Goal: Task Accomplishment & Management: Manage account settings

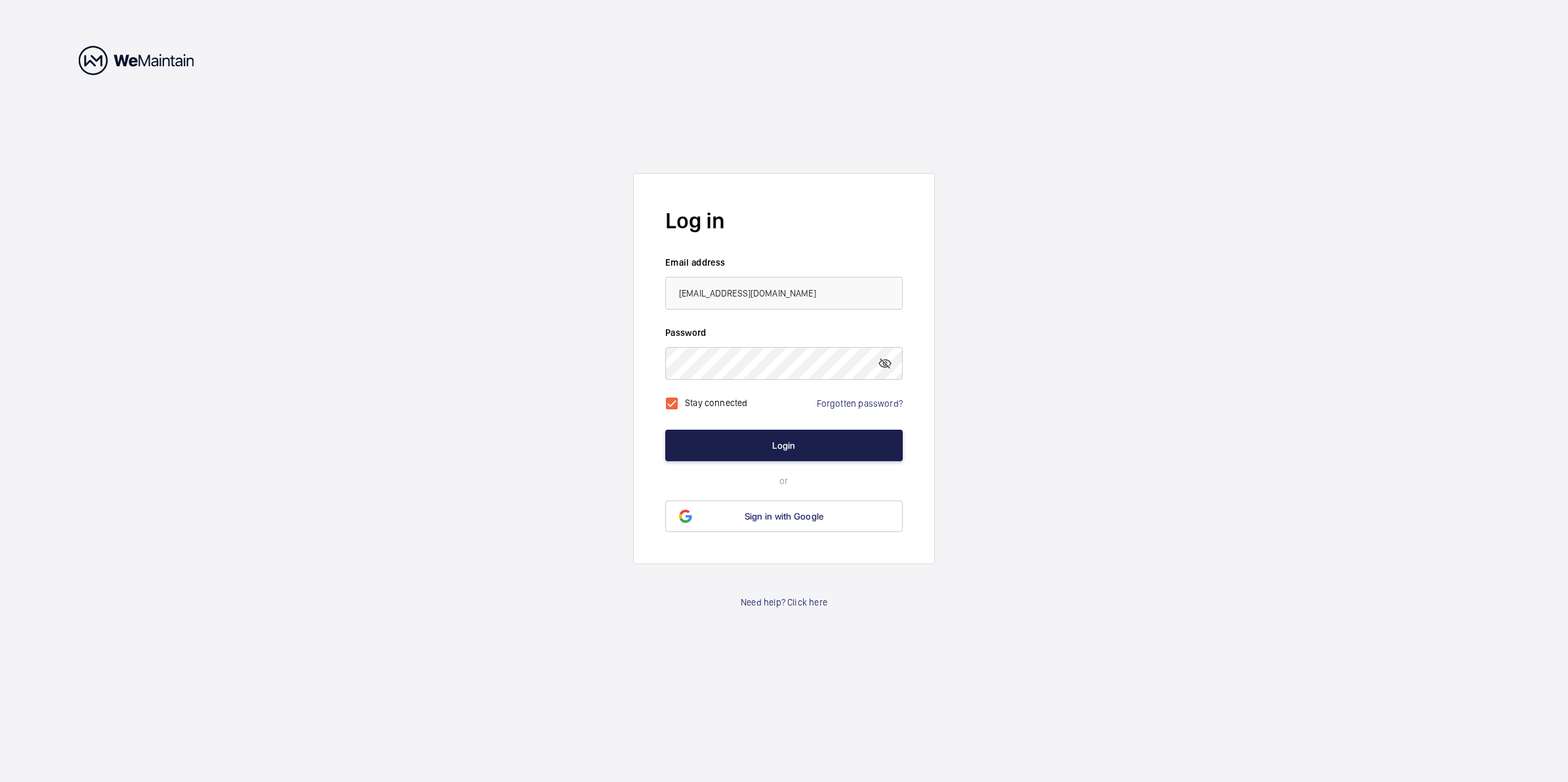
click at [756, 447] on button "Login" at bounding box center [784, 445] width 238 height 32
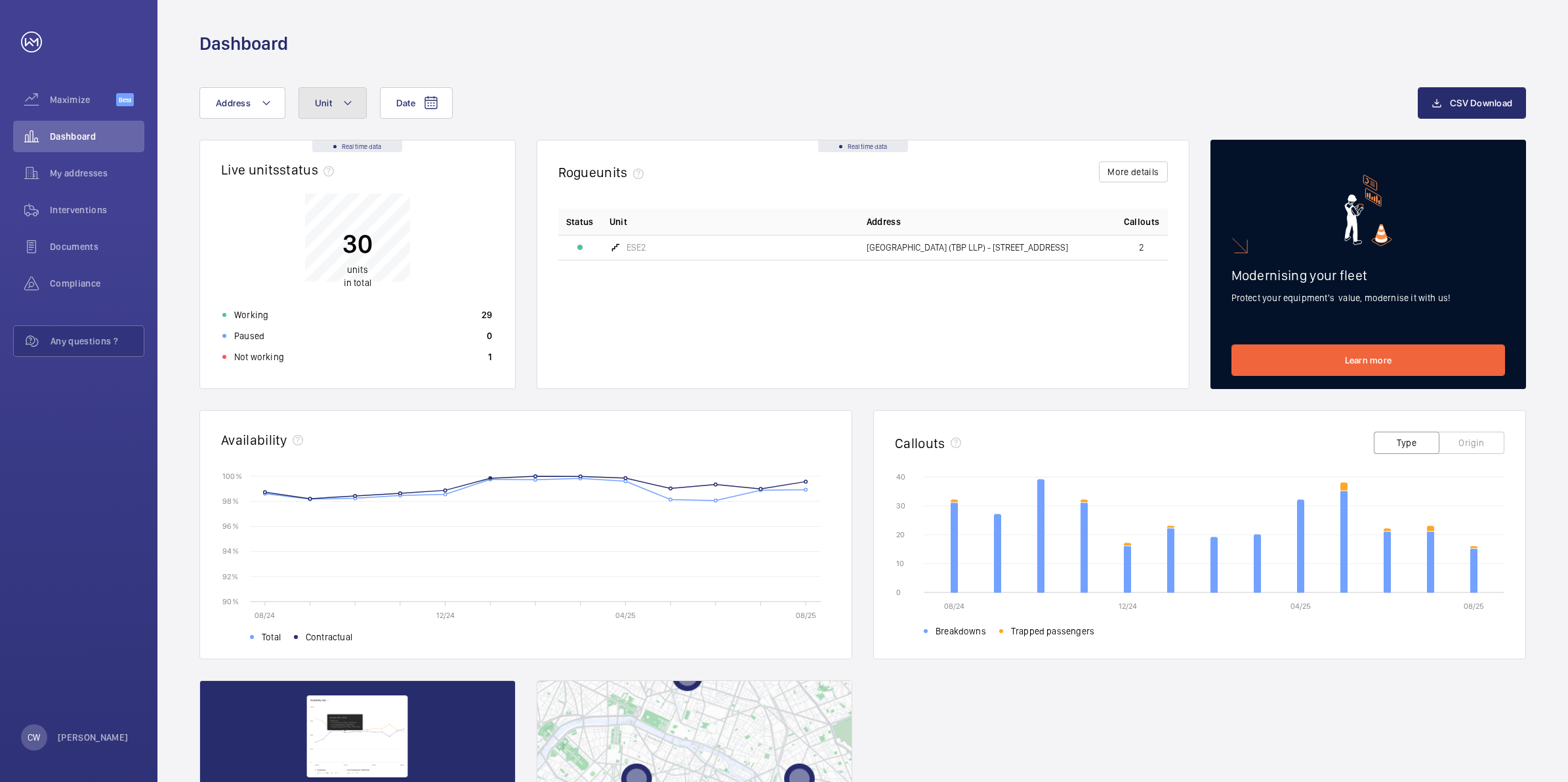
click at [354, 106] on button "Unit" at bounding box center [332, 103] width 68 height 32
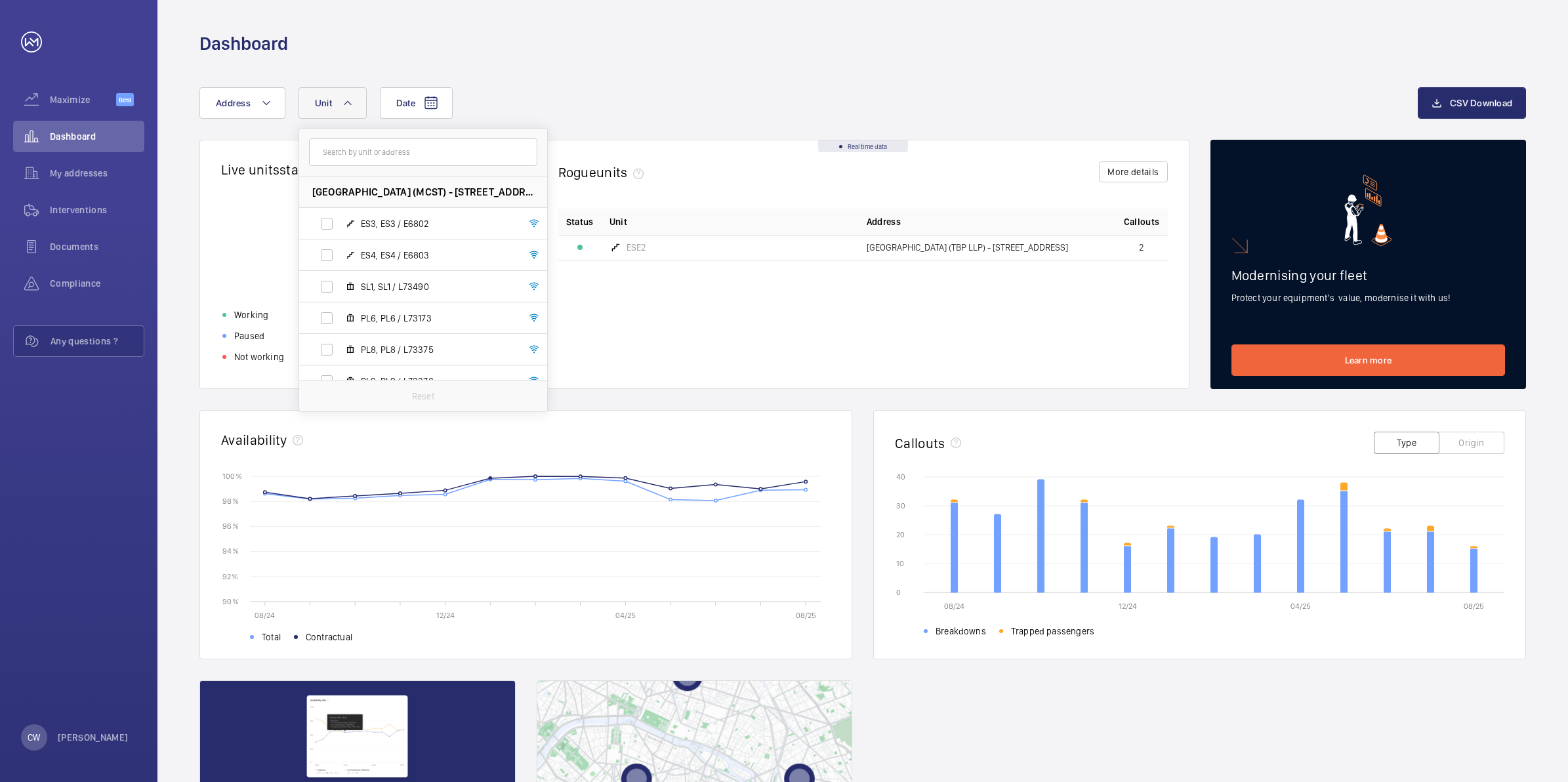
click at [618, 50] on div "Dashboard" at bounding box center [862, 44] width 1327 height 25
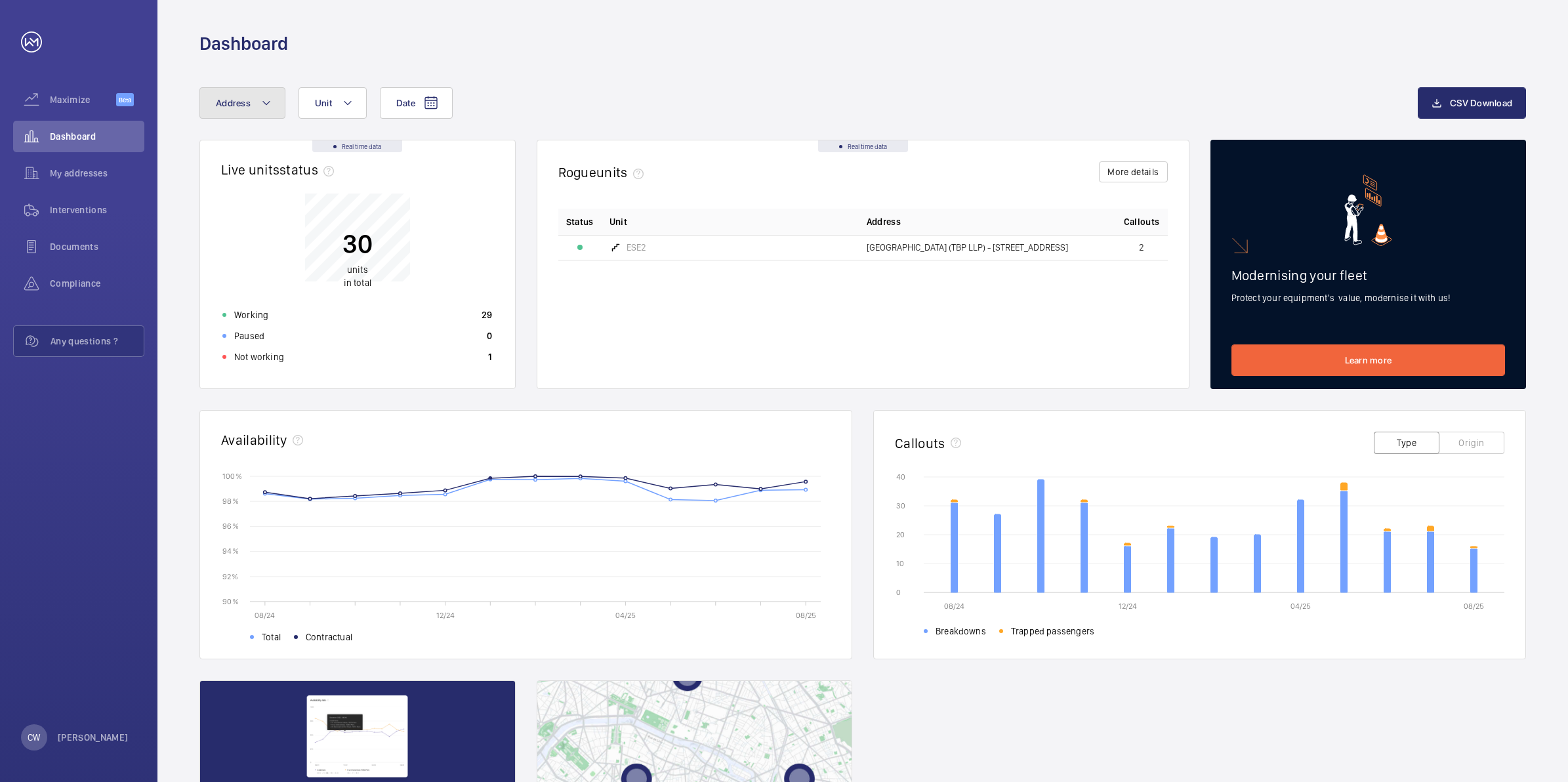
click at [280, 97] on button "Address" at bounding box center [242, 103] width 86 height 32
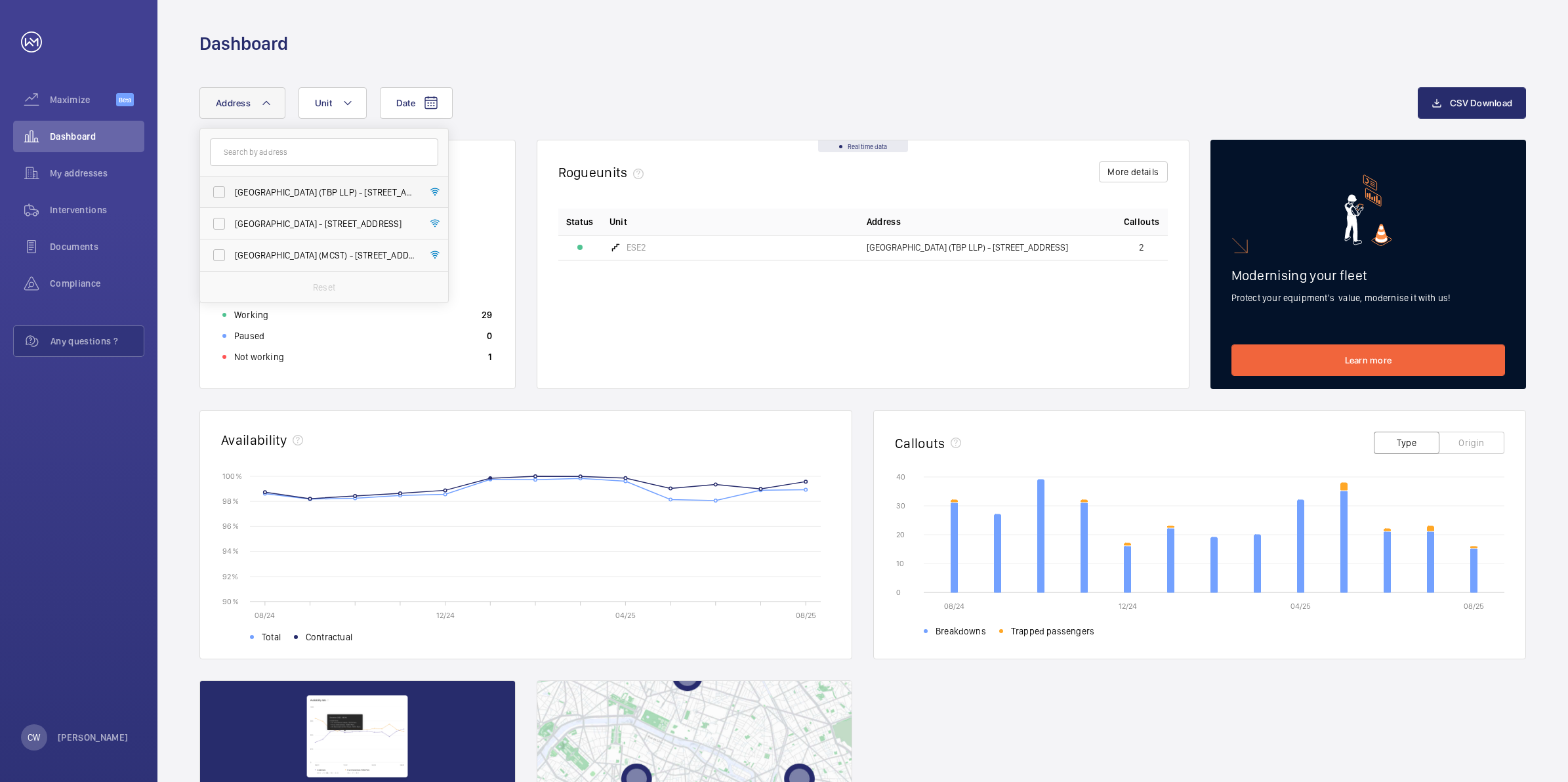
click at [224, 192] on label "[GEOGRAPHIC_DATA] (TBP LLP) - [STREET_ADDRESS]" at bounding box center [314, 192] width 229 height 32
click at [224, 192] on input "[GEOGRAPHIC_DATA] (TBP LLP) - [STREET_ADDRESS]" at bounding box center [219, 192] width 26 height 26
checkbox input "true"
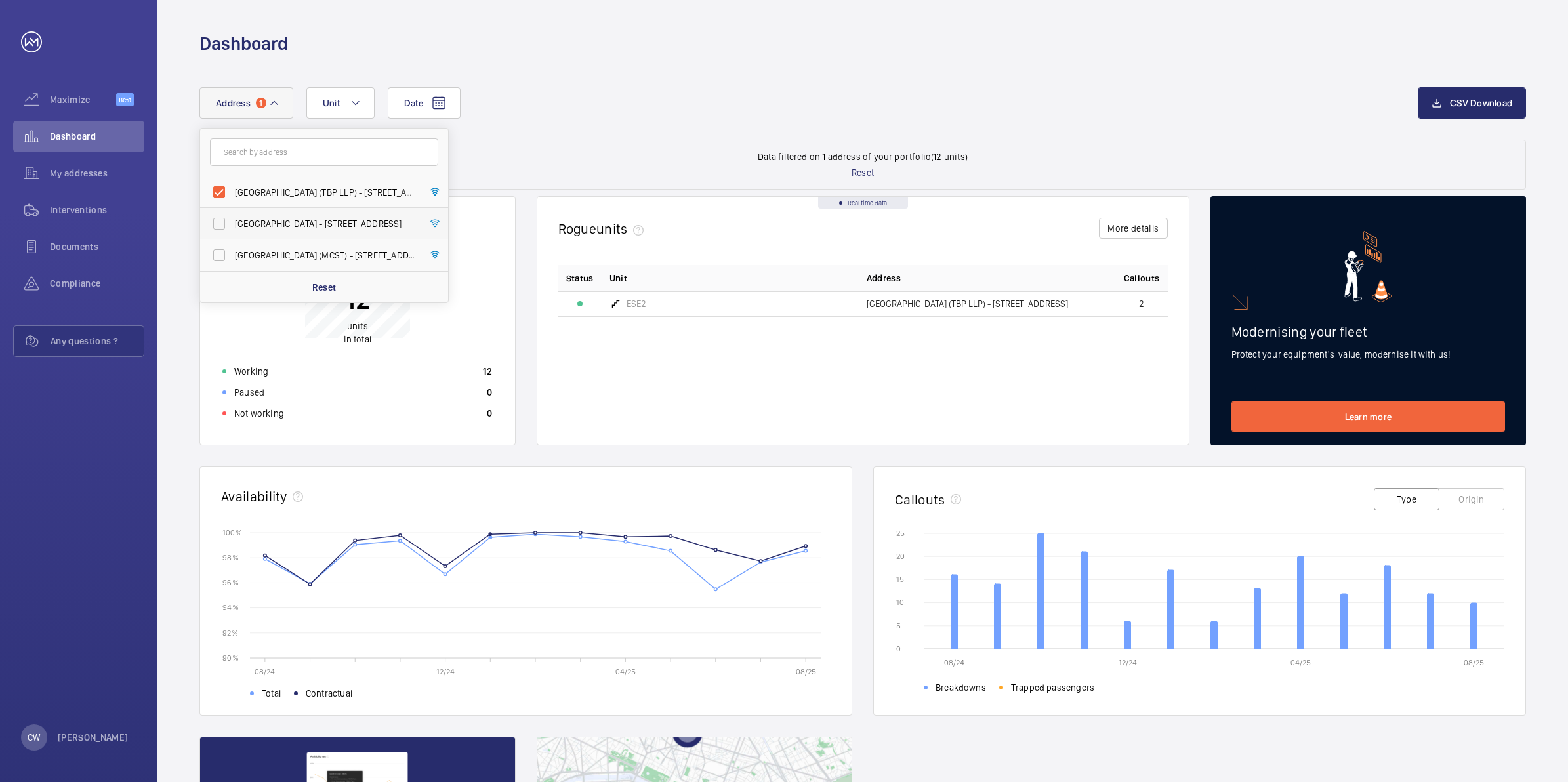
click at [222, 227] on label "[GEOGRAPHIC_DATA] - [STREET_ADDRESS]" at bounding box center [314, 223] width 229 height 32
click at [222, 227] on input "[GEOGRAPHIC_DATA] - [STREET_ADDRESS]" at bounding box center [219, 223] width 26 height 26
checkbox input "true"
click at [221, 194] on label "[GEOGRAPHIC_DATA] (TBP LLP) - [STREET_ADDRESS]" at bounding box center [314, 192] width 229 height 32
click at [221, 194] on input "[GEOGRAPHIC_DATA] (TBP LLP) - [STREET_ADDRESS]" at bounding box center [219, 192] width 26 height 26
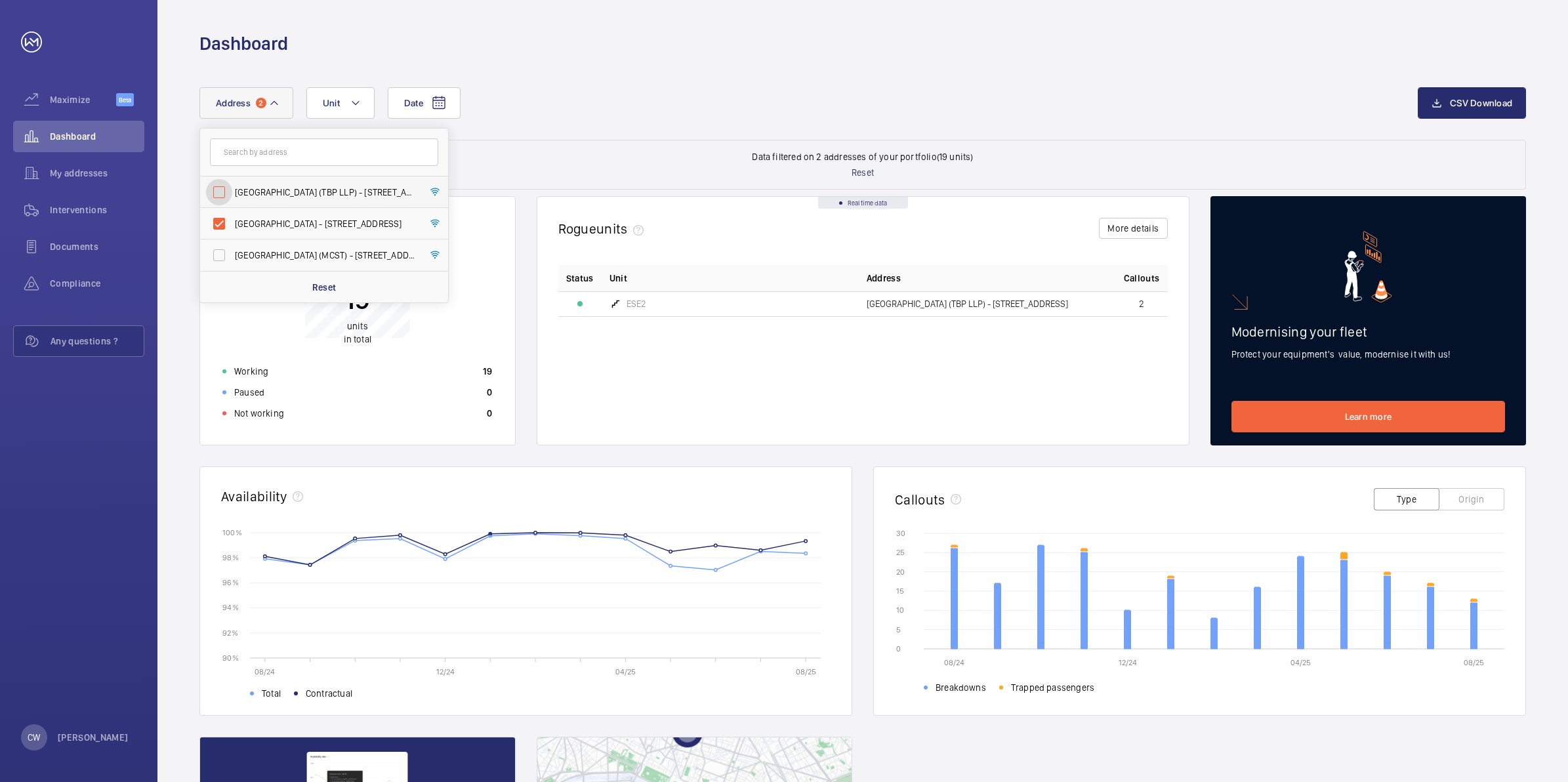
checkbox input "false"
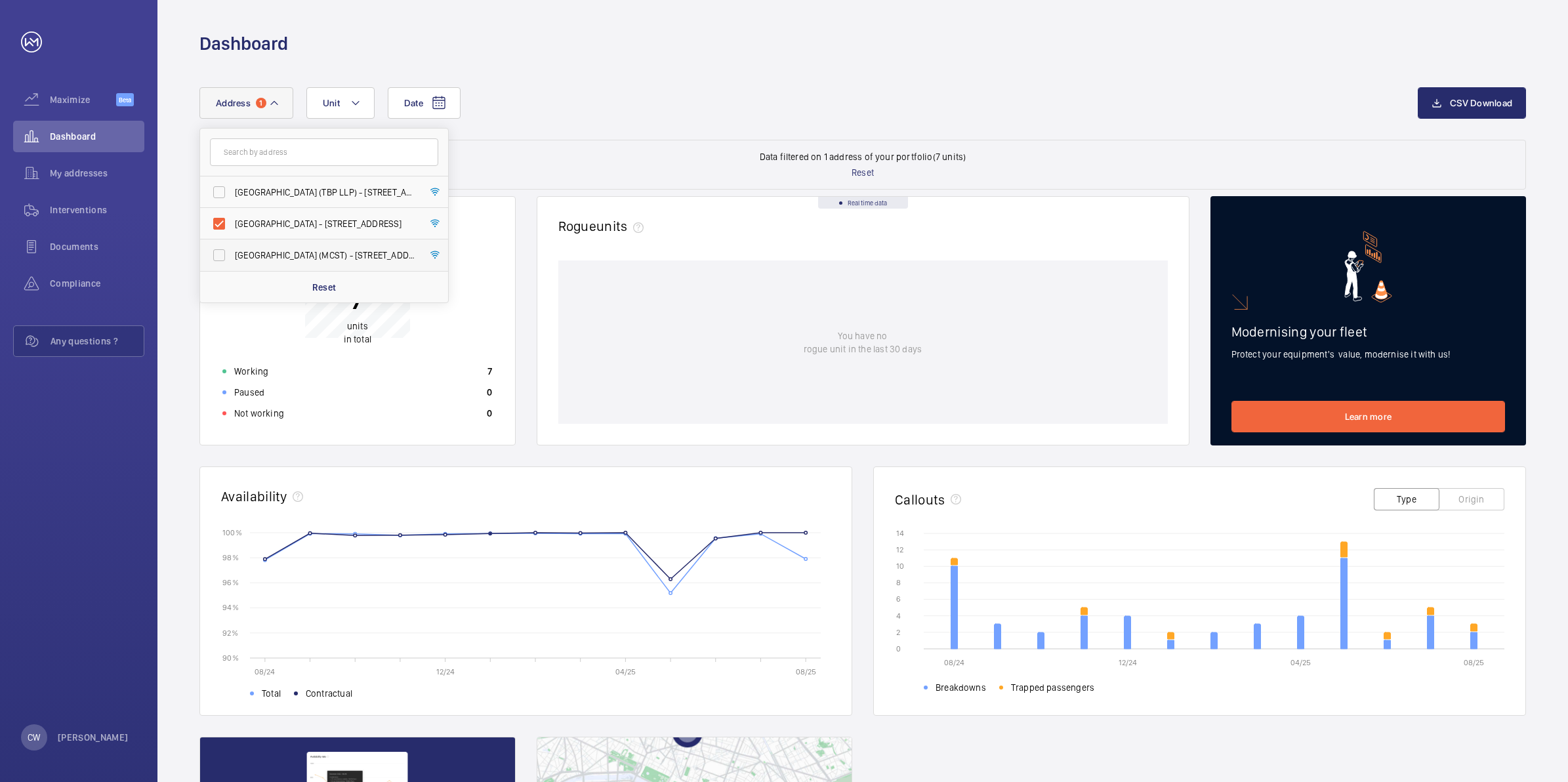
click at [221, 252] on label "[GEOGRAPHIC_DATA] (MCST) - [STREET_ADDRESS][PERSON_NAME]" at bounding box center [314, 255] width 229 height 32
click at [221, 252] on input "[GEOGRAPHIC_DATA] (MCST) - [STREET_ADDRESS][PERSON_NAME]" at bounding box center [219, 255] width 26 height 26
checkbox input "true"
click at [219, 225] on label "[GEOGRAPHIC_DATA] - [STREET_ADDRESS]" at bounding box center [314, 223] width 229 height 32
click at [219, 225] on input "[GEOGRAPHIC_DATA] - [STREET_ADDRESS]" at bounding box center [219, 223] width 26 height 26
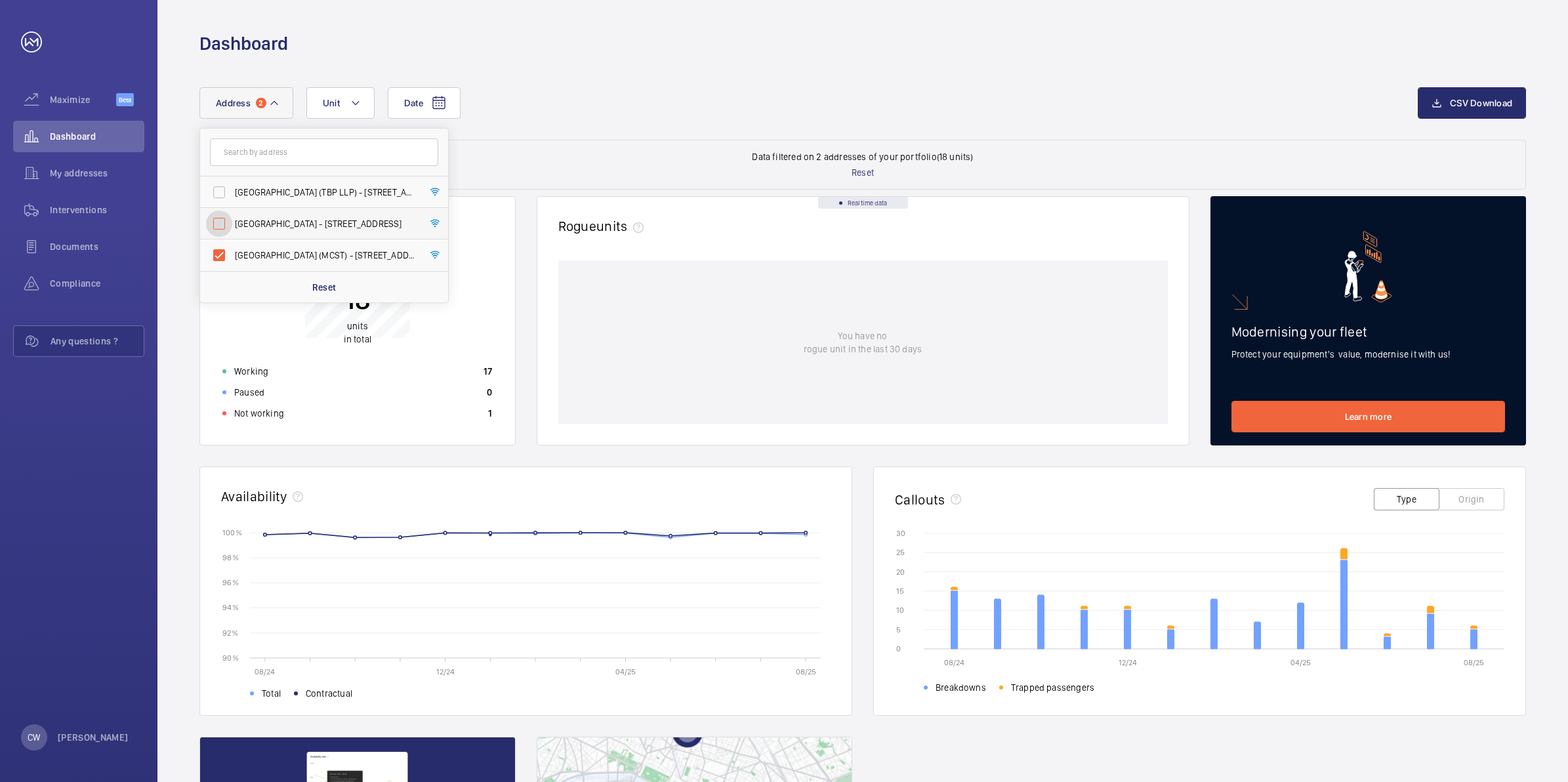
checkbox input "false"
click at [217, 194] on label "[GEOGRAPHIC_DATA] (TBP LLP) - [STREET_ADDRESS]" at bounding box center [314, 192] width 229 height 32
click at [217, 194] on input "[GEOGRAPHIC_DATA] (TBP LLP) - [STREET_ADDRESS]" at bounding box center [219, 192] width 26 height 26
checkbox input "true"
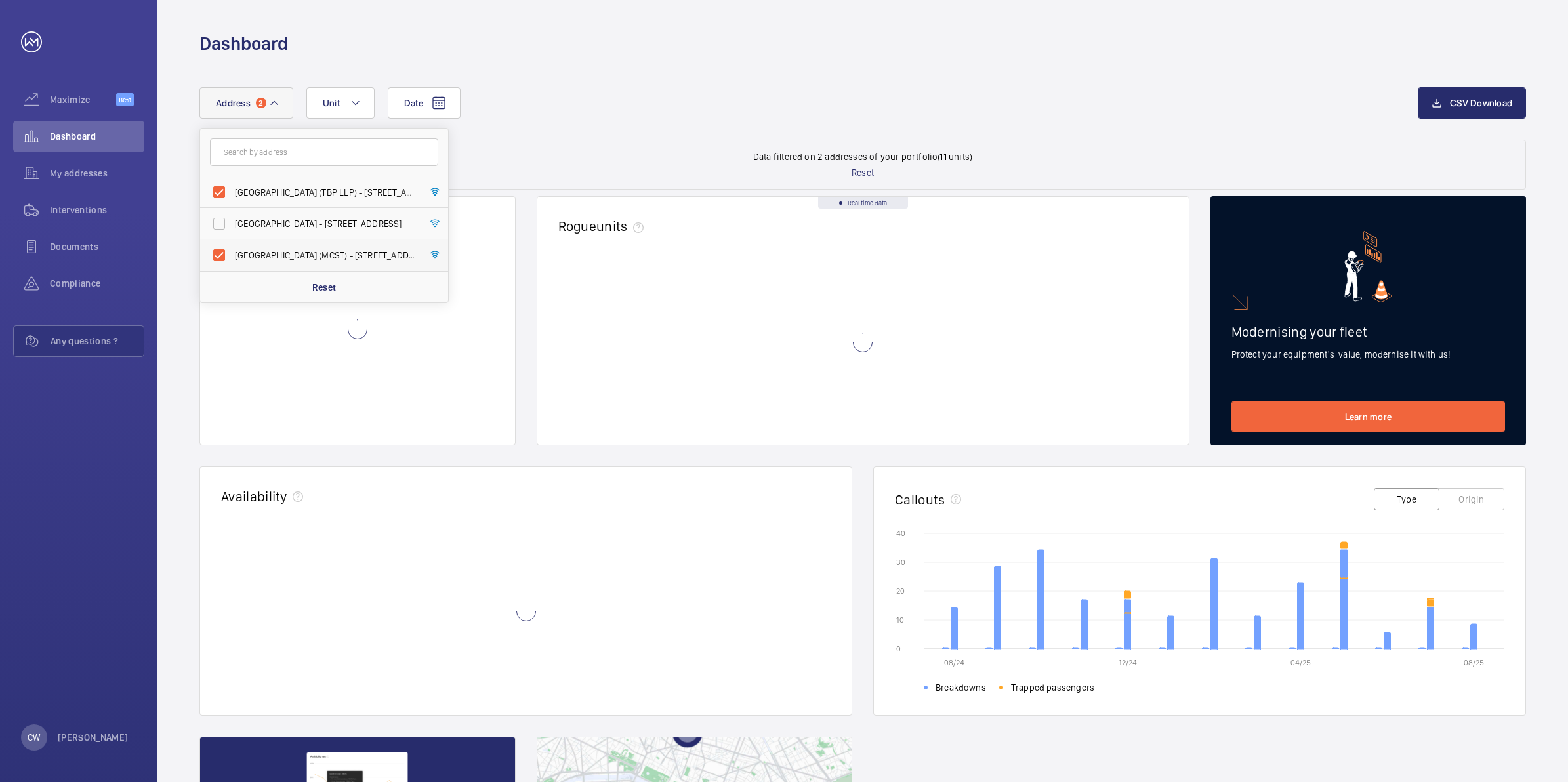
click at [222, 254] on label "[GEOGRAPHIC_DATA] (MCST) - [STREET_ADDRESS][PERSON_NAME]" at bounding box center [314, 255] width 229 height 32
click at [222, 254] on input "[GEOGRAPHIC_DATA] (MCST) - [STREET_ADDRESS][PERSON_NAME]" at bounding box center [219, 255] width 26 height 26
checkbox input "false"
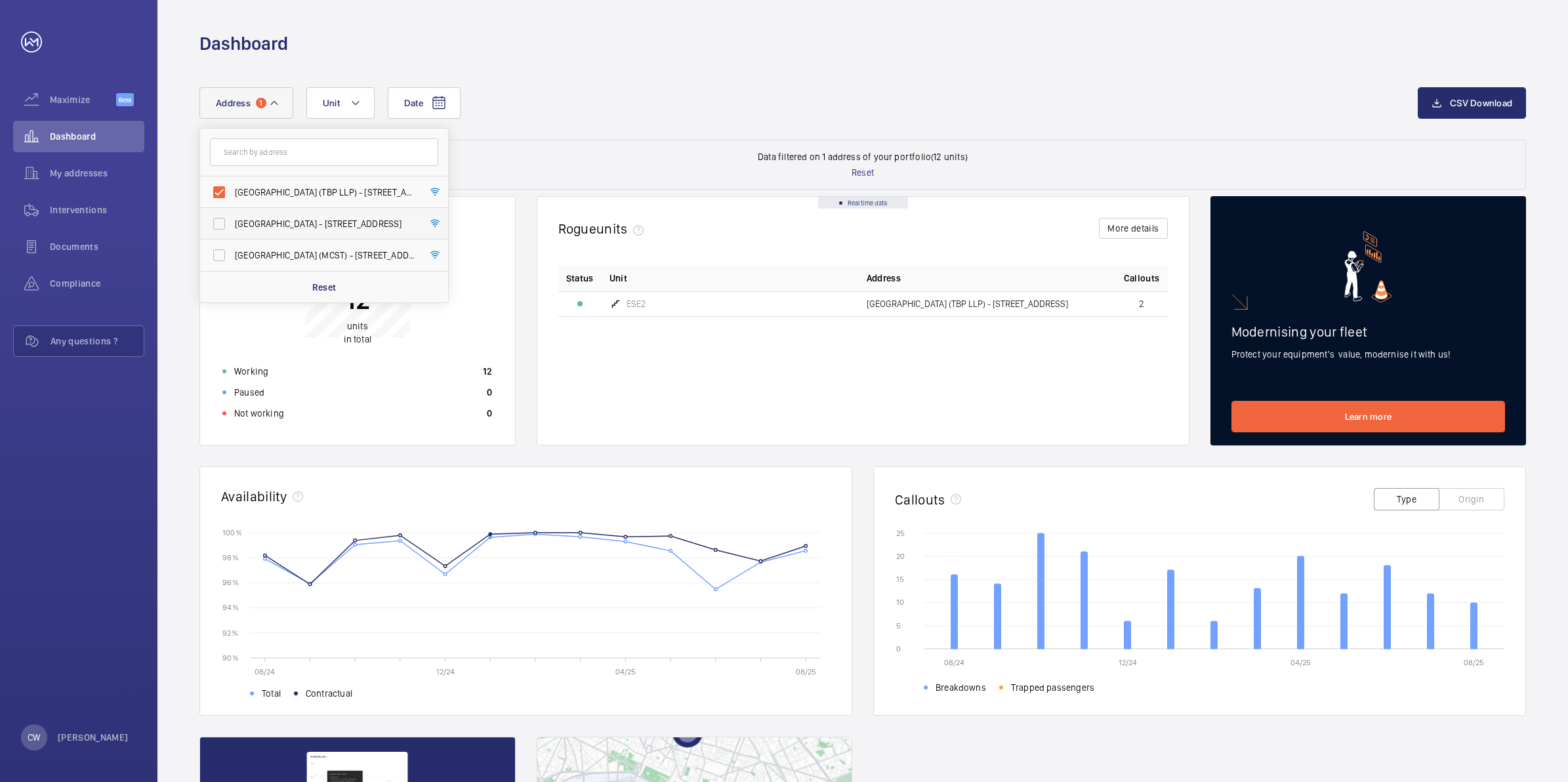
click at [219, 215] on label "[GEOGRAPHIC_DATA] - [STREET_ADDRESS]" at bounding box center [314, 223] width 229 height 32
click at [219, 215] on input "[GEOGRAPHIC_DATA] - [STREET_ADDRESS]" at bounding box center [219, 223] width 26 height 26
checkbox input "true"
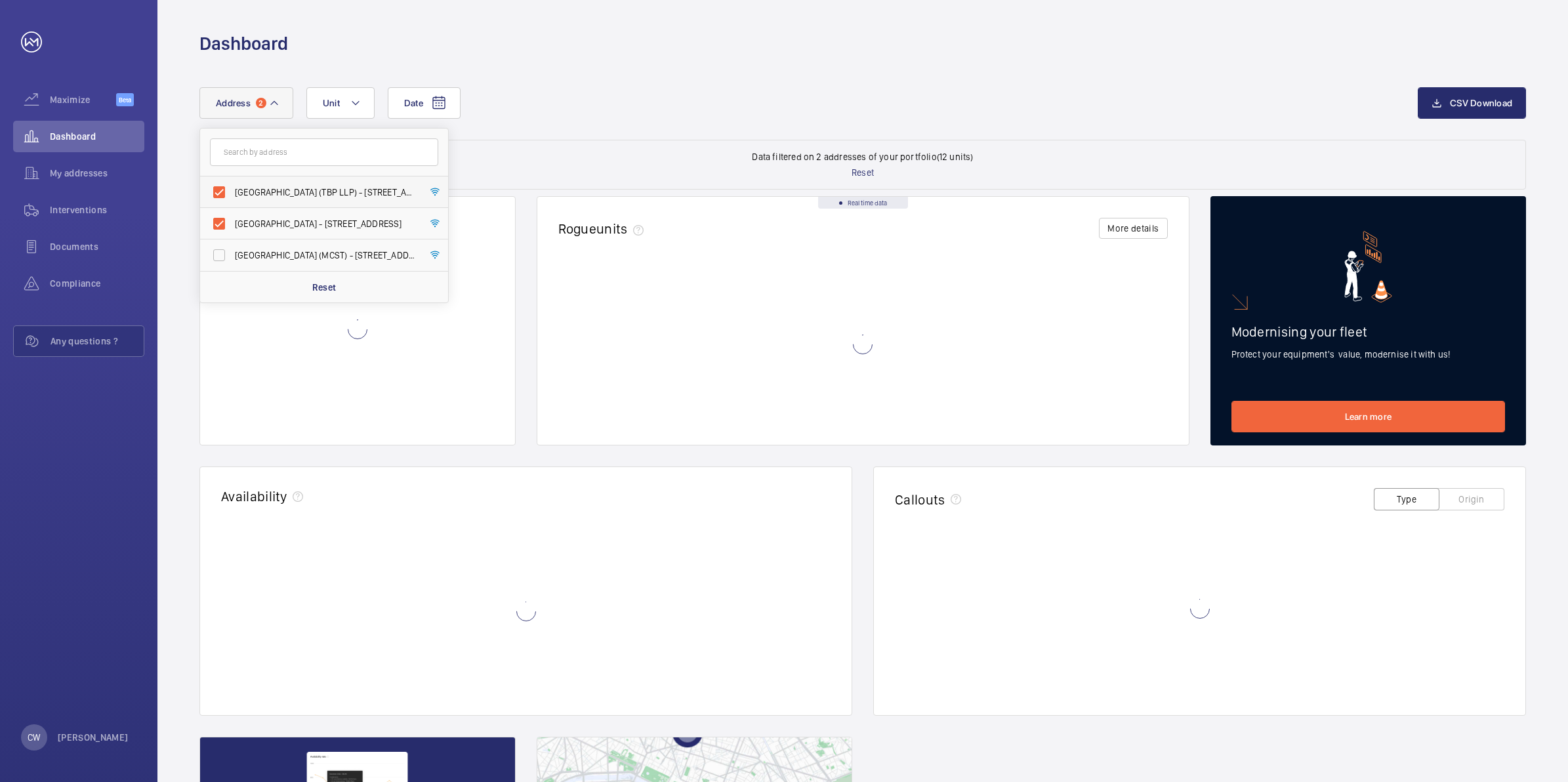
click at [218, 197] on label "[GEOGRAPHIC_DATA] (TBP LLP) - [STREET_ADDRESS]" at bounding box center [314, 192] width 229 height 32
click at [218, 197] on input "[GEOGRAPHIC_DATA] (TBP LLP) - [STREET_ADDRESS]" at bounding box center [219, 192] width 26 height 26
checkbox input "false"
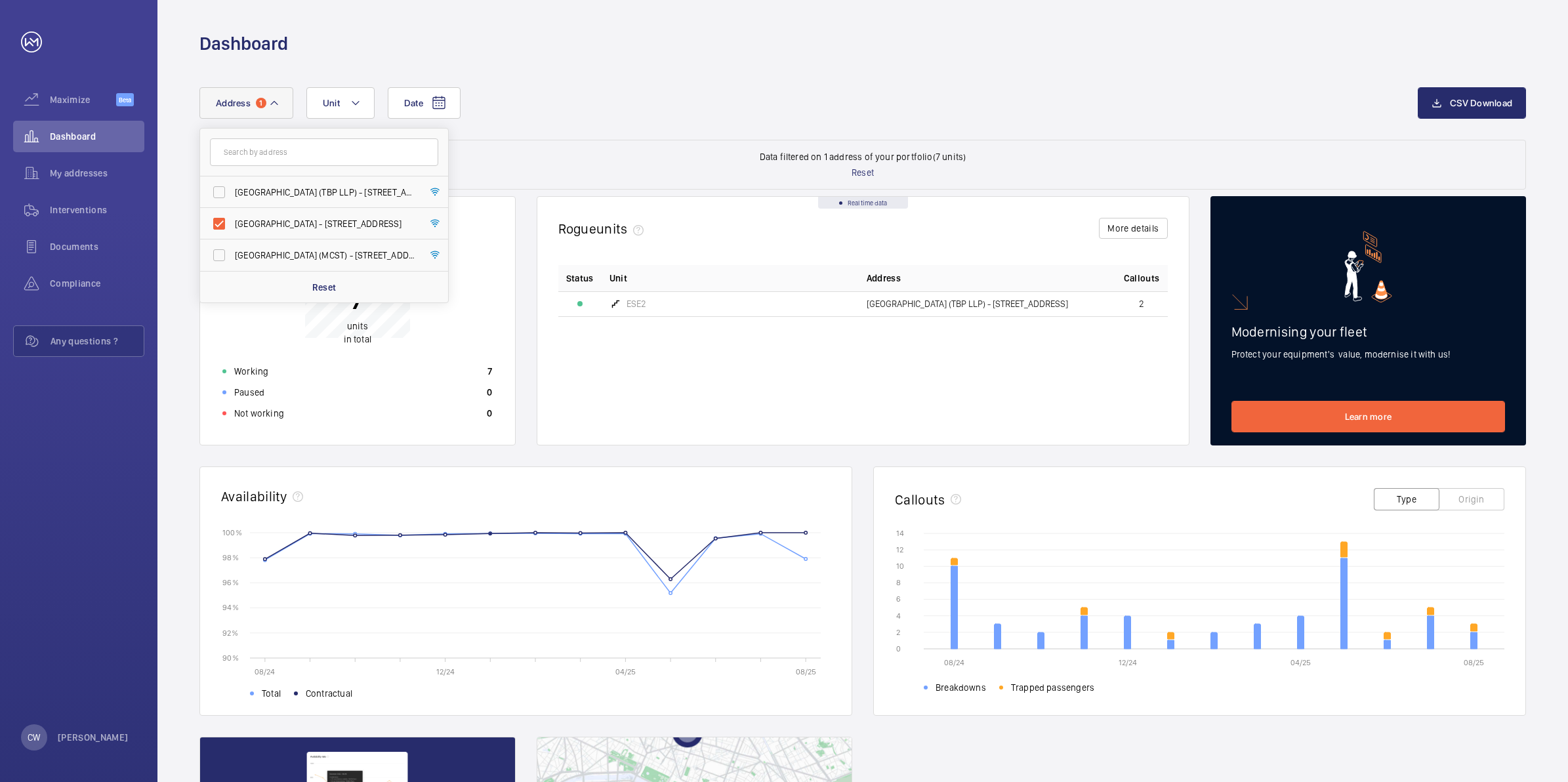
click at [583, 115] on div "Date Address [GEOGRAPHIC_DATA] (TBP LLP) - [STREET_ADDRESS] Central [STREET_ADD…" at bounding box center [809, 103] width 1218 height 32
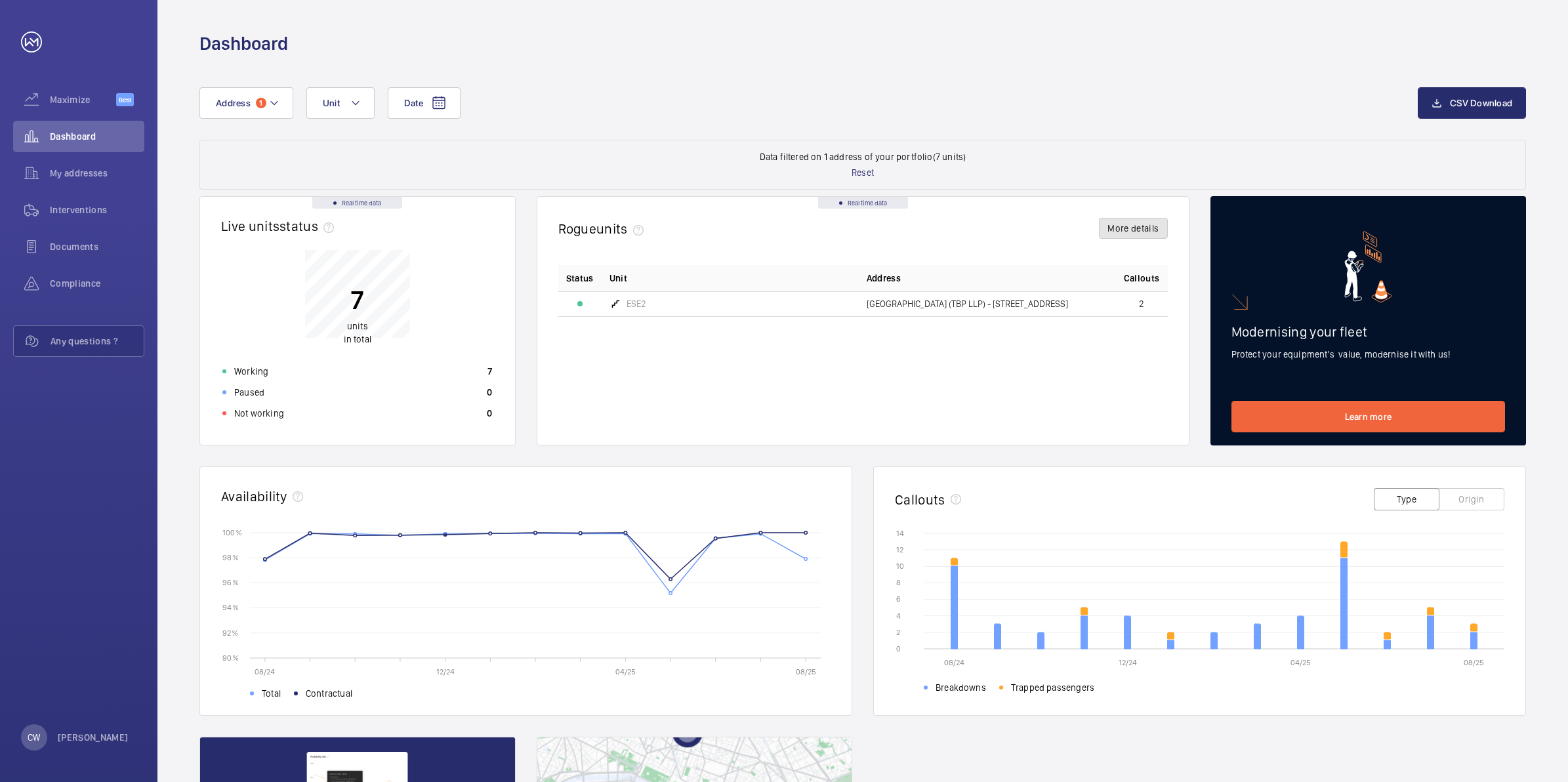
click at [1135, 225] on button "More details" at bounding box center [1133, 228] width 68 height 21
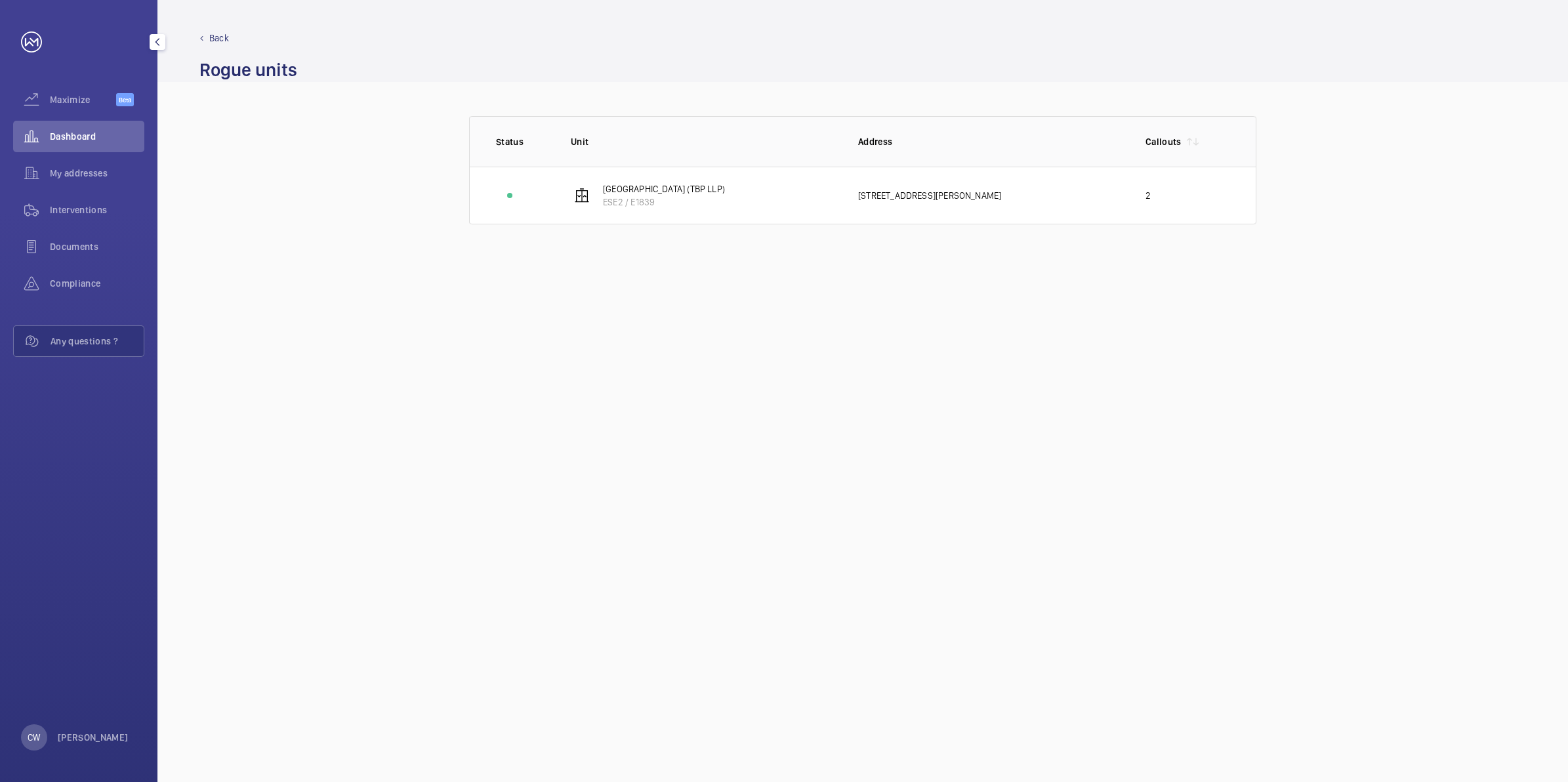
click at [84, 135] on span "Dashboard" at bounding box center [97, 137] width 95 height 13
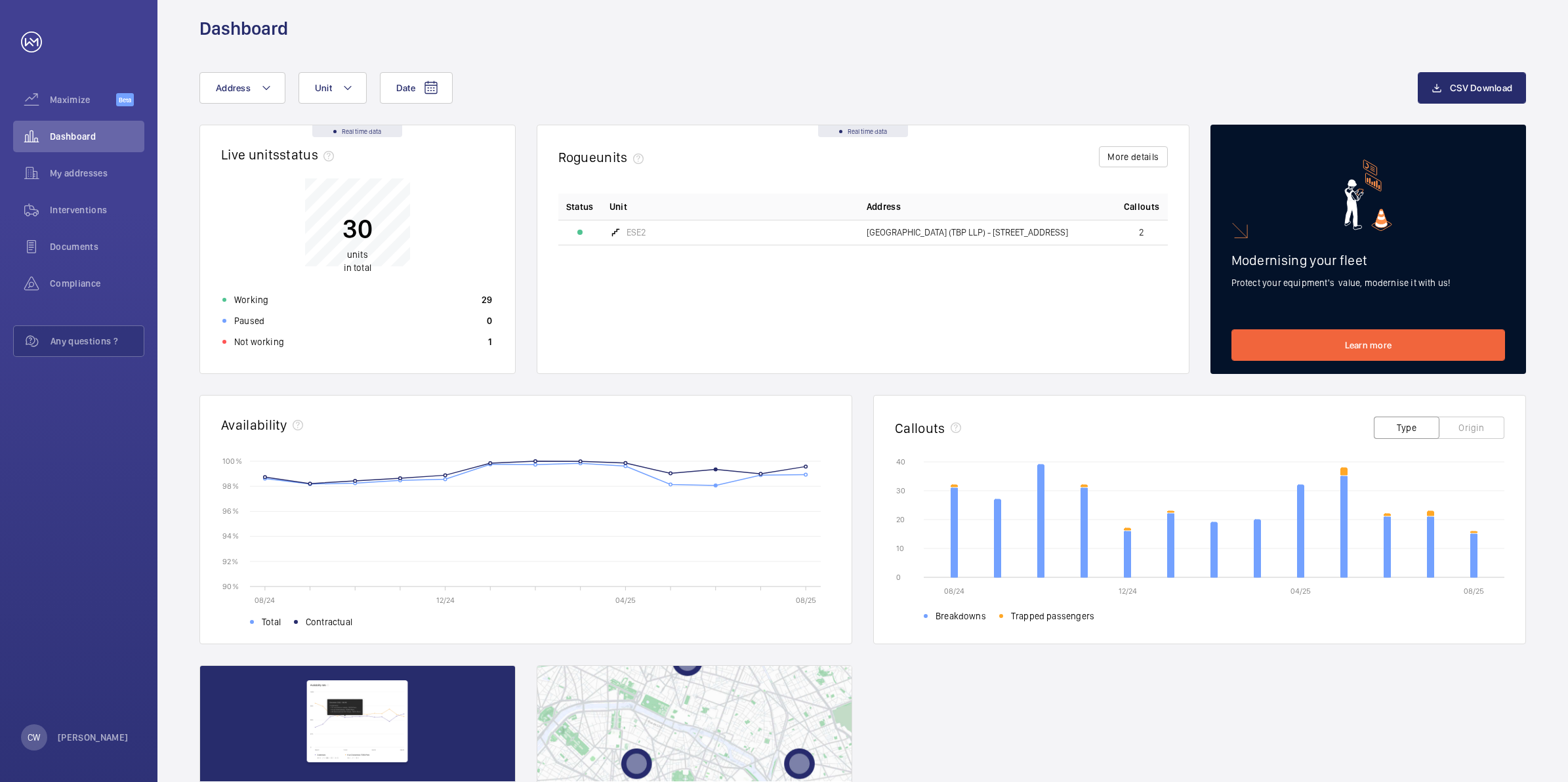
scroll to position [15, 0]
click at [438, 87] on mat-icon at bounding box center [431, 88] width 15 height 15
click at [519, 239] on span "1" at bounding box center [513, 240] width 25 height 25
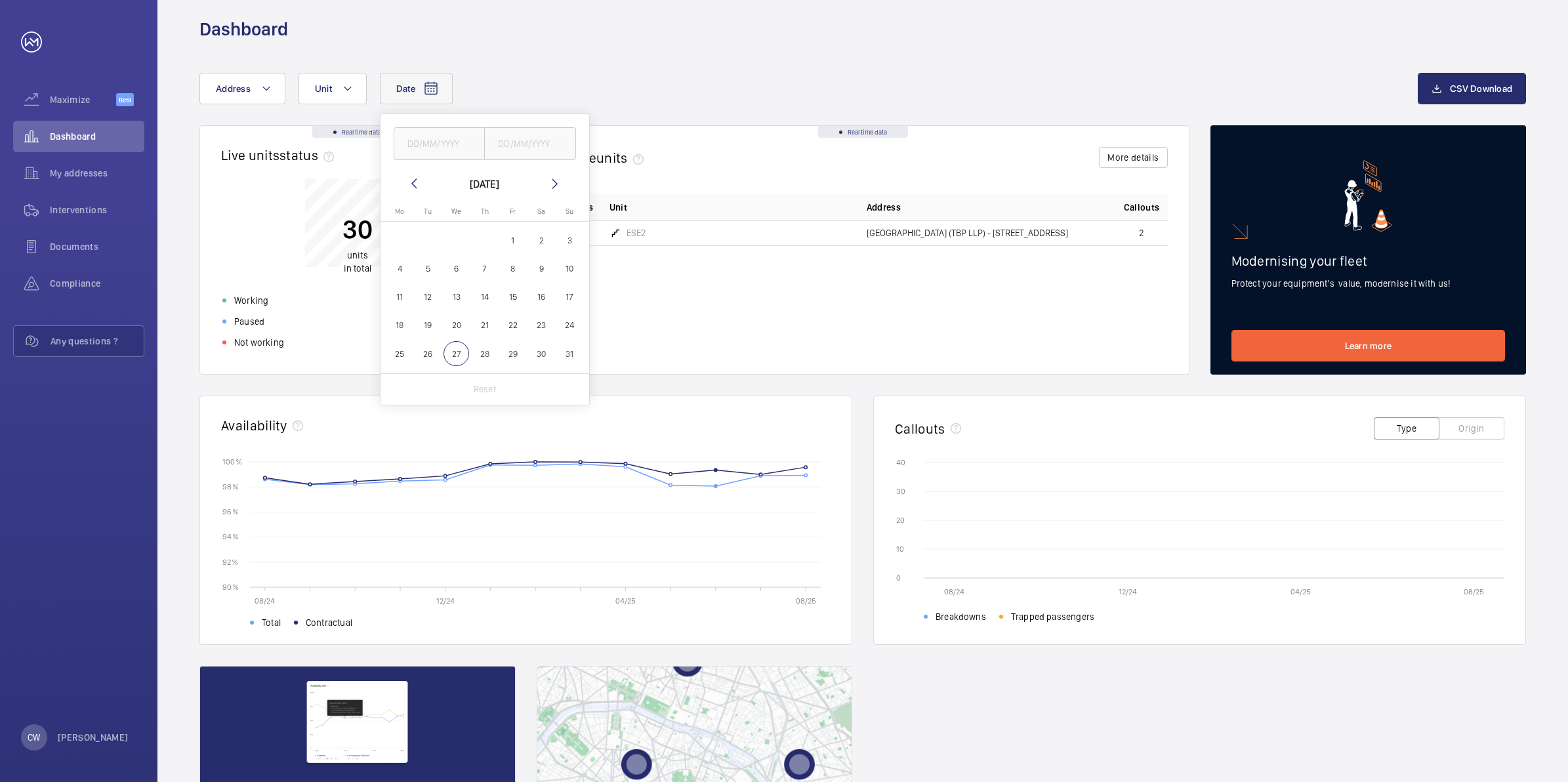
type input "[DATE]"
click at [451, 354] on span "27" at bounding box center [456, 354] width 25 height 25
type input "27/08/2025"
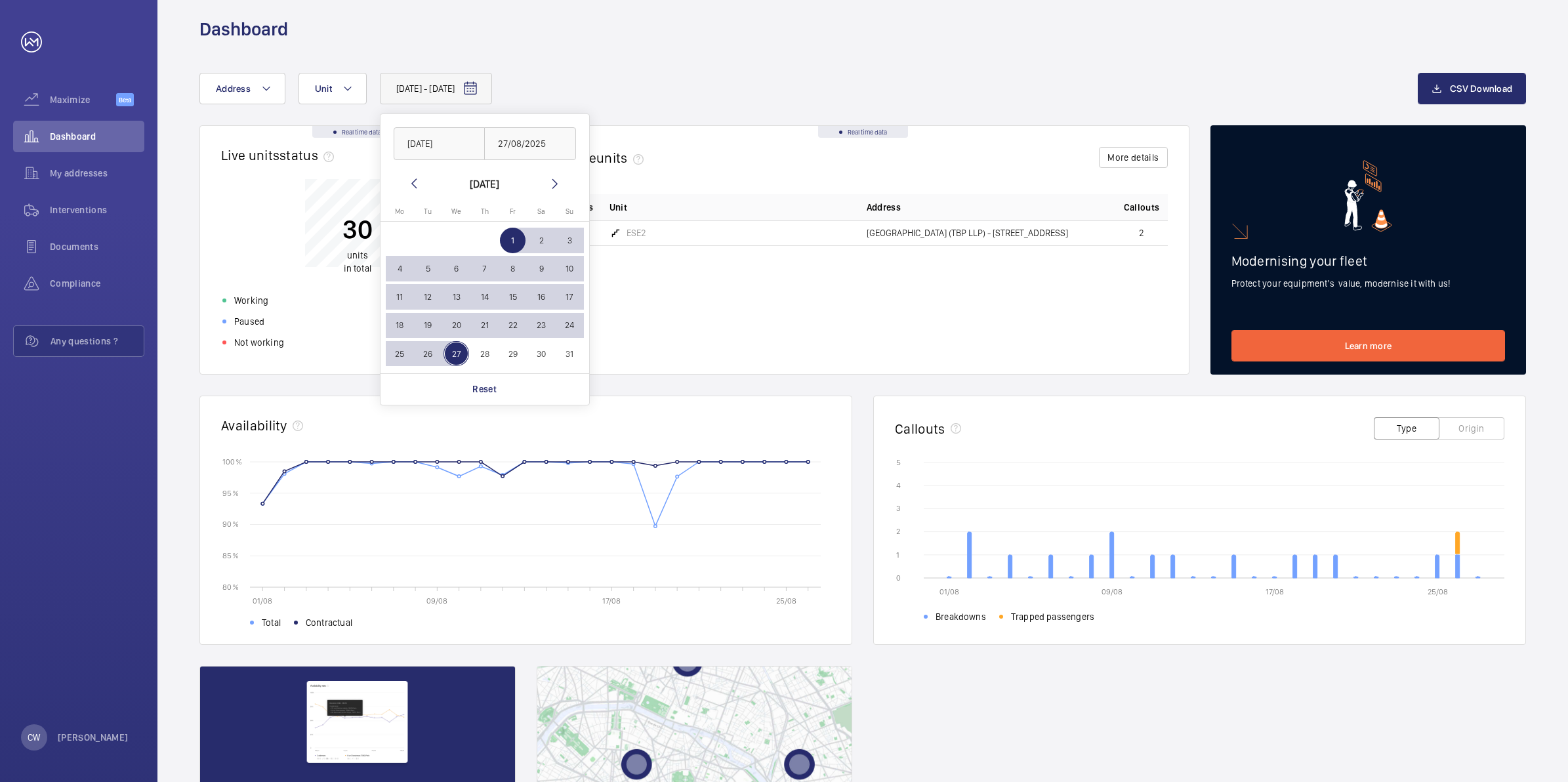
click at [670, 313] on div "Status Unit Address Callouts ESE2 [GEOGRAPHIC_DATA] (TBP LLP) - [STREET_ADDRESS]" at bounding box center [862, 273] width 609 height 158
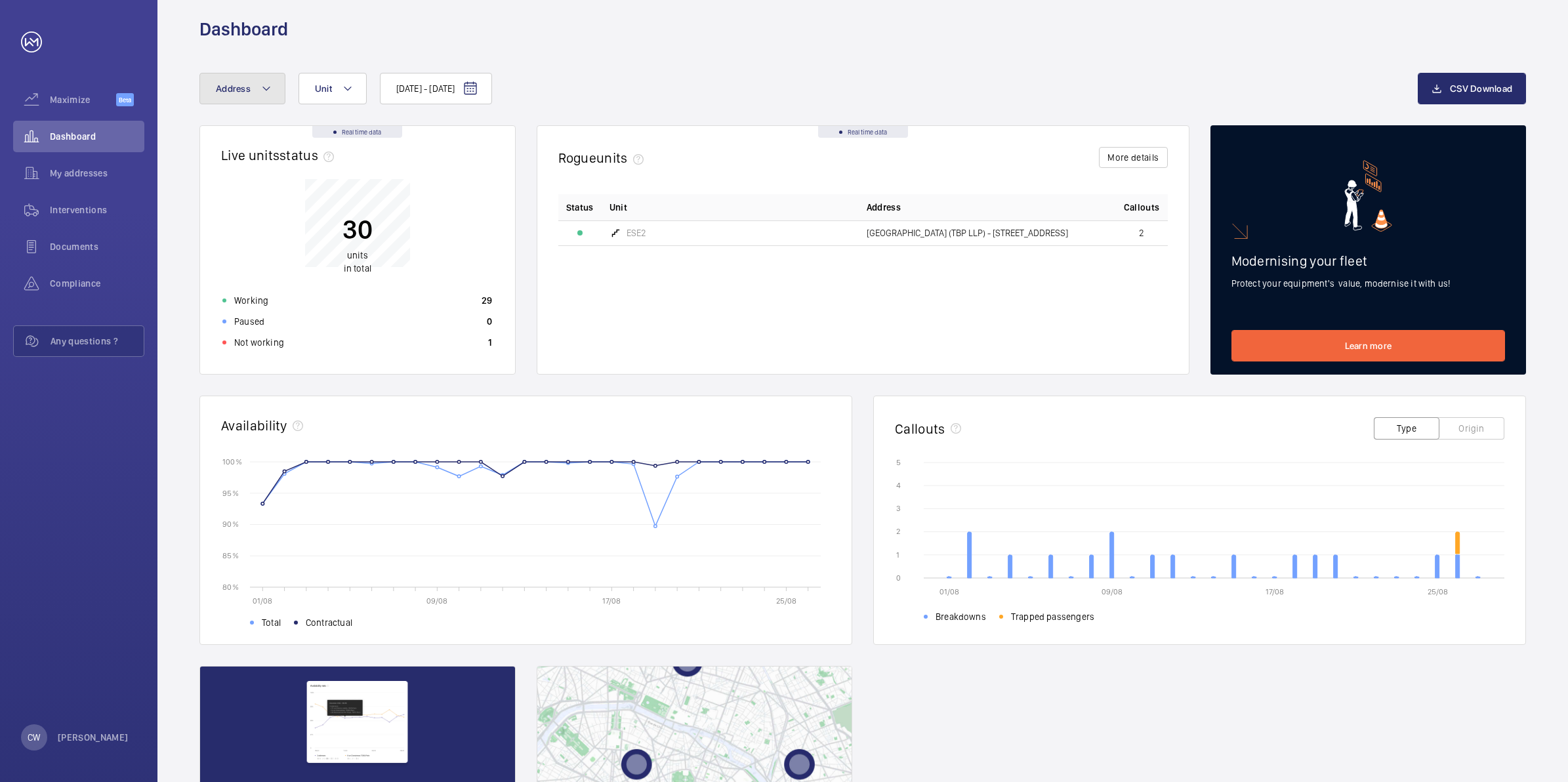
click at [270, 93] on mat-icon at bounding box center [267, 88] width 11 height 15
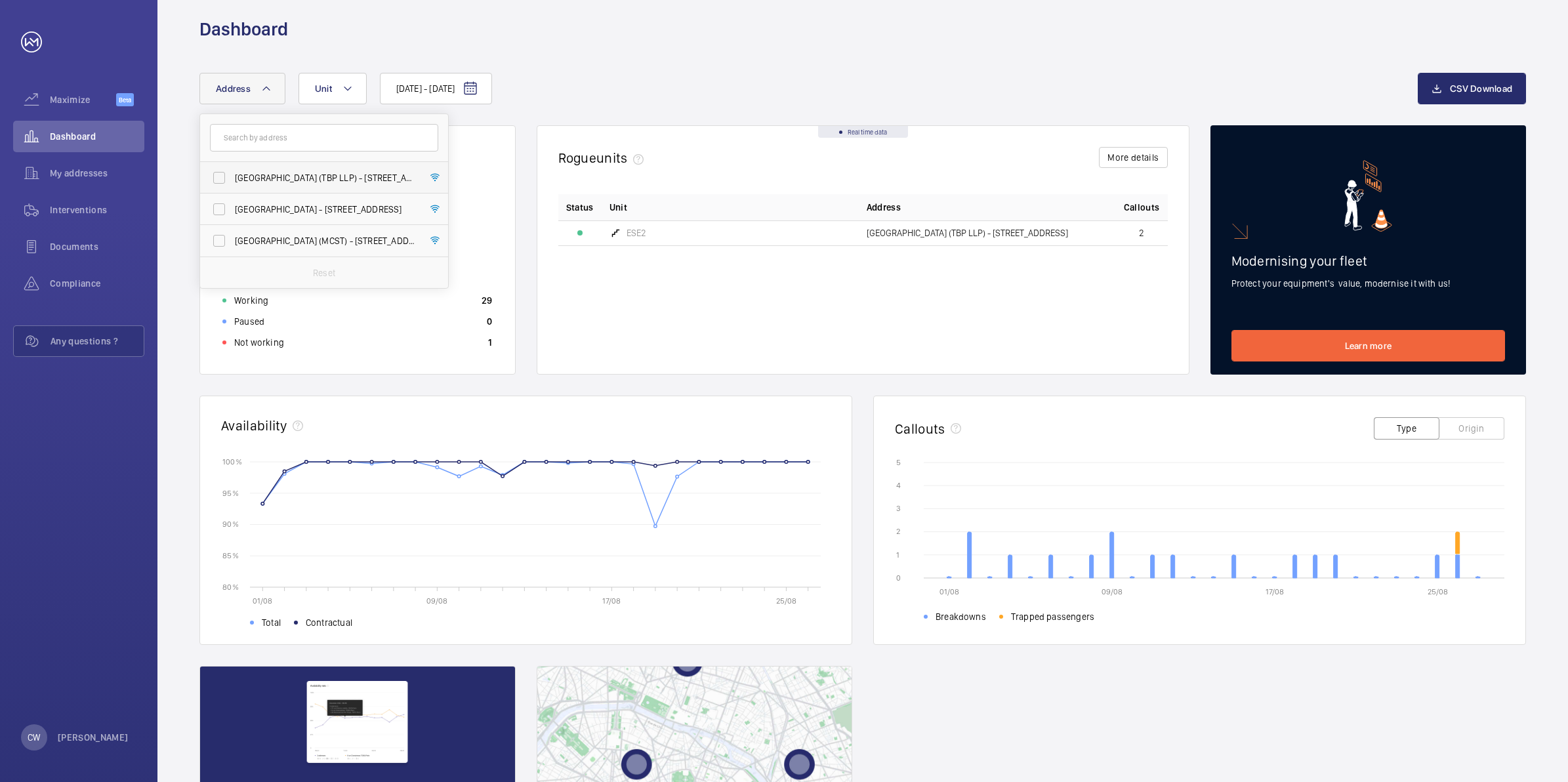
click at [220, 178] on label "[GEOGRAPHIC_DATA] (TBP LLP) - [STREET_ADDRESS]" at bounding box center [314, 178] width 229 height 32
click at [220, 178] on input "[GEOGRAPHIC_DATA] (TBP LLP) - [STREET_ADDRESS]" at bounding box center [219, 178] width 26 height 26
checkbox input "true"
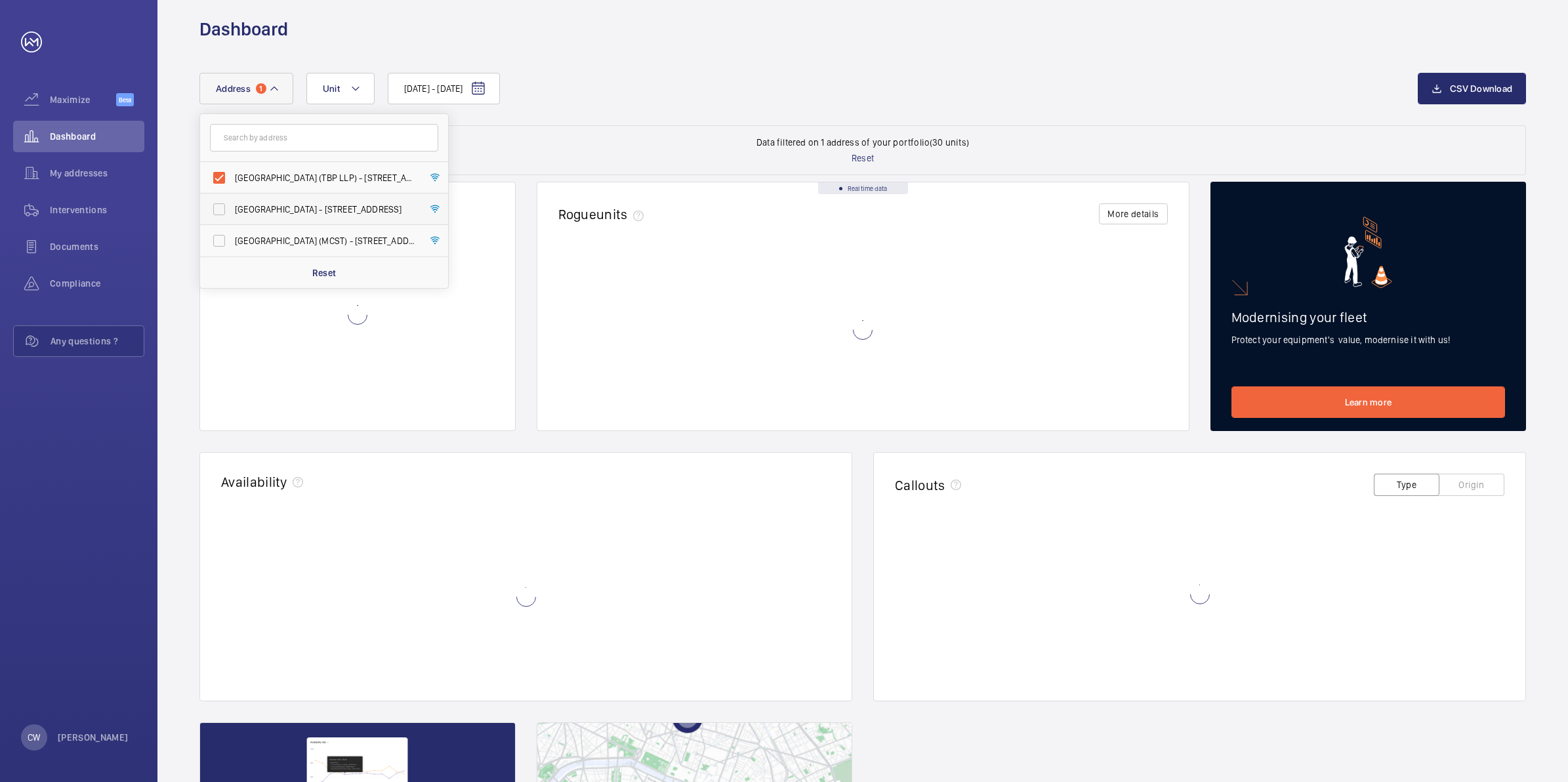
click at [217, 210] on label "[GEOGRAPHIC_DATA] - [STREET_ADDRESS]" at bounding box center [314, 209] width 229 height 32
click at [217, 210] on input "[GEOGRAPHIC_DATA] - [STREET_ADDRESS]" at bounding box center [219, 208] width 26 height 26
checkbox input "true"
click at [218, 244] on label "[GEOGRAPHIC_DATA] (MCST) - [STREET_ADDRESS][PERSON_NAME]" at bounding box center [314, 240] width 229 height 32
click at [218, 244] on input "[GEOGRAPHIC_DATA] (MCST) - [STREET_ADDRESS][PERSON_NAME]" at bounding box center [219, 240] width 26 height 26
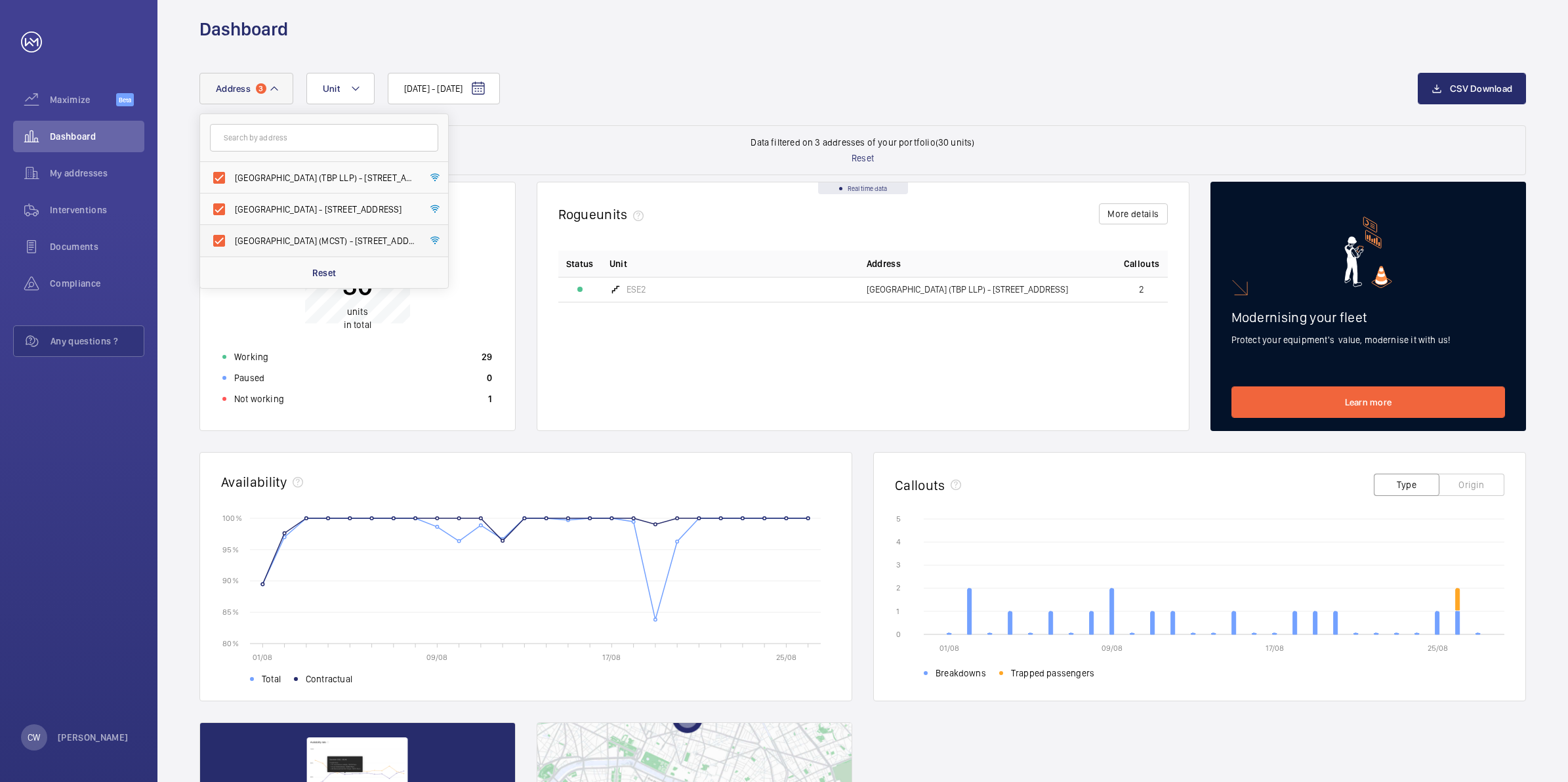
click at [222, 237] on label "[GEOGRAPHIC_DATA] (MCST) - [STREET_ADDRESS][PERSON_NAME]" at bounding box center [314, 240] width 229 height 32
click at [222, 237] on input "[GEOGRAPHIC_DATA] (MCST) - [STREET_ADDRESS][PERSON_NAME]" at bounding box center [219, 240] width 26 height 26
checkbox input "false"
click at [221, 171] on label "[GEOGRAPHIC_DATA] (TBP LLP) - [STREET_ADDRESS]" at bounding box center [314, 178] width 229 height 32
click at [221, 171] on input "[GEOGRAPHIC_DATA] (TBP LLP) - [STREET_ADDRESS]" at bounding box center [219, 178] width 26 height 26
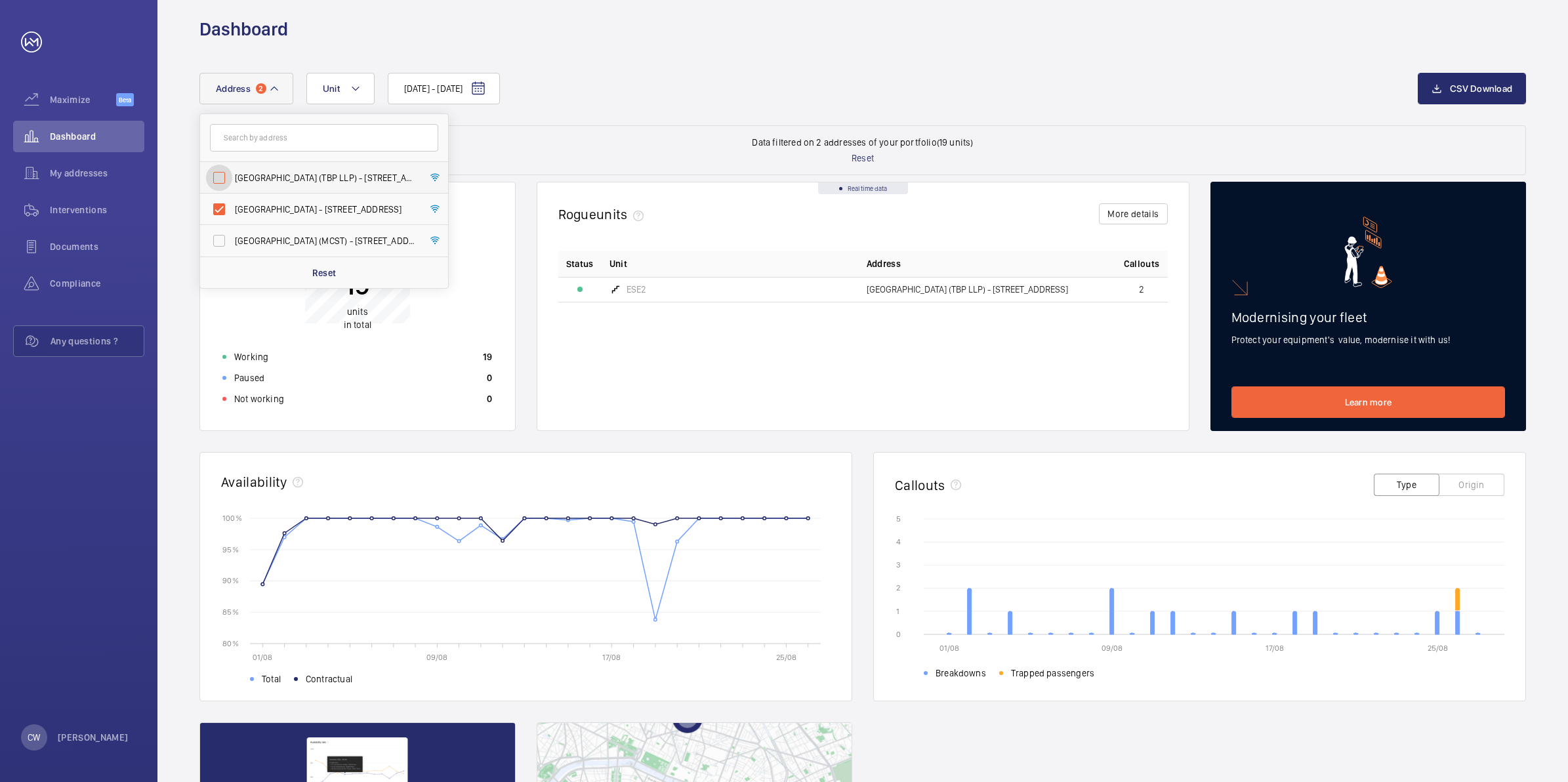
checkbox input "false"
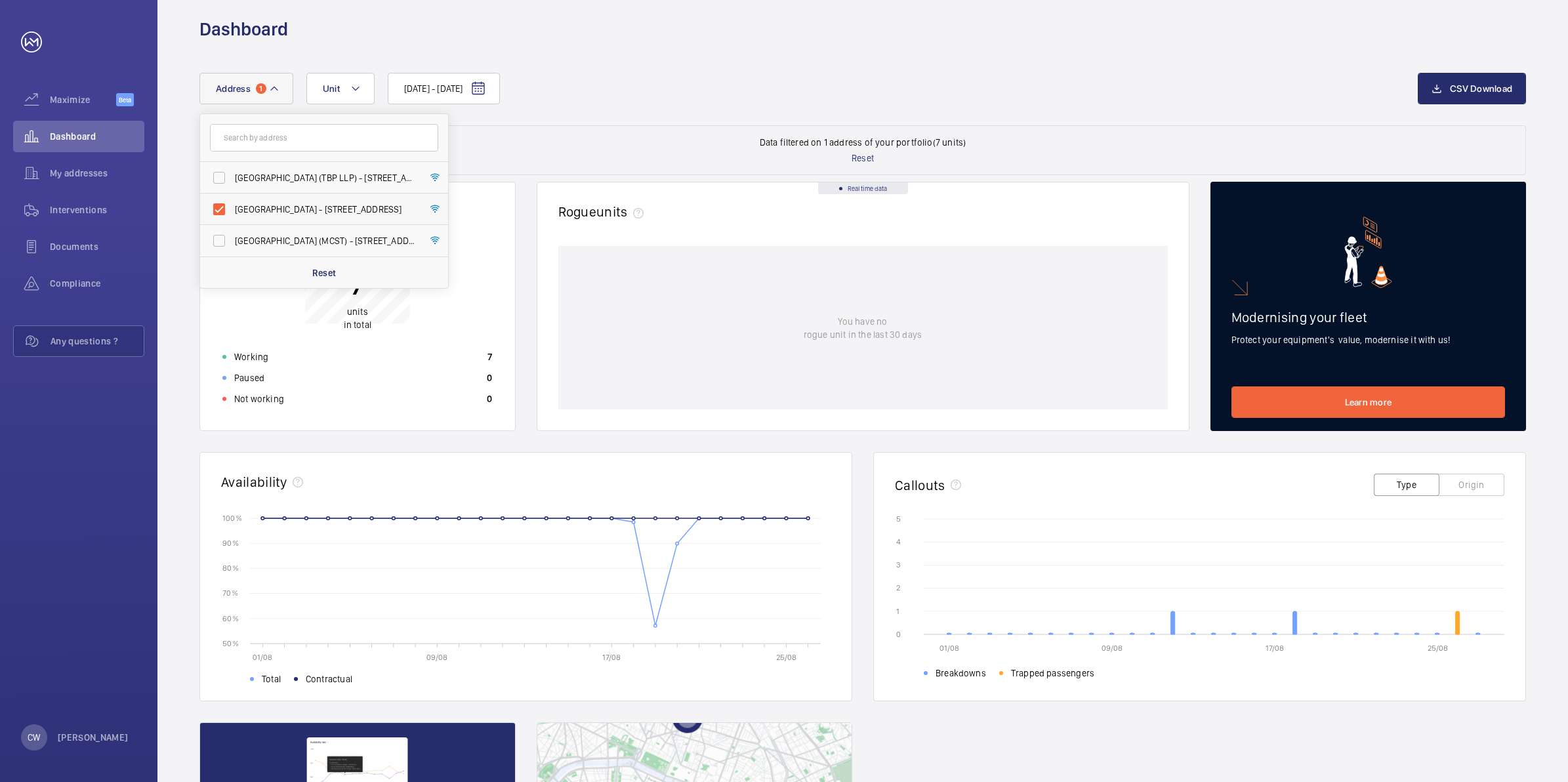
click at [222, 205] on label "[GEOGRAPHIC_DATA] - [STREET_ADDRESS]" at bounding box center [314, 209] width 229 height 32
click at [222, 205] on input "[GEOGRAPHIC_DATA] - [STREET_ADDRESS]" at bounding box center [219, 208] width 26 height 26
checkbox input "false"
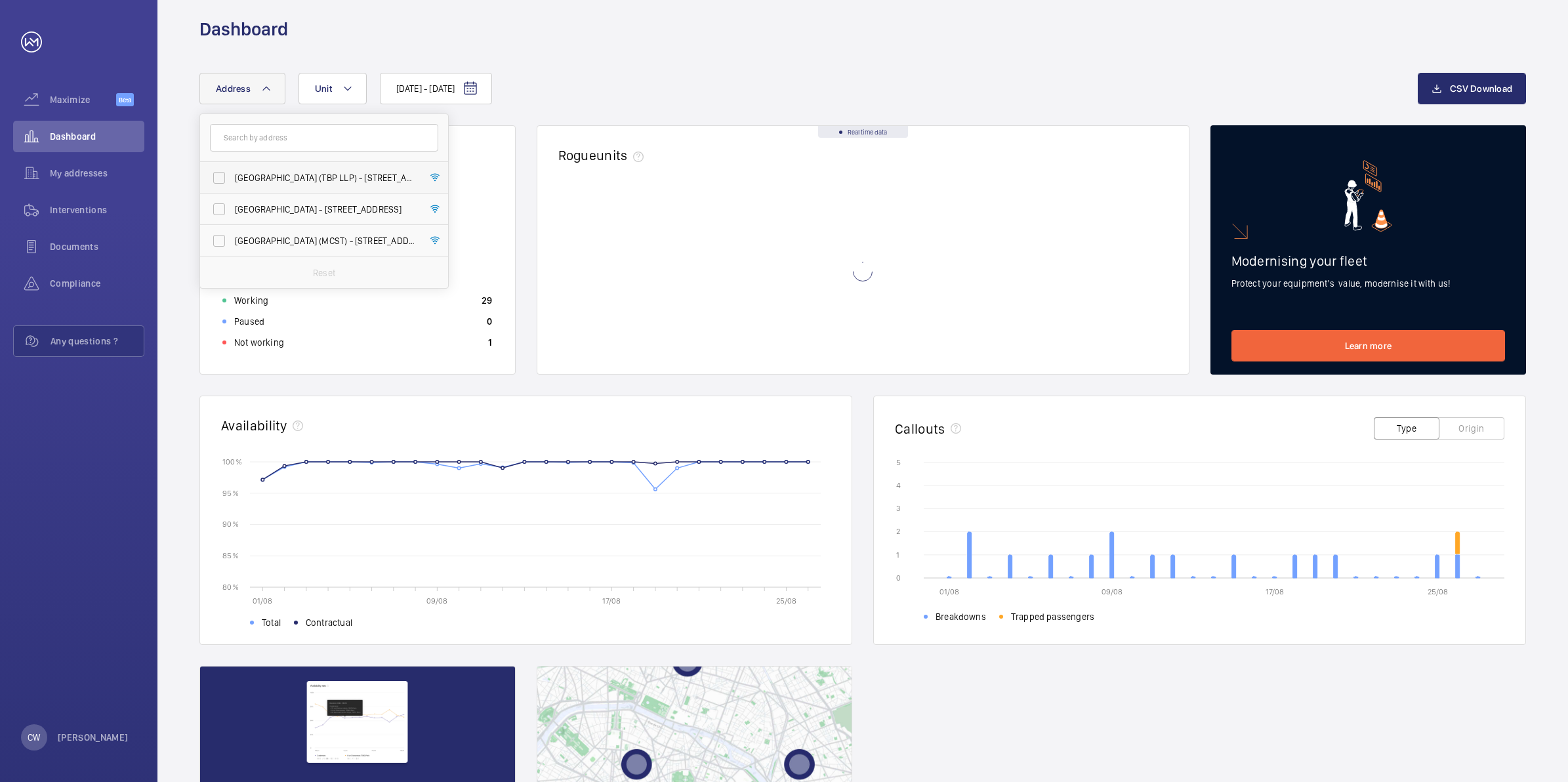
click at [221, 176] on label "[GEOGRAPHIC_DATA] (TBP LLP) - [STREET_ADDRESS]" at bounding box center [314, 178] width 229 height 32
click at [221, 176] on input "[GEOGRAPHIC_DATA] (TBP LLP) - [STREET_ADDRESS]" at bounding box center [219, 178] width 26 height 26
checkbox input "true"
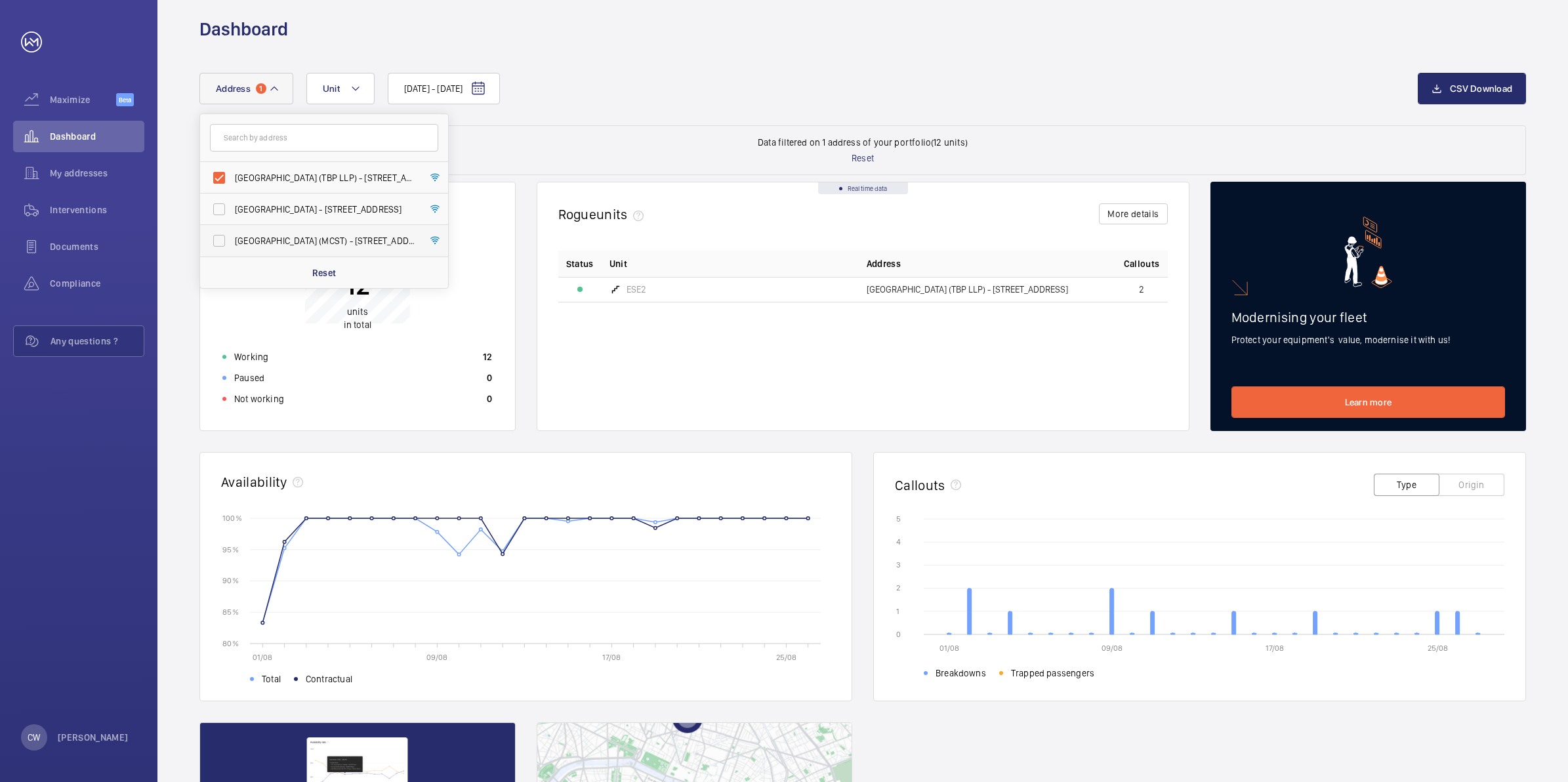
click at [224, 231] on label "[GEOGRAPHIC_DATA] (MCST) - [STREET_ADDRESS][PERSON_NAME]" at bounding box center [314, 240] width 229 height 32
click at [224, 231] on input "[GEOGRAPHIC_DATA] (MCST) - [STREET_ADDRESS][PERSON_NAME]" at bounding box center [219, 240] width 26 height 26
checkbox input "true"
click at [224, 207] on label "[GEOGRAPHIC_DATA] - [STREET_ADDRESS]" at bounding box center [314, 209] width 229 height 32
click at [224, 207] on input "[GEOGRAPHIC_DATA] - [STREET_ADDRESS]" at bounding box center [219, 208] width 26 height 26
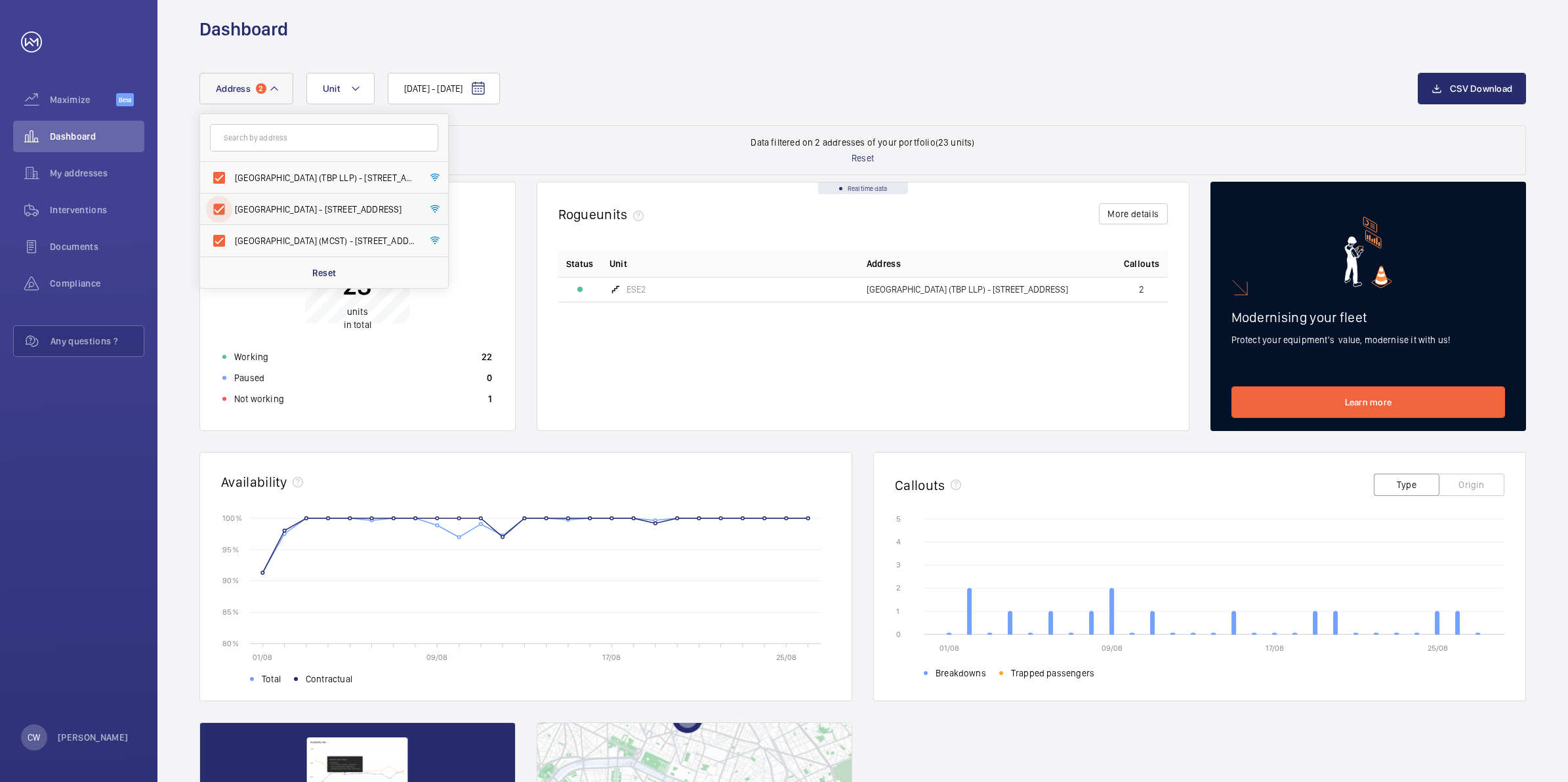
checkbox input "true"
click at [220, 179] on label "[GEOGRAPHIC_DATA] (TBP LLP) - [STREET_ADDRESS]" at bounding box center [314, 178] width 229 height 32
click at [220, 179] on input "[GEOGRAPHIC_DATA] (TBP LLP) - [STREET_ADDRESS]" at bounding box center [219, 178] width 26 height 26
checkbox input "false"
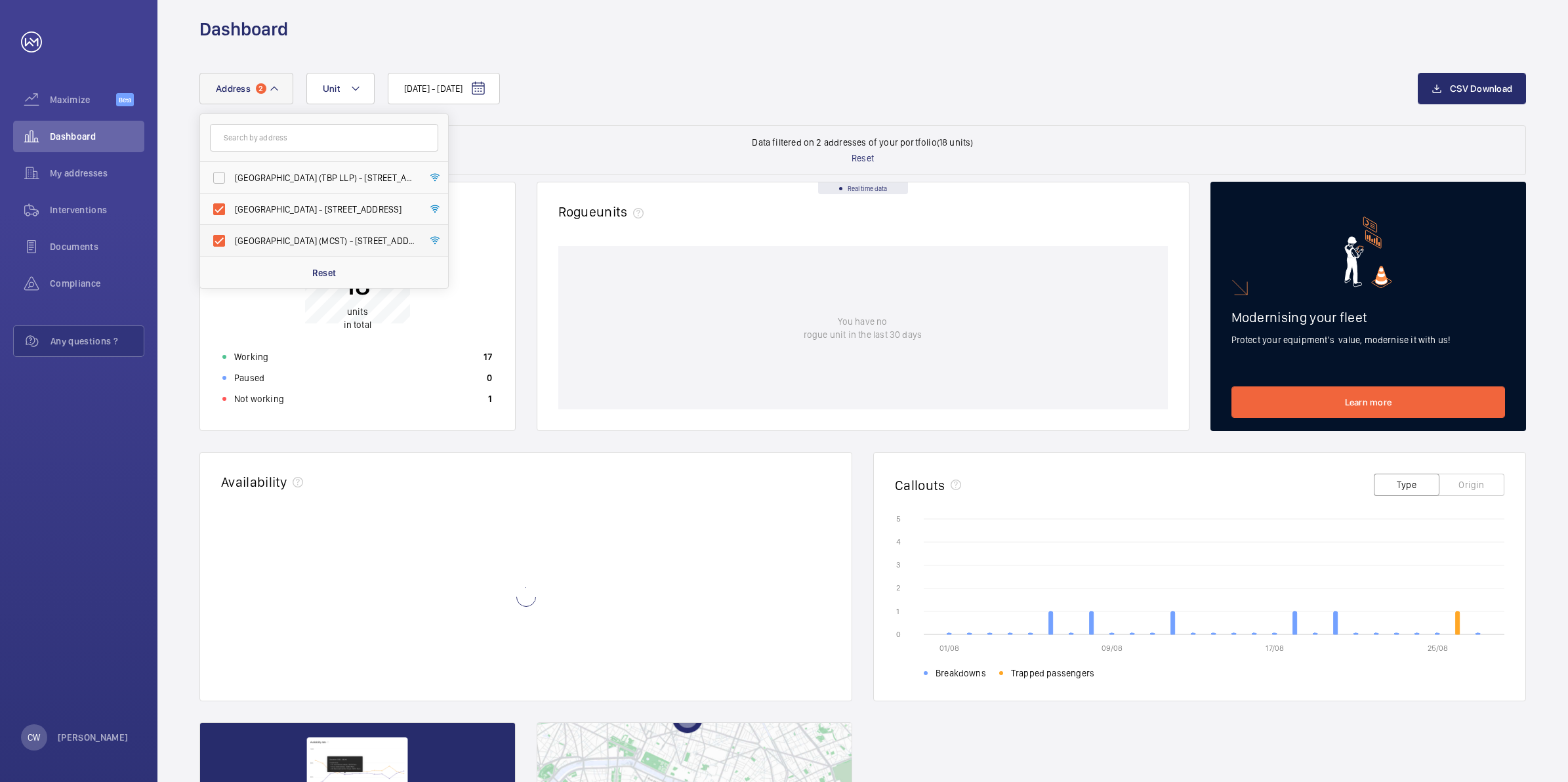
click at [215, 239] on label "[GEOGRAPHIC_DATA] (MCST) - [STREET_ADDRESS][PERSON_NAME]" at bounding box center [314, 240] width 229 height 32
click at [215, 239] on input "[GEOGRAPHIC_DATA] (MCST) - [STREET_ADDRESS][PERSON_NAME]" at bounding box center [219, 240] width 26 height 26
checkbox input "false"
click at [224, 207] on label "[GEOGRAPHIC_DATA] - [STREET_ADDRESS]" at bounding box center [314, 209] width 229 height 32
click at [224, 207] on input "[GEOGRAPHIC_DATA] - [STREET_ADDRESS]" at bounding box center [219, 208] width 26 height 26
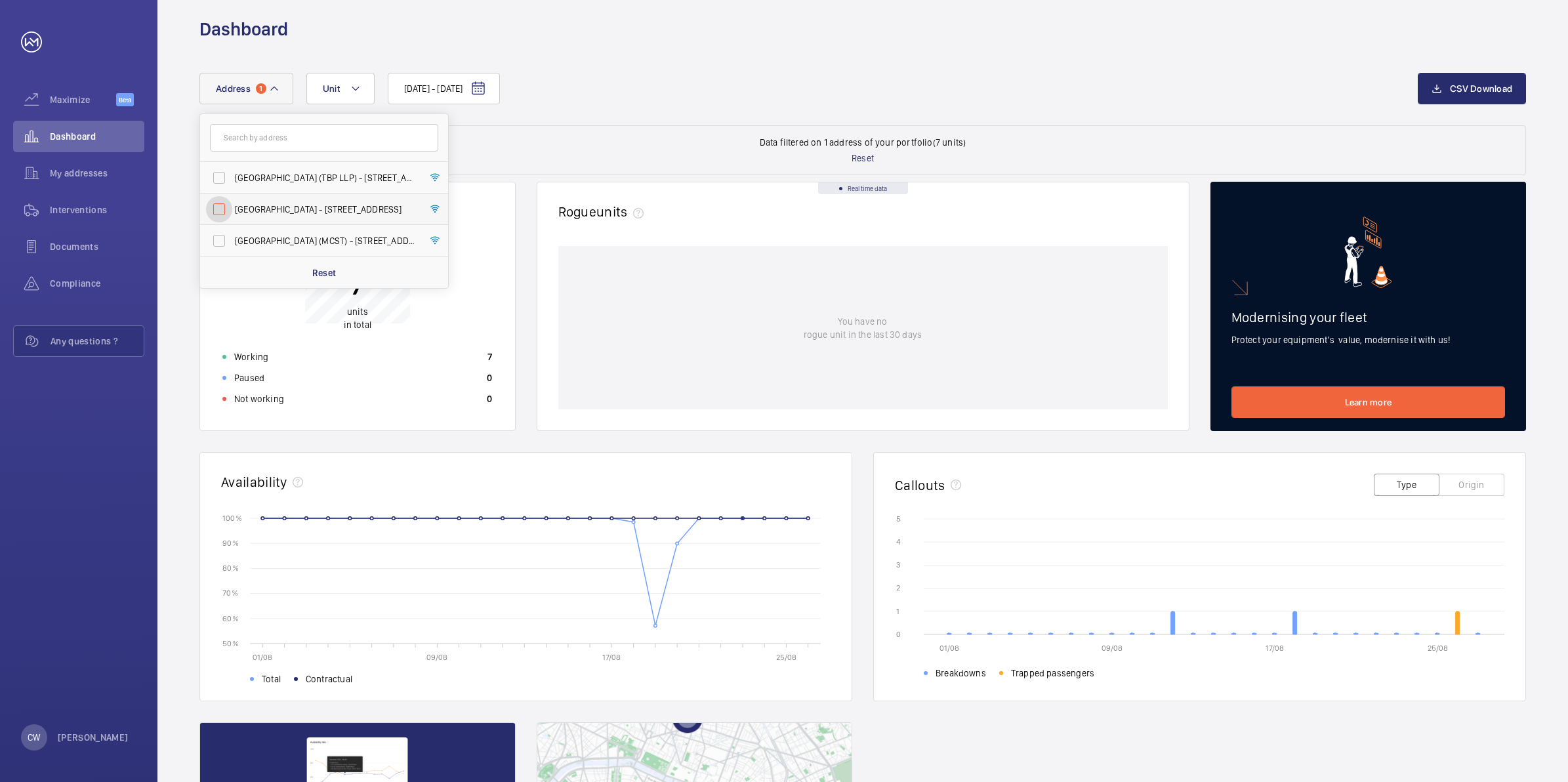
checkbox input "false"
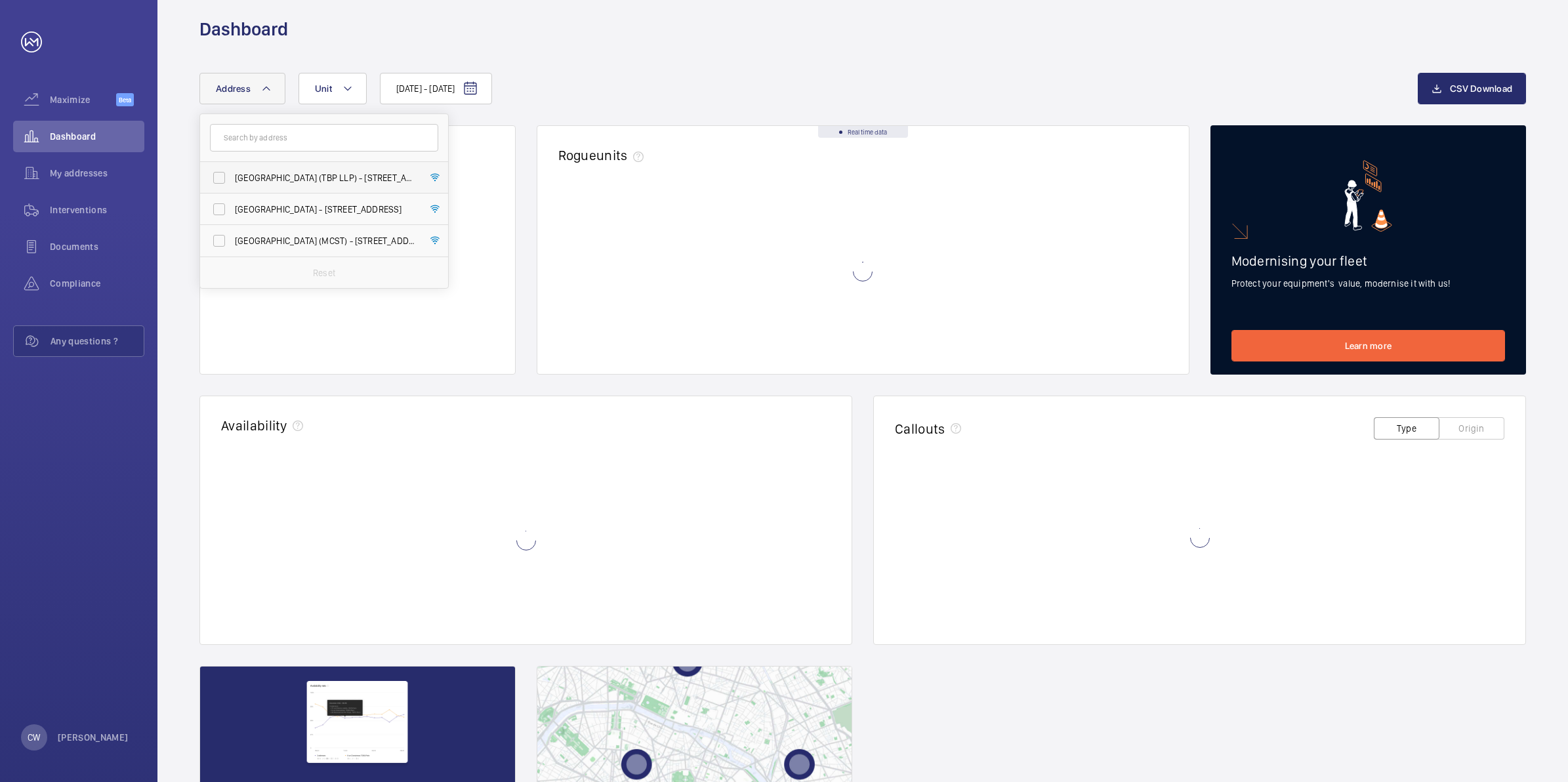
click at [219, 185] on label "[GEOGRAPHIC_DATA] (TBP LLP) - [STREET_ADDRESS]" at bounding box center [314, 178] width 229 height 32
click at [219, 185] on input "[GEOGRAPHIC_DATA] (TBP LLP) - [STREET_ADDRESS]" at bounding box center [219, 178] width 26 height 26
checkbox input "true"
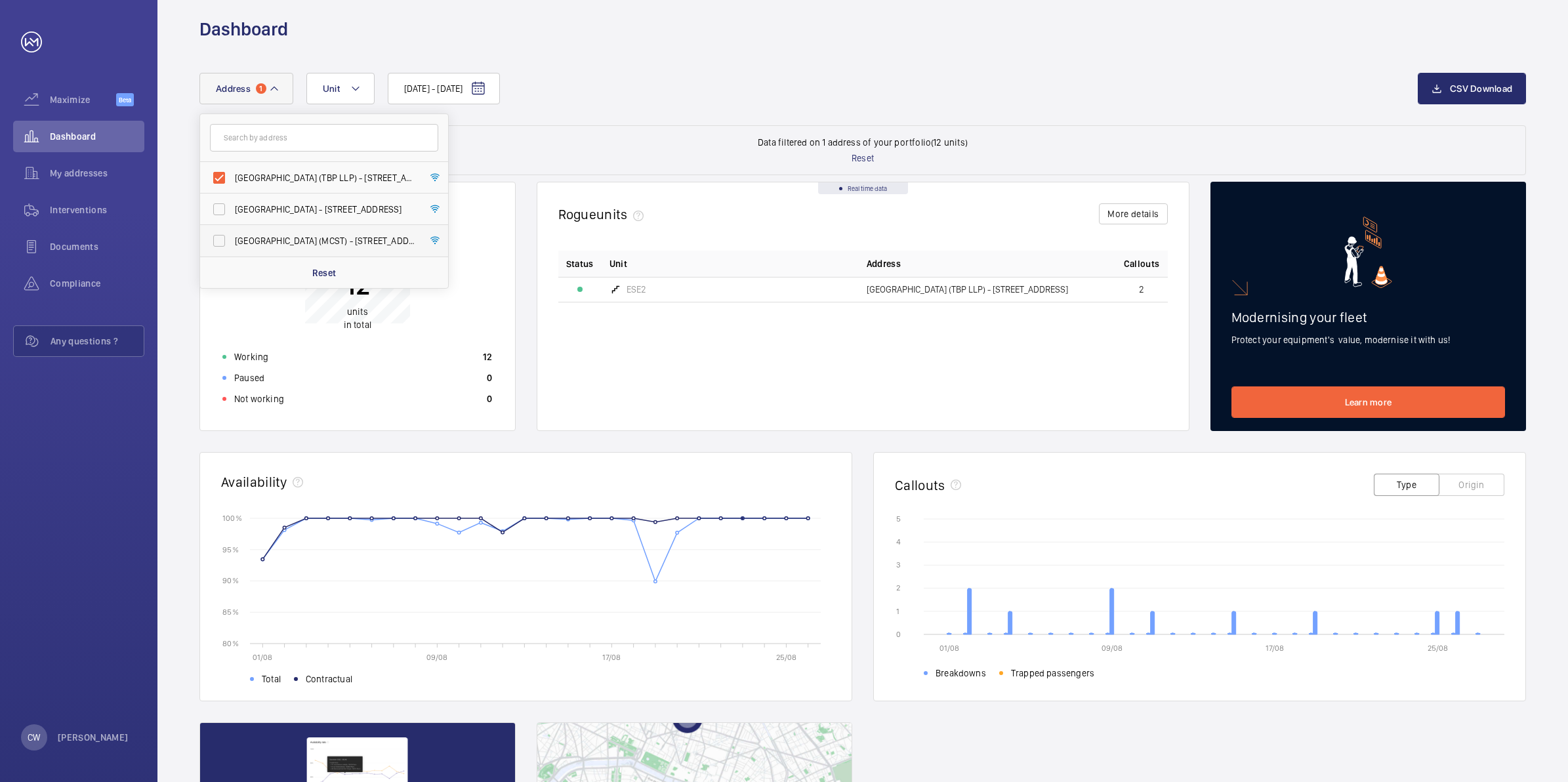
click at [219, 233] on label "[GEOGRAPHIC_DATA] (MCST) - [STREET_ADDRESS][PERSON_NAME]" at bounding box center [314, 240] width 229 height 32
click at [219, 233] on input "[GEOGRAPHIC_DATA] (MCST) - [STREET_ADDRESS][PERSON_NAME]" at bounding box center [219, 240] width 26 height 26
checkbox input "true"
click at [97, 215] on span "Interventions" at bounding box center [97, 209] width 95 height 13
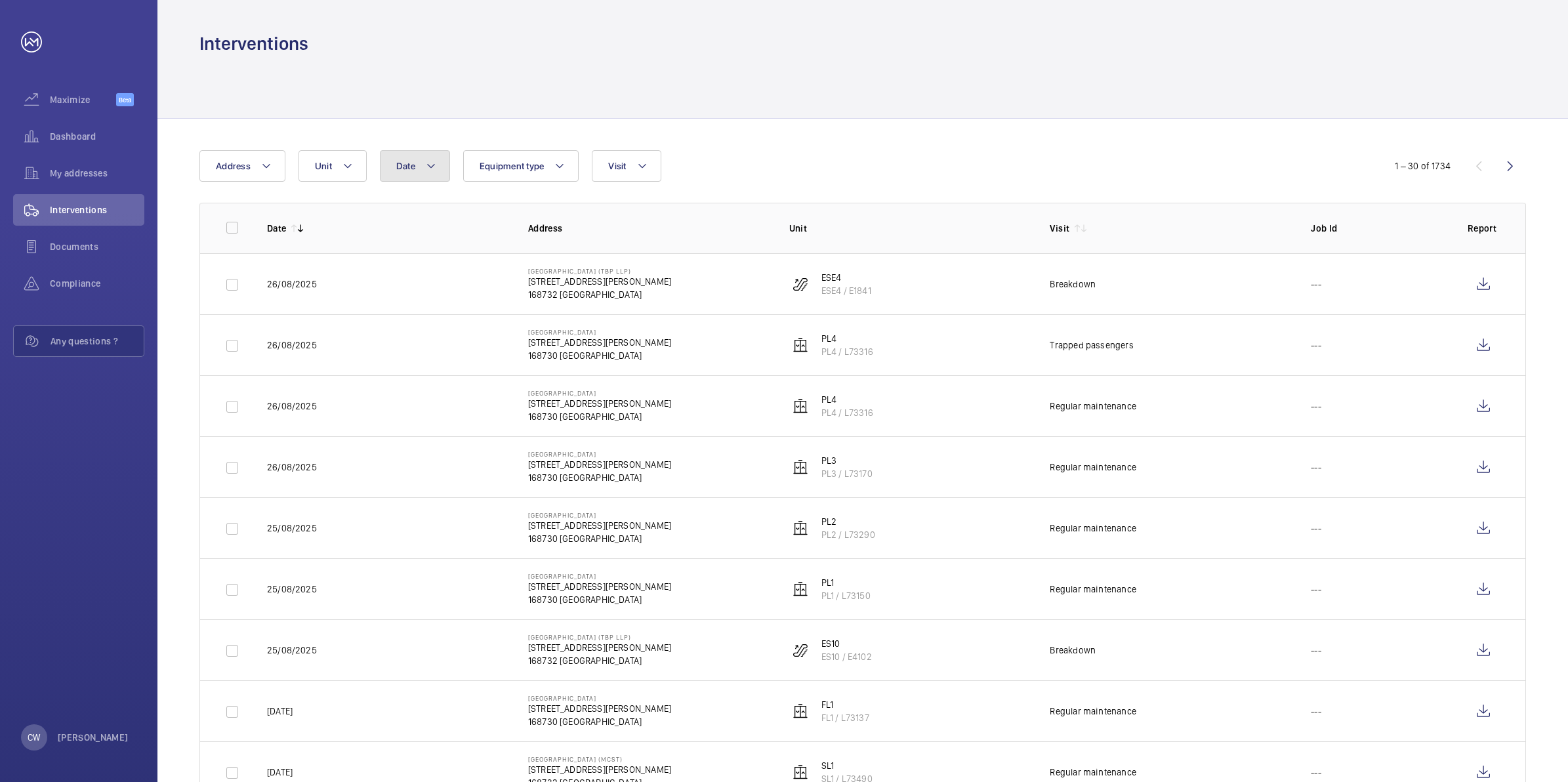
click at [414, 176] on button "Date" at bounding box center [414, 166] width 70 height 32
click at [500, 317] on span "1" at bounding box center [513, 318] width 25 height 25
type input "[DATE]"
click at [457, 424] on span "27" at bounding box center [456, 432] width 25 height 25
type input "27/08/2025"
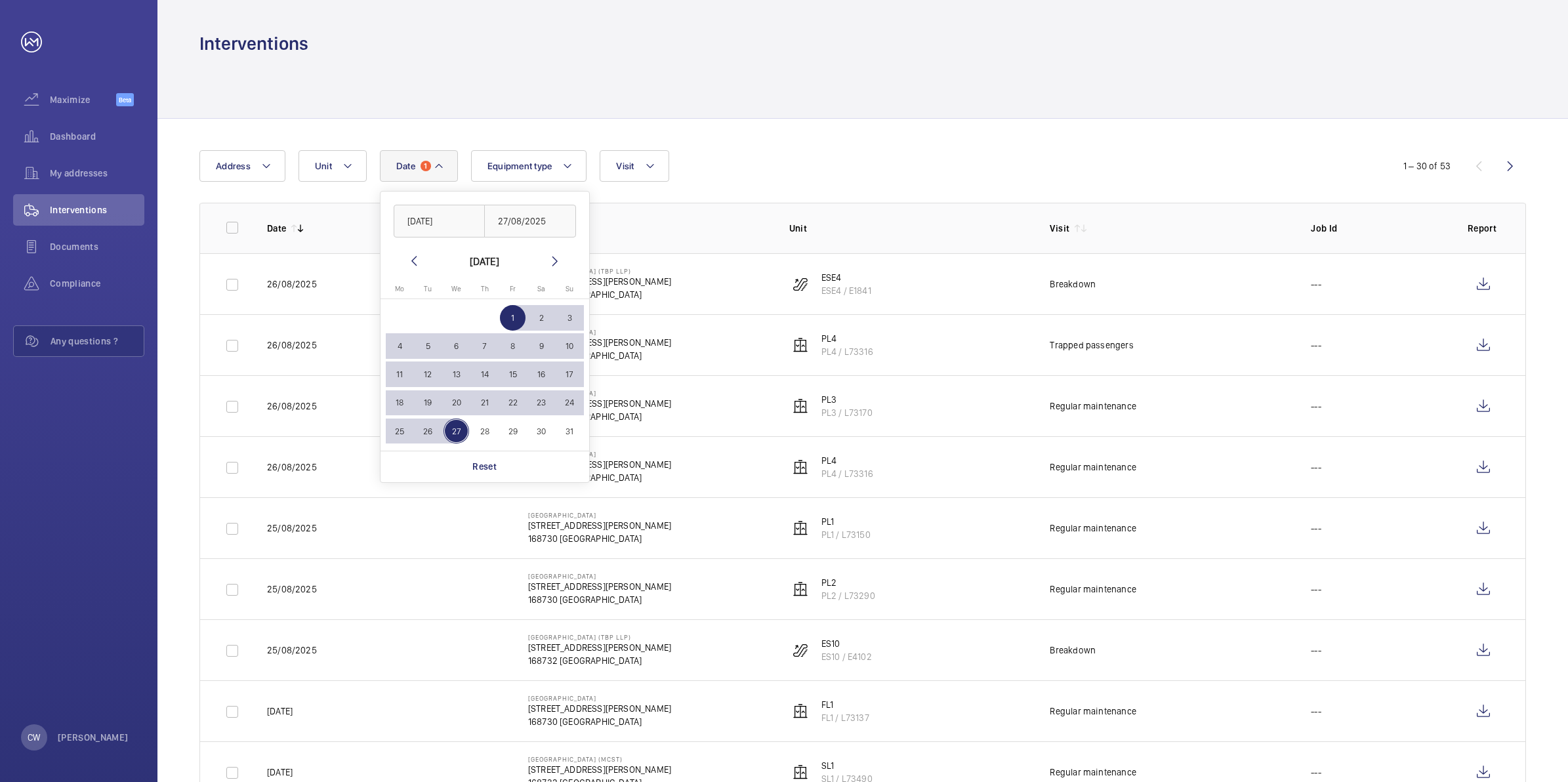
click at [884, 99] on div at bounding box center [862, 86] width 1327 height 62
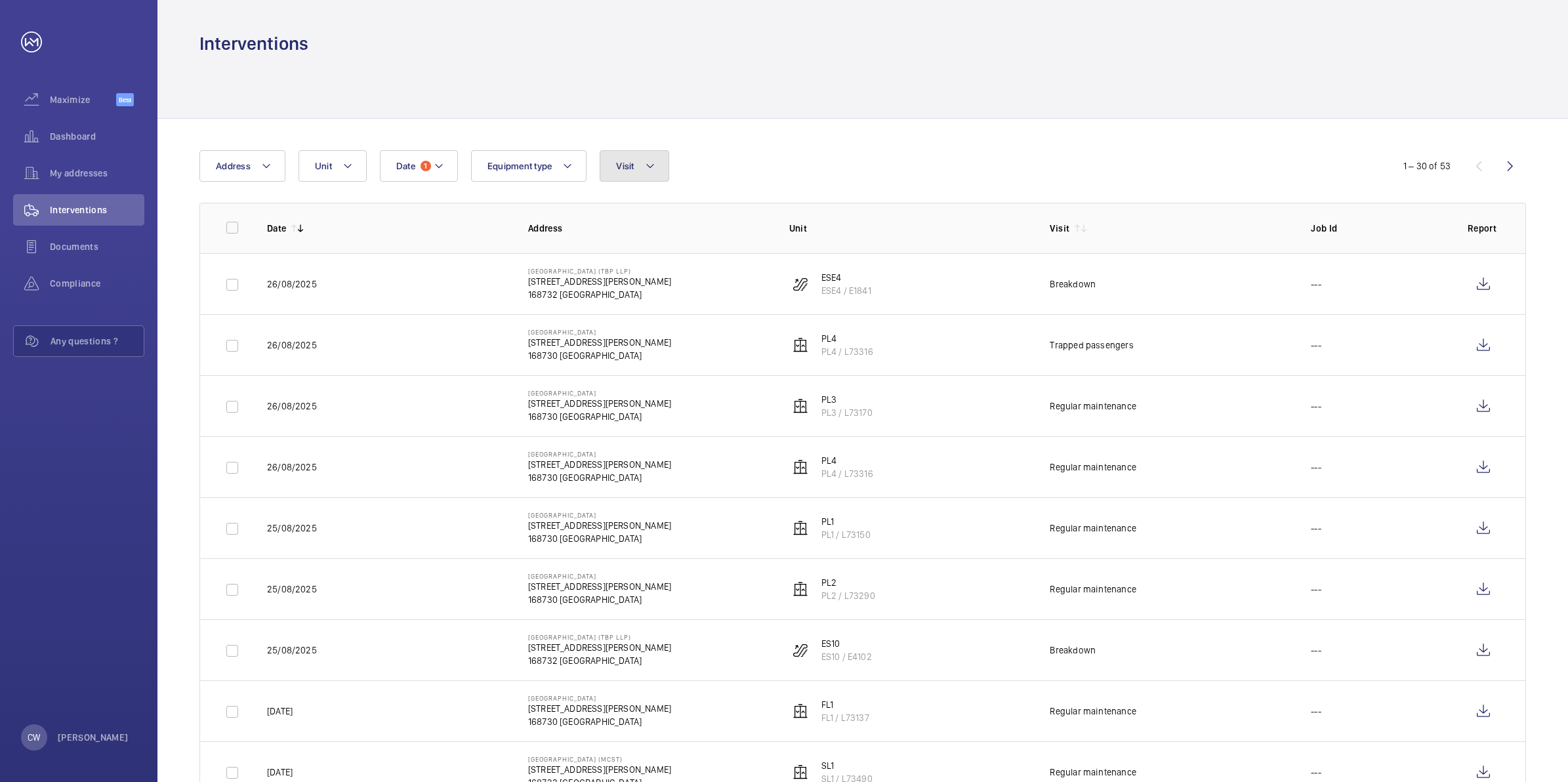
click at [653, 168] on mat-icon at bounding box center [650, 166] width 11 height 15
click at [625, 284] on label "Breakdown" at bounding box center [714, 287] width 229 height 32
click at [625, 284] on input "Breakdown" at bounding box center [619, 286] width 26 height 26
checkbox input "true"
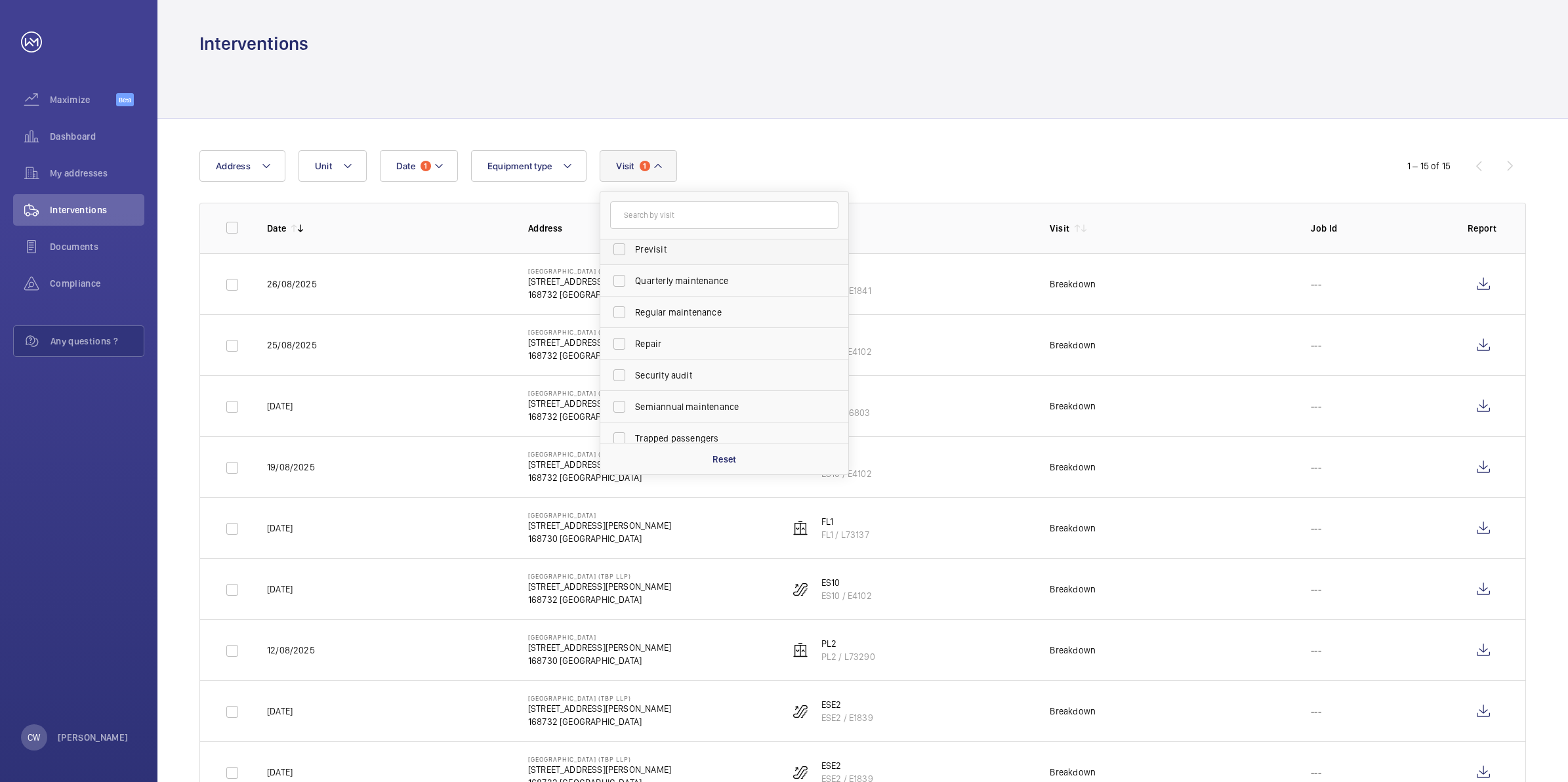
scroll to position [205, 0]
click at [615, 332] on label "Repair" at bounding box center [714, 333] width 229 height 32
click at [615, 332] on input "Repair" at bounding box center [619, 333] width 26 height 26
checkbox input "true"
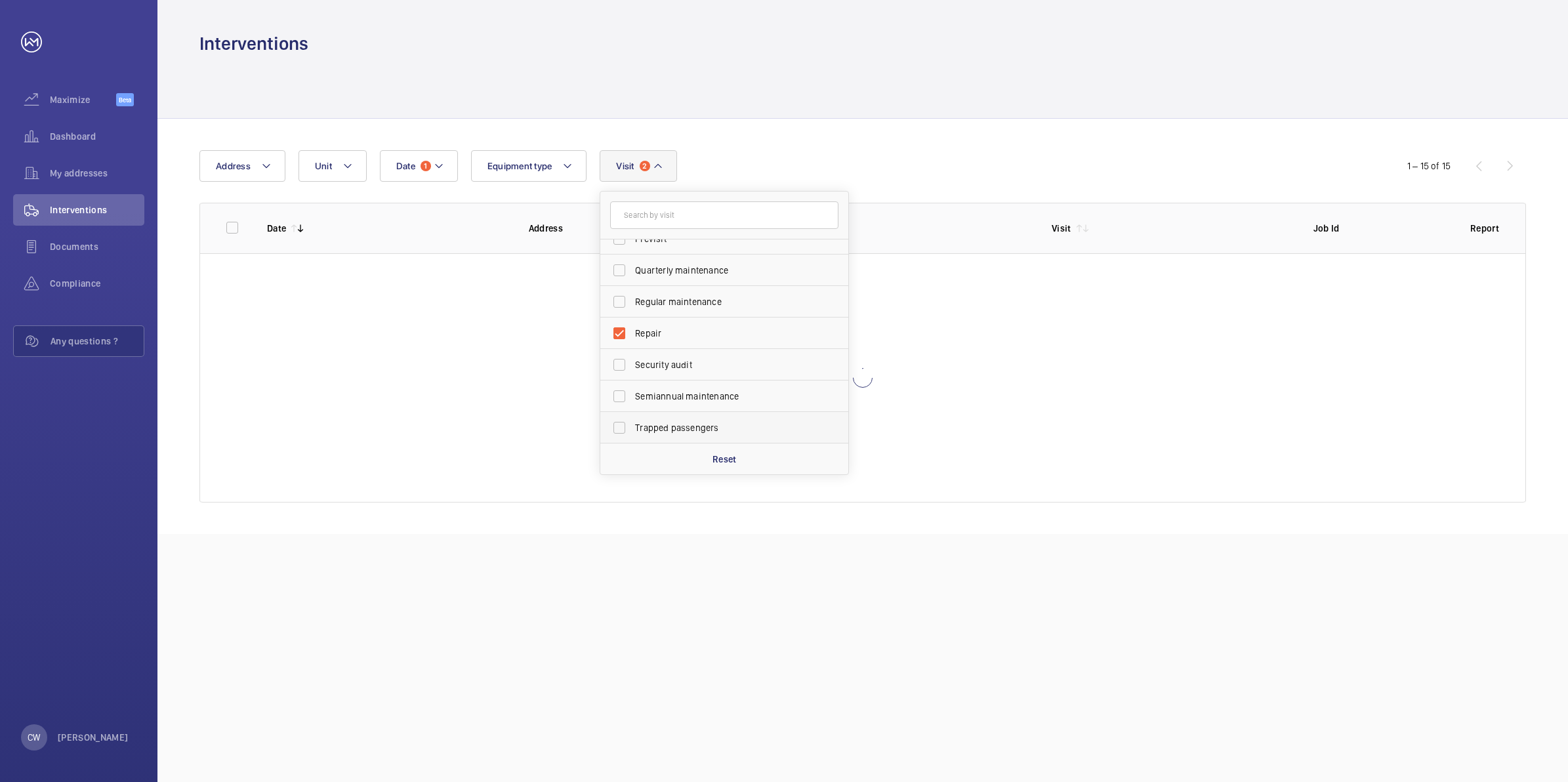
click at [624, 427] on label "Trapped passengers" at bounding box center [714, 427] width 229 height 32
click at [624, 427] on input "Trapped passengers" at bounding box center [619, 427] width 26 height 26
checkbox input "true"
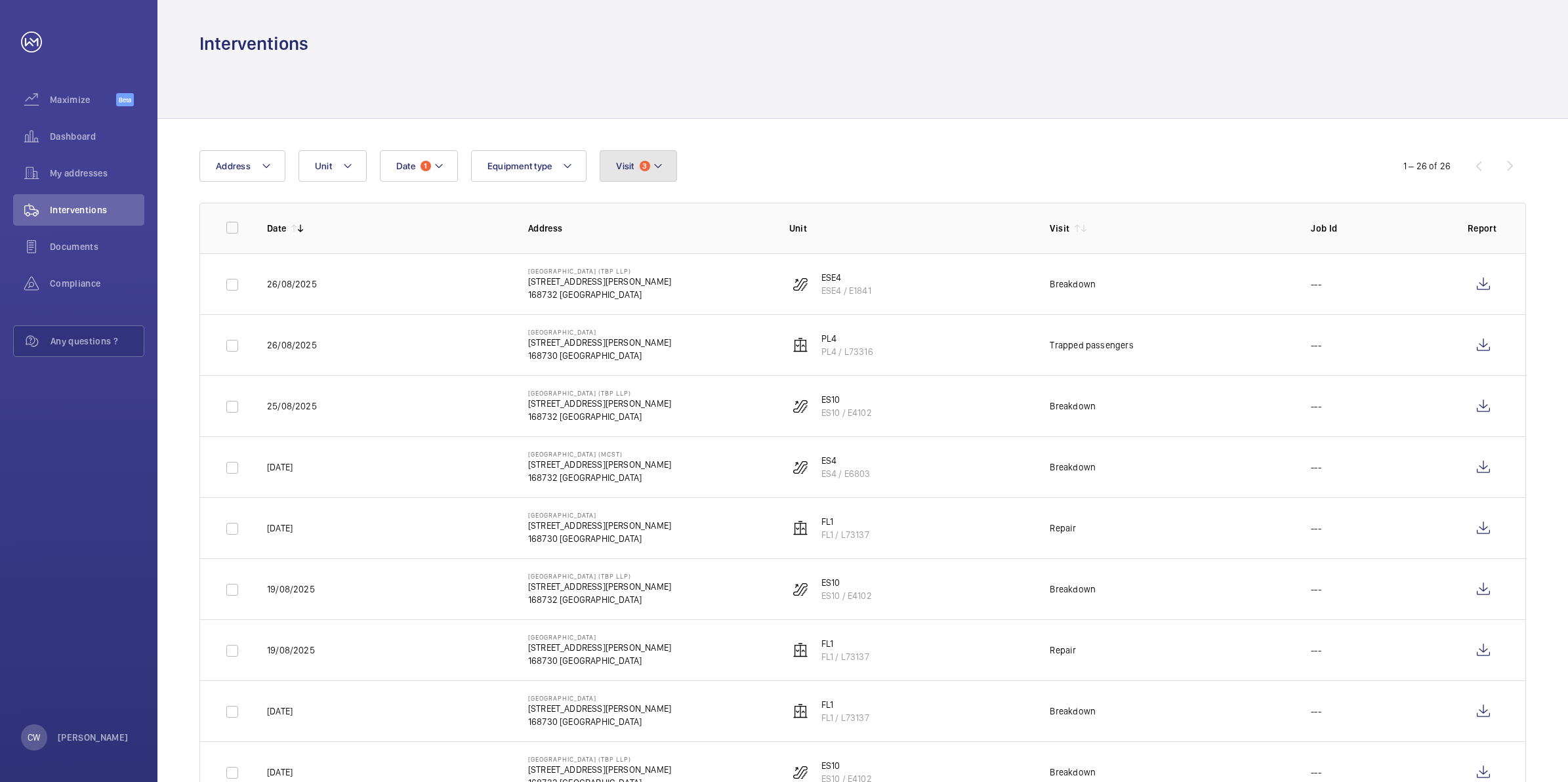
click at [657, 169] on mat-icon at bounding box center [658, 166] width 11 height 15
click at [889, 154] on div "Date 1 Address Unit Equipment type Visit 3 Trapped passengers Repair Breakdown …" at bounding box center [784, 166] width 1169 height 32
click at [440, 171] on mat-icon at bounding box center [439, 166] width 11 height 15
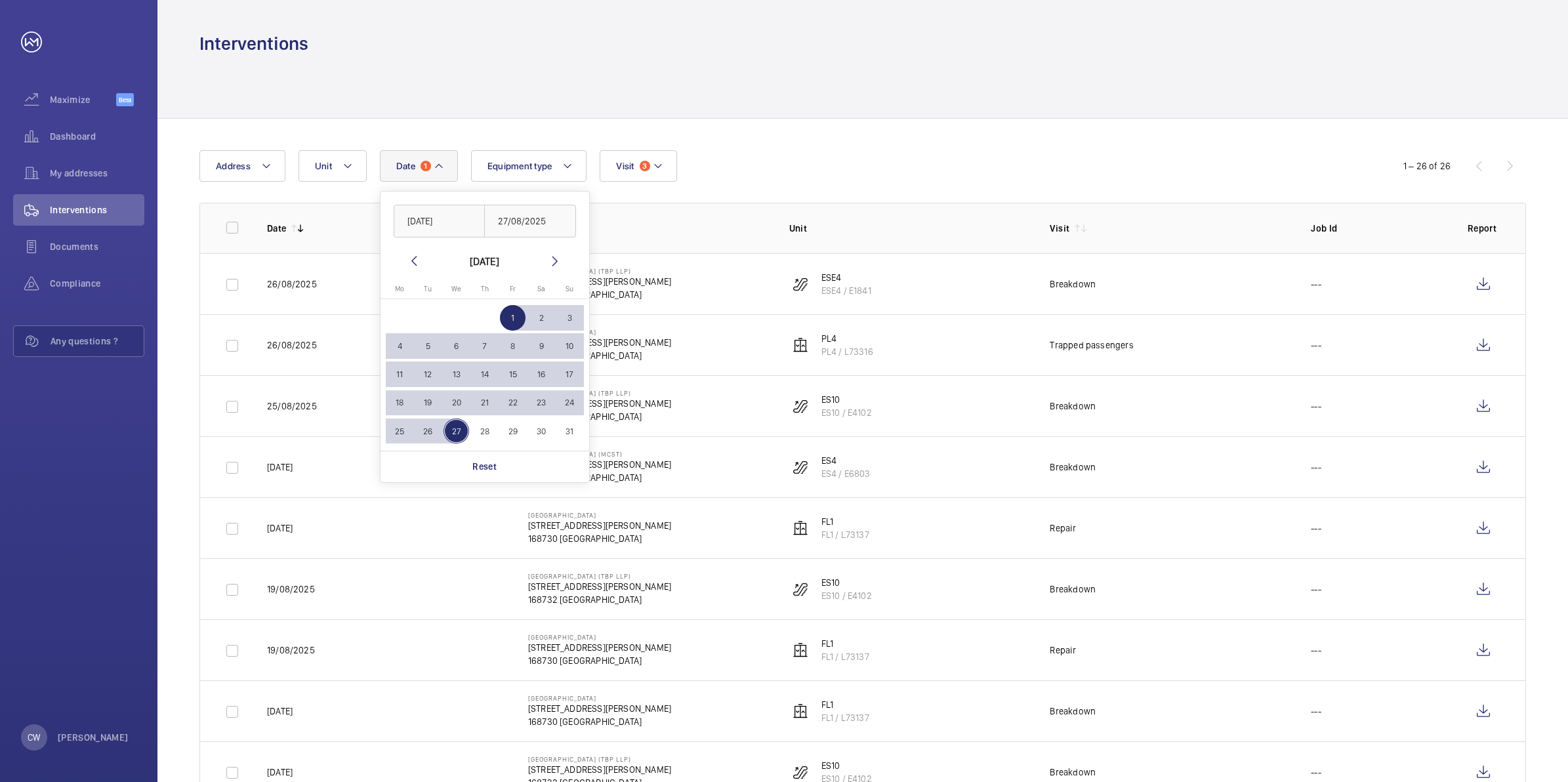
click at [407, 257] on mat-icon at bounding box center [413, 260] width 15 height 15
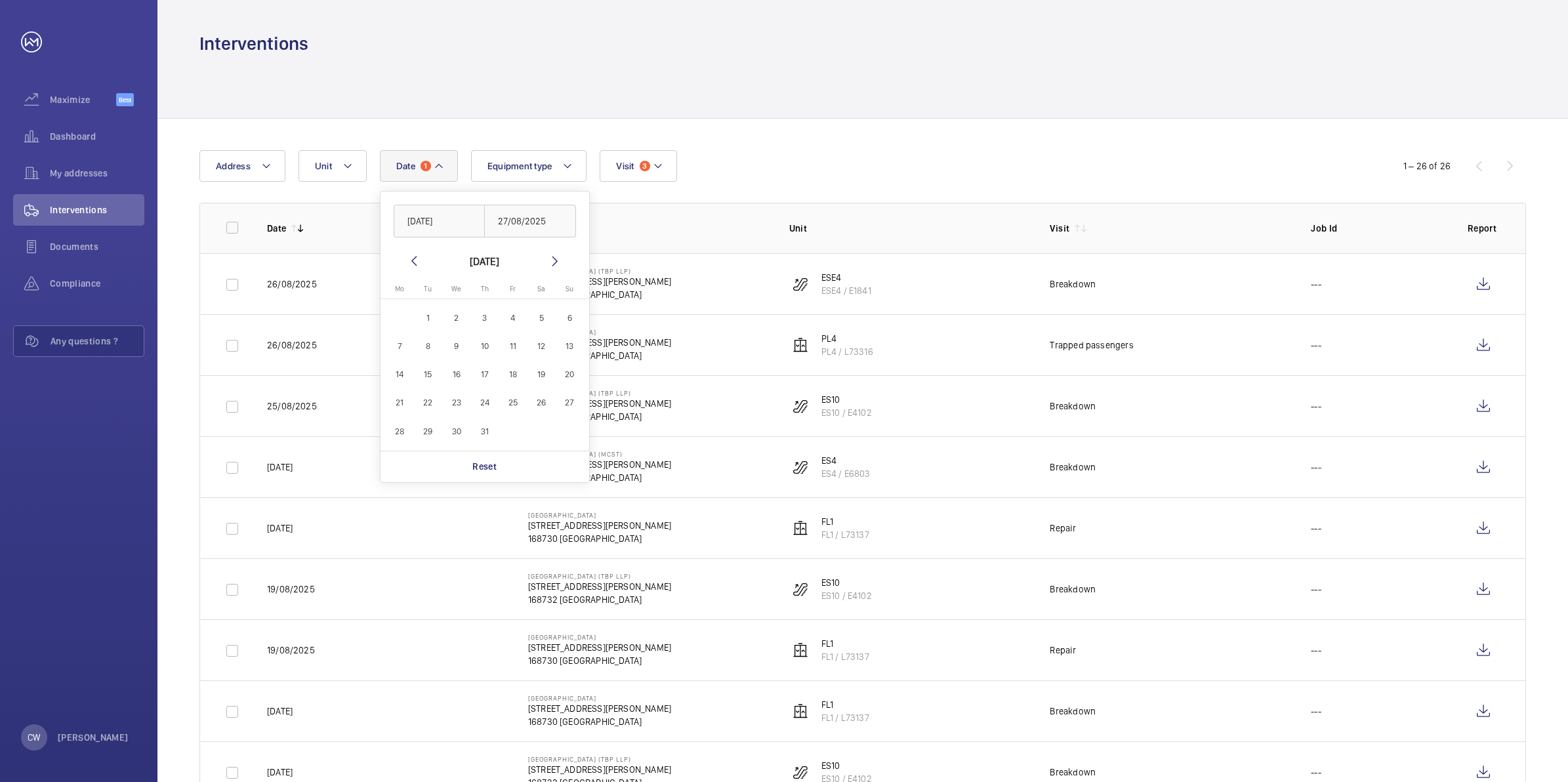
click at [430, 310] on span "1" at bounding box center [428, 318] width 25 height 25
type input "[DATE]"
click at [480, 431] on span "31" at bounding box center [484, 432] width 25 height 25
type input "[DATE]"
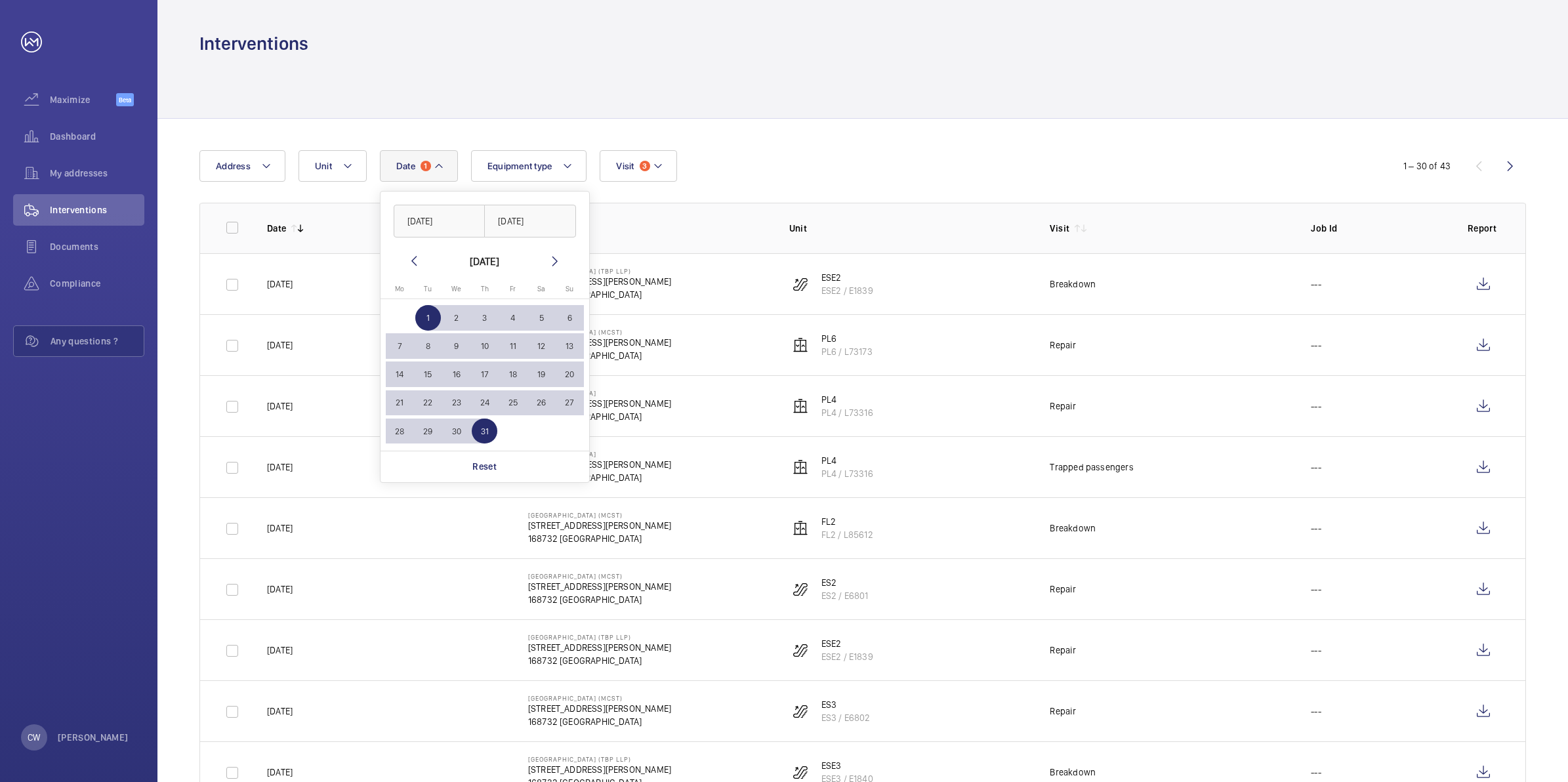
click at [697, 158] on div "Date 1 [DATE] [DATE] [DATE] [DATE] Mo [DATE] Tu [DATE] We [DATE] Th [DATE] Fr […" at bounding box center [784, 166] width 1169 height 32
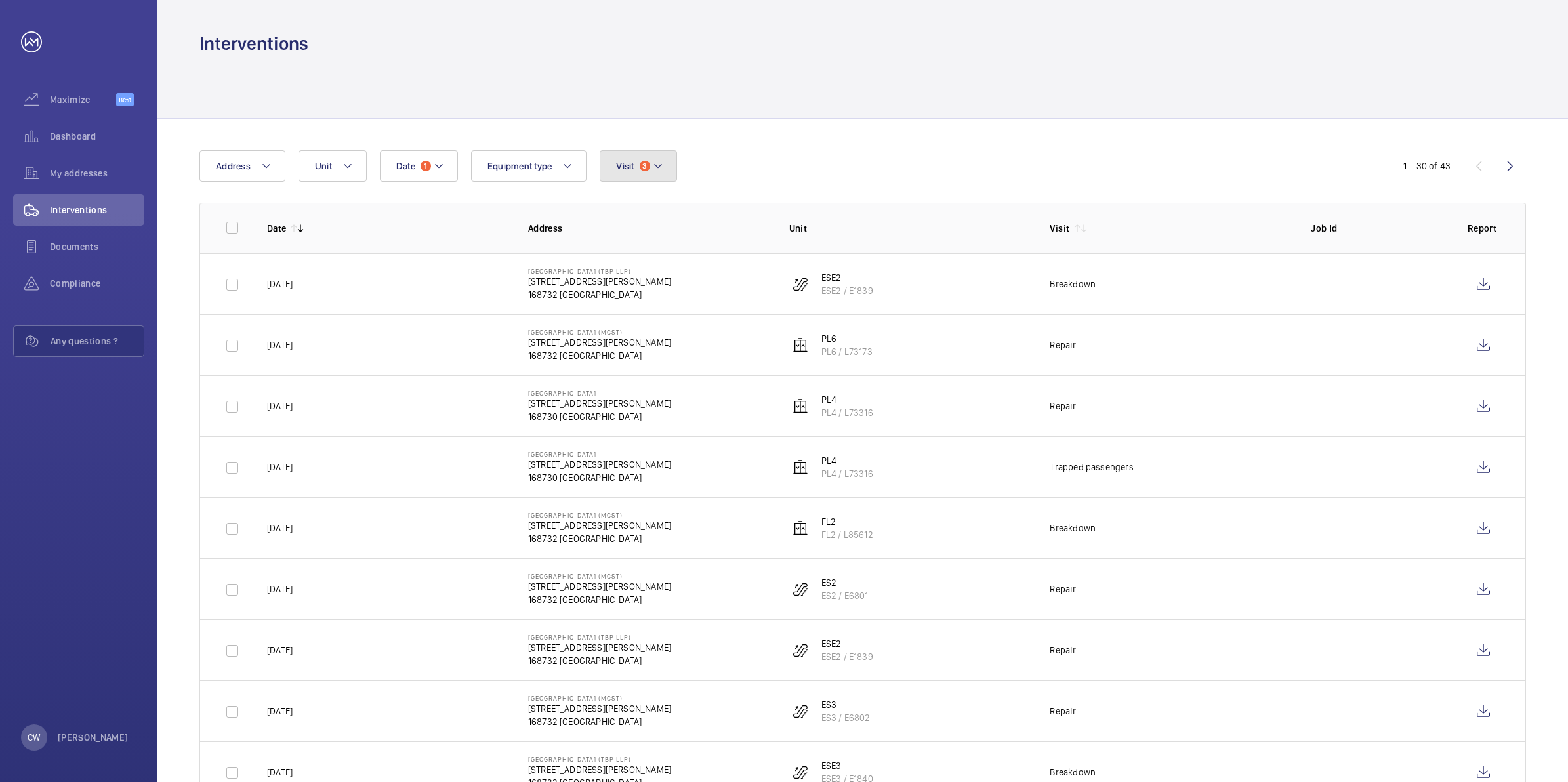
click at [660, 159] on mat-icon at bounding box center [658, 166] width 11 height 15
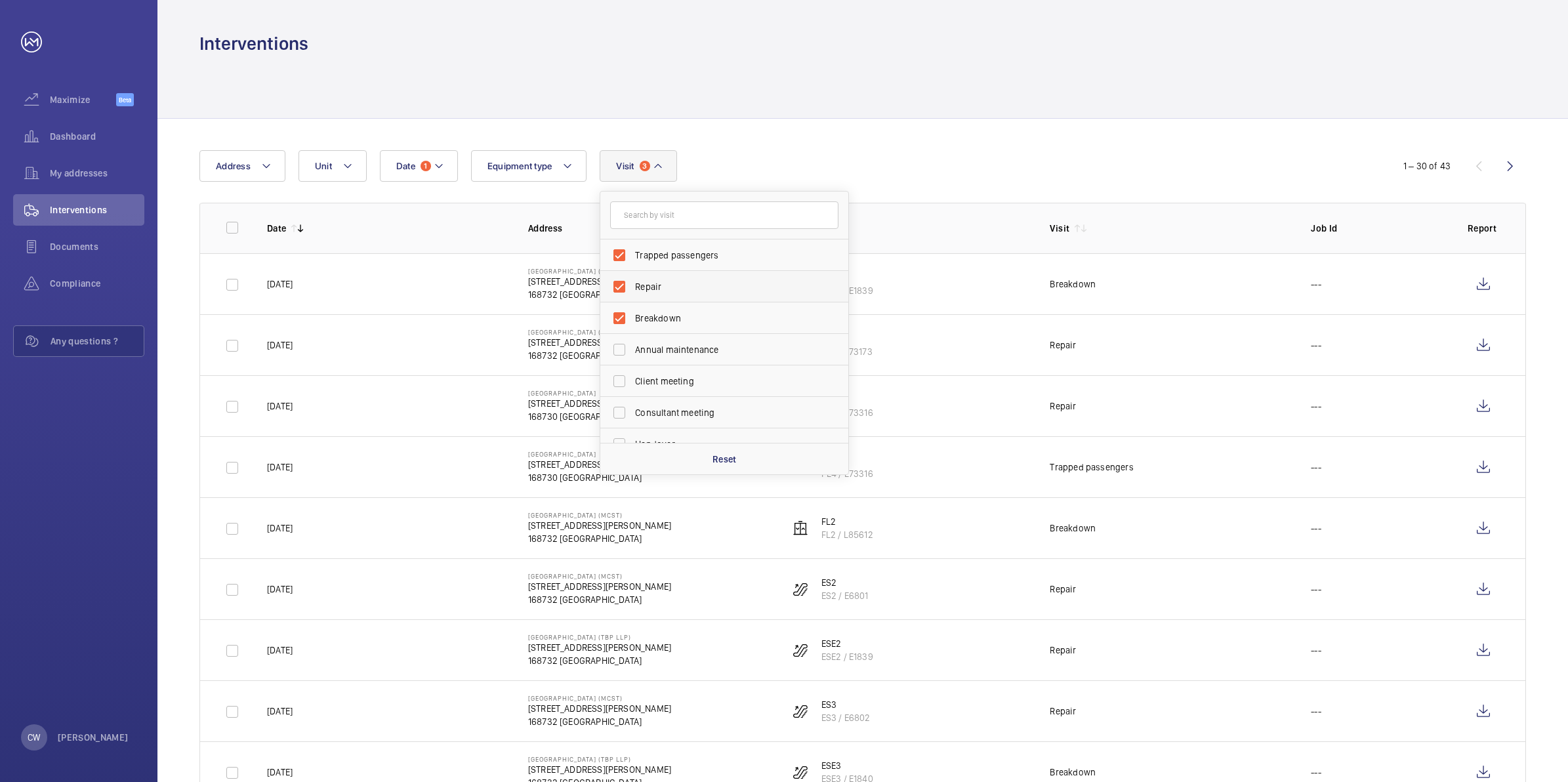
click at [618, 285] on label "Repair" at bounding box center [714, 287] width 229 height 32
click at [618, 285] on input "Repair" at bounding box center [619, 286] width 26 height 26
checkbox input "false"
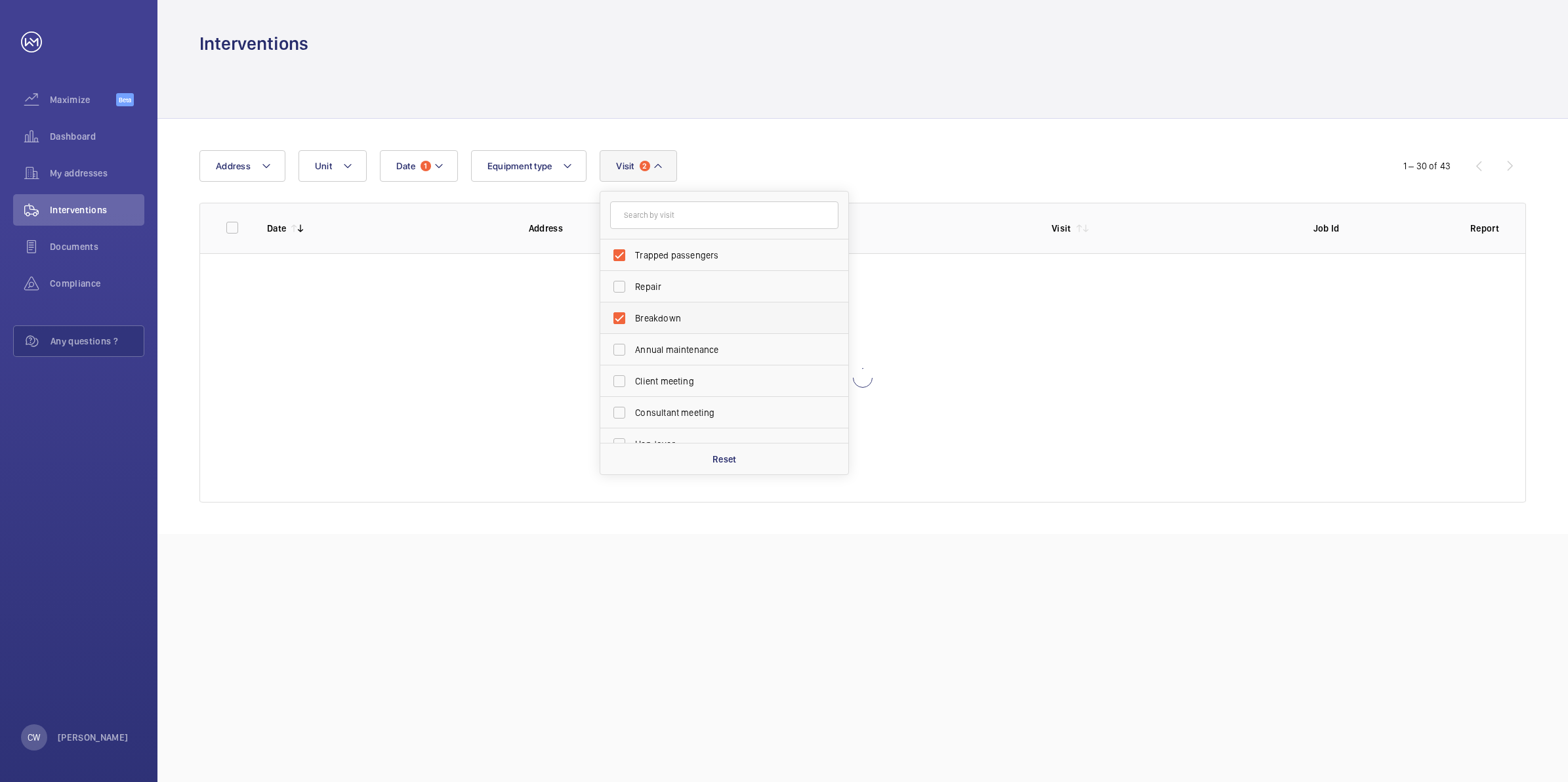
click at [616, 315] on label "Breakdown" at bounding box center [714, 318] width 229 height 32
click at [616, 315] on input "Breakdown" at bounding box center [619, 318] width 26 height 26
checkbox input "false"
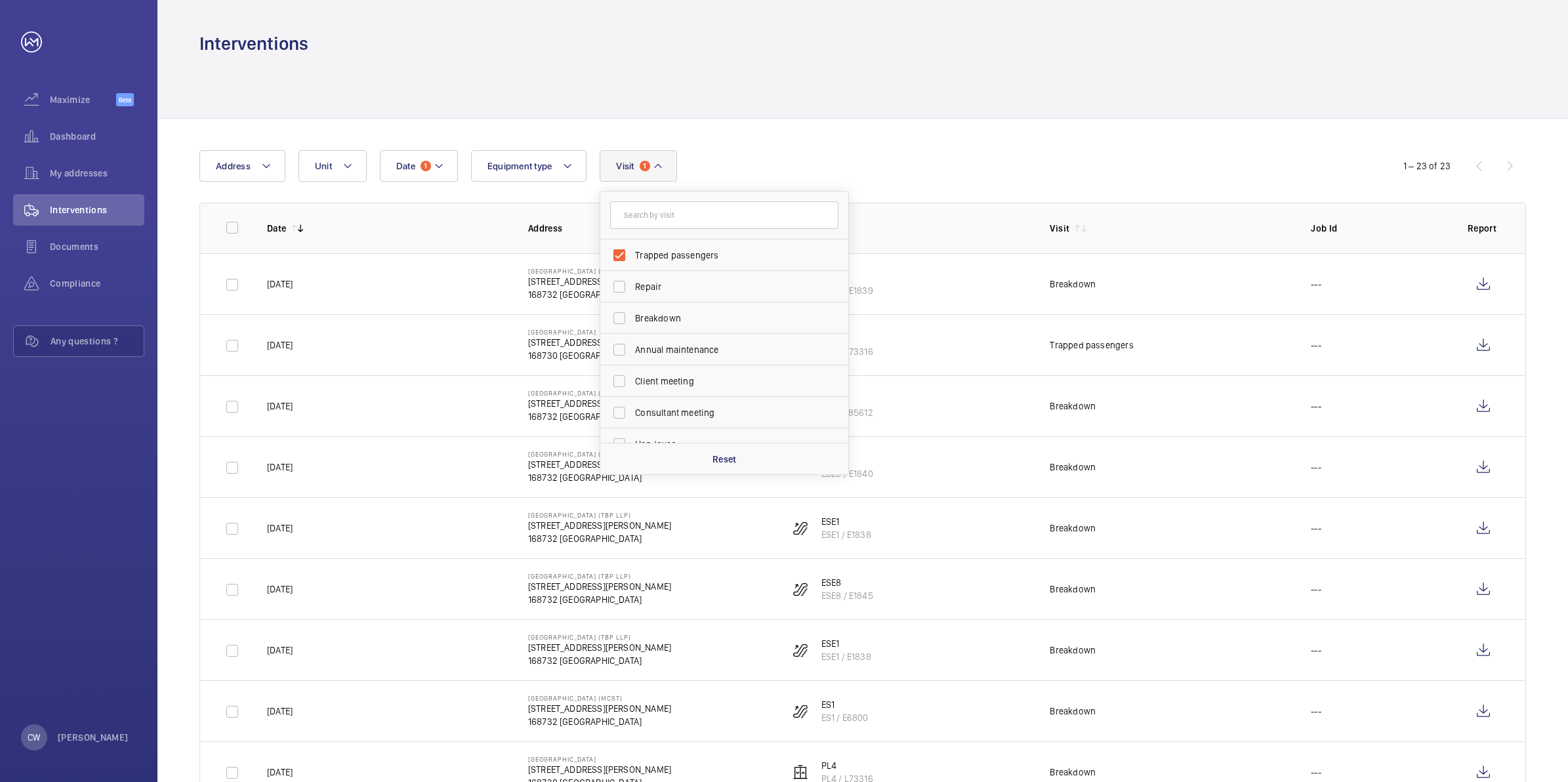
click at [825, 151] on div "Date 1 Address Unit Equipment type Visit 1 Trapped passengers Repair Breakdown …" at bounding box center [784, 166] width 1169 height 32
click at [655, 161] on mat-icon at bounding box center [658, 166] width 11 height 15
click at [450, 168] on button "Date 1" at bounding box center [419, 166] width 78 height 32
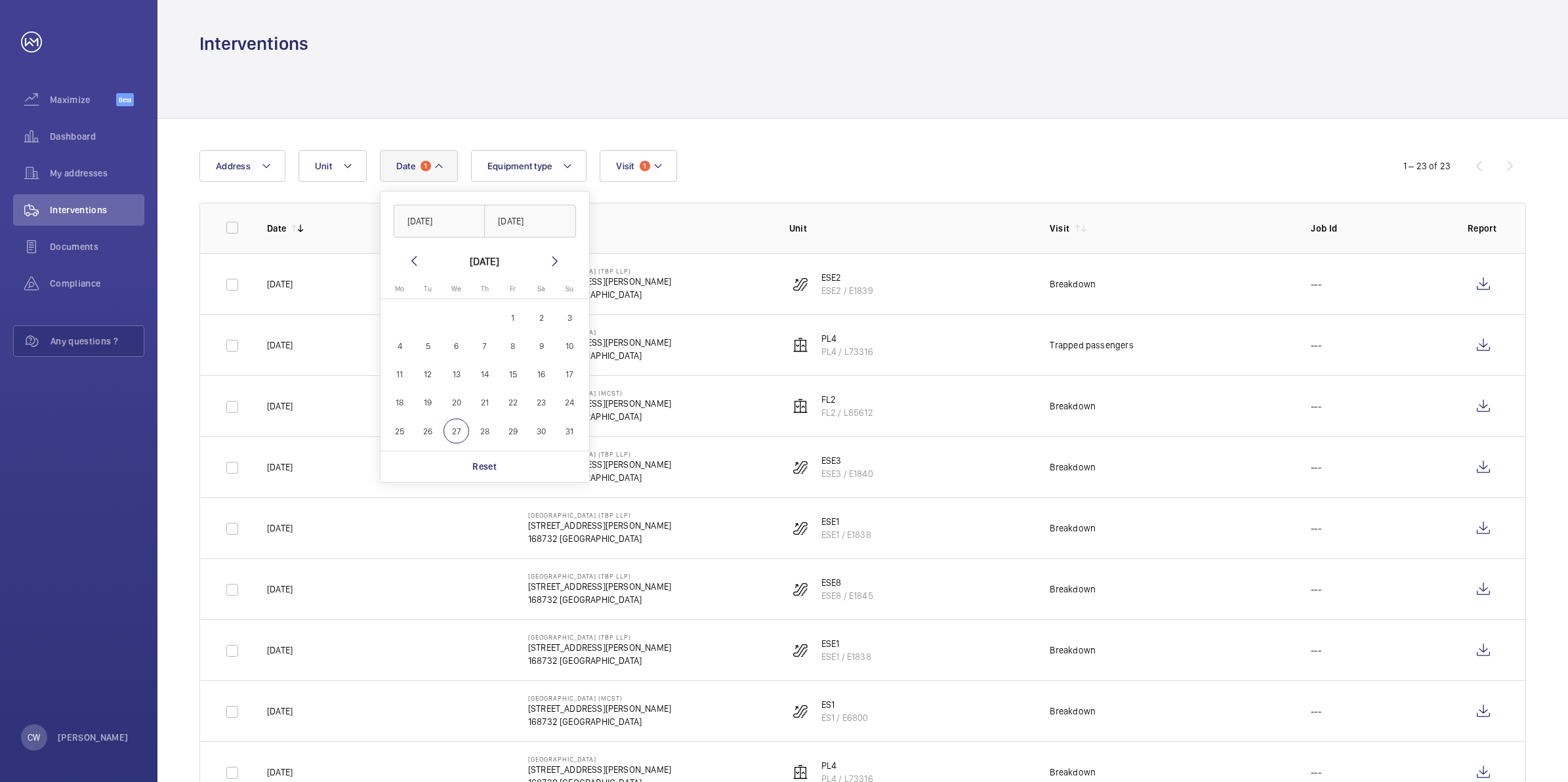
click at [416, 262] on mat-icon at bounding box center [413, 260] width 15 height 15
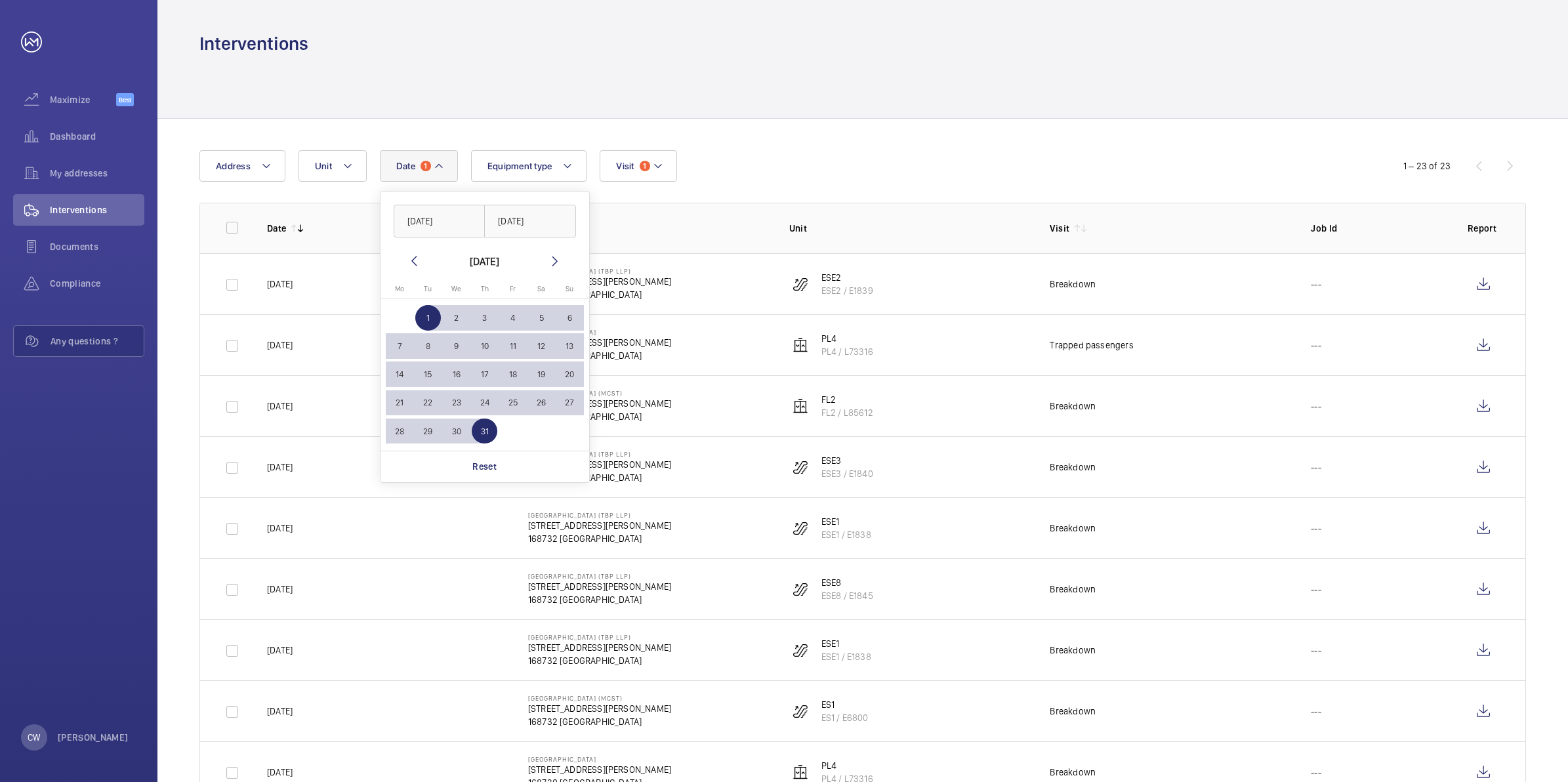
click at [416, 262] on mat-icon at bounding box center [413, 260] width 15 height 15
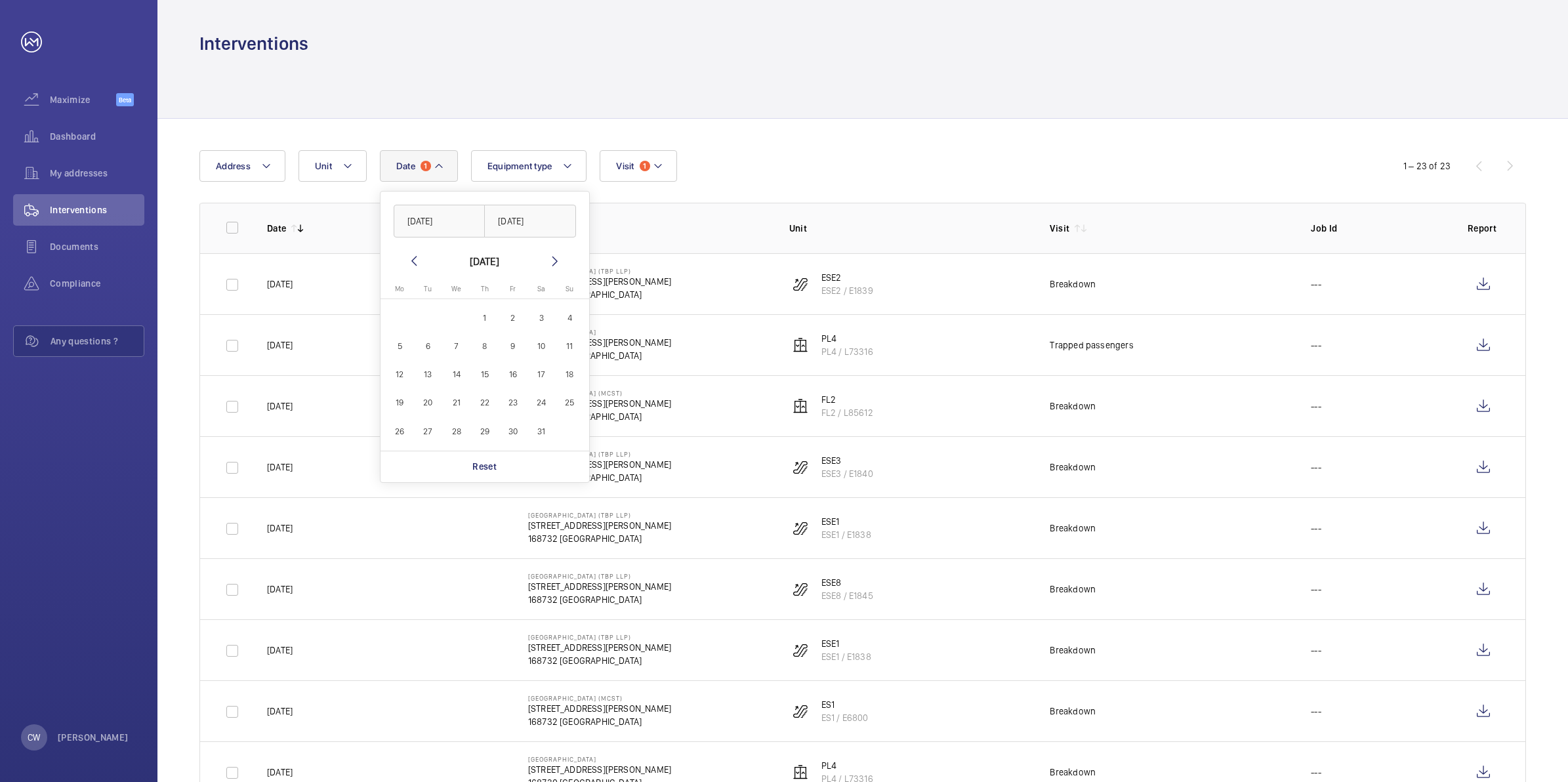
click at [416, 262] on mat-icon at bounding box center [413, 260] width 15 height 15
click at [449, 316] on span "1" at bounding box center [456, 318] width 25 height 25
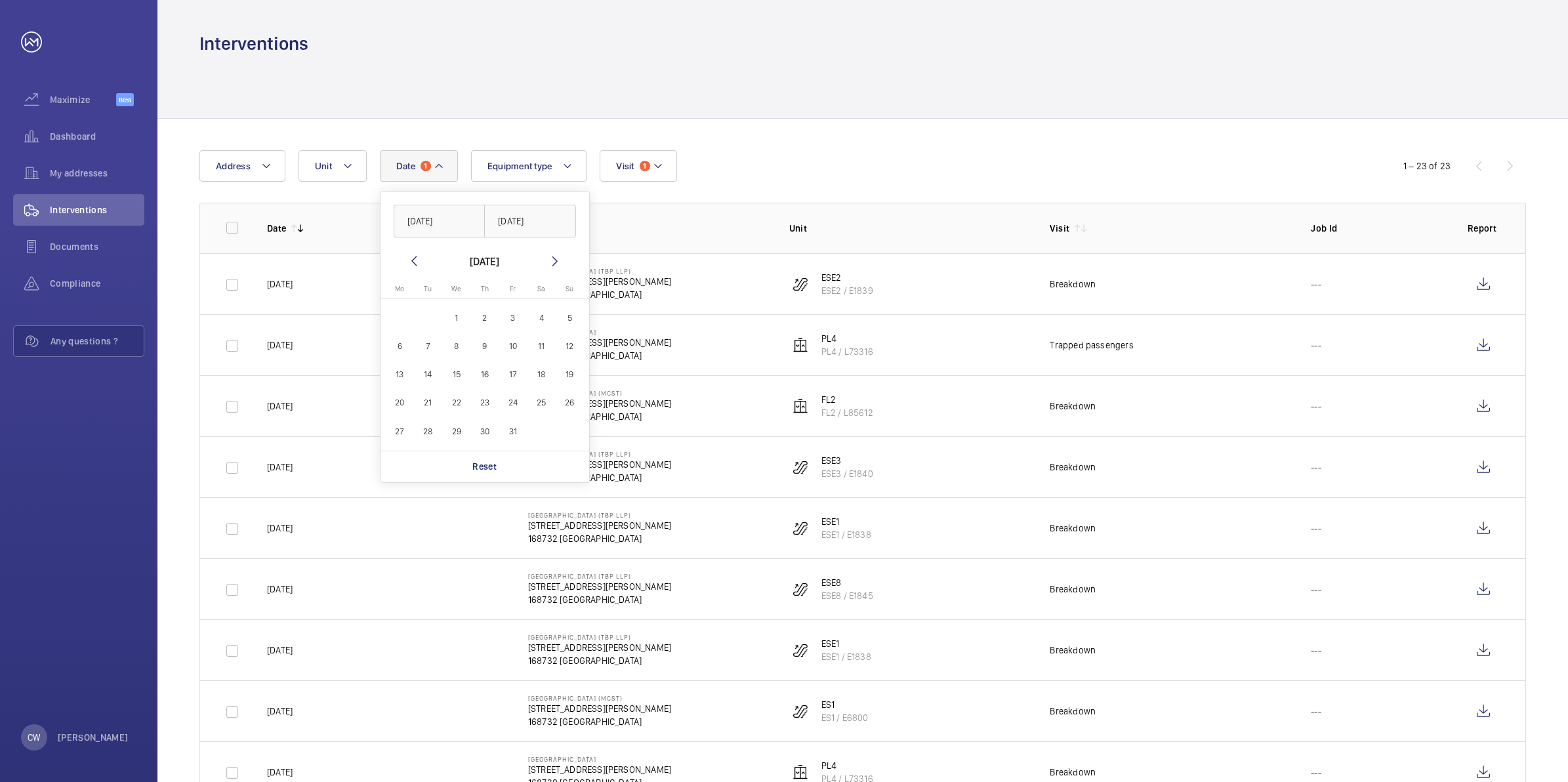
type input "[DATE]"
click at [553, 262] on mat-icon at bounding box center [555, 260] width 15 height 15
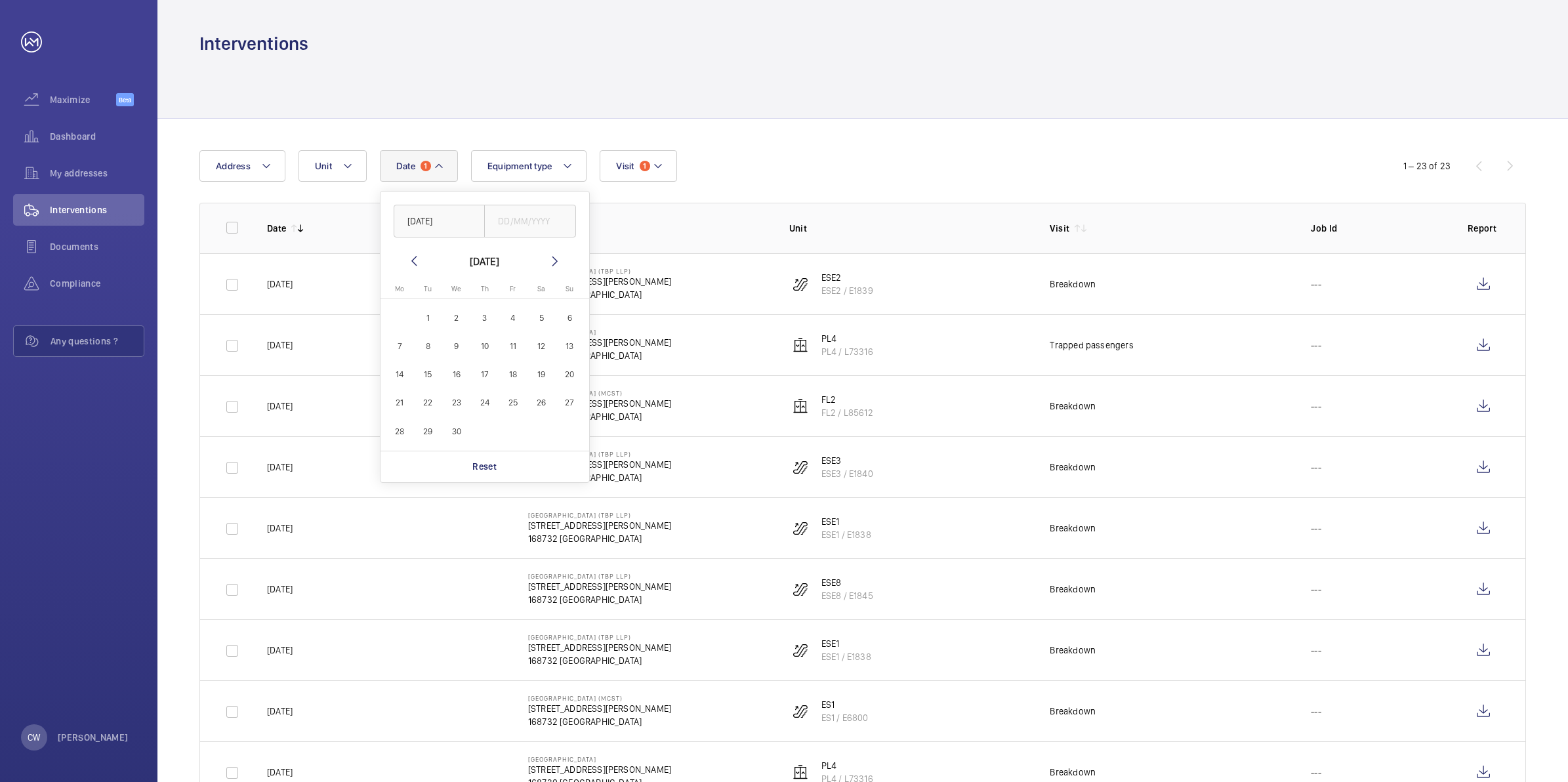
click at [553, 262] on mat-icon at bounding box center [555, 260] width 15 height 15
click at [416, 259] on mat-icon at bounding box center [413, 260] width 15 height 15
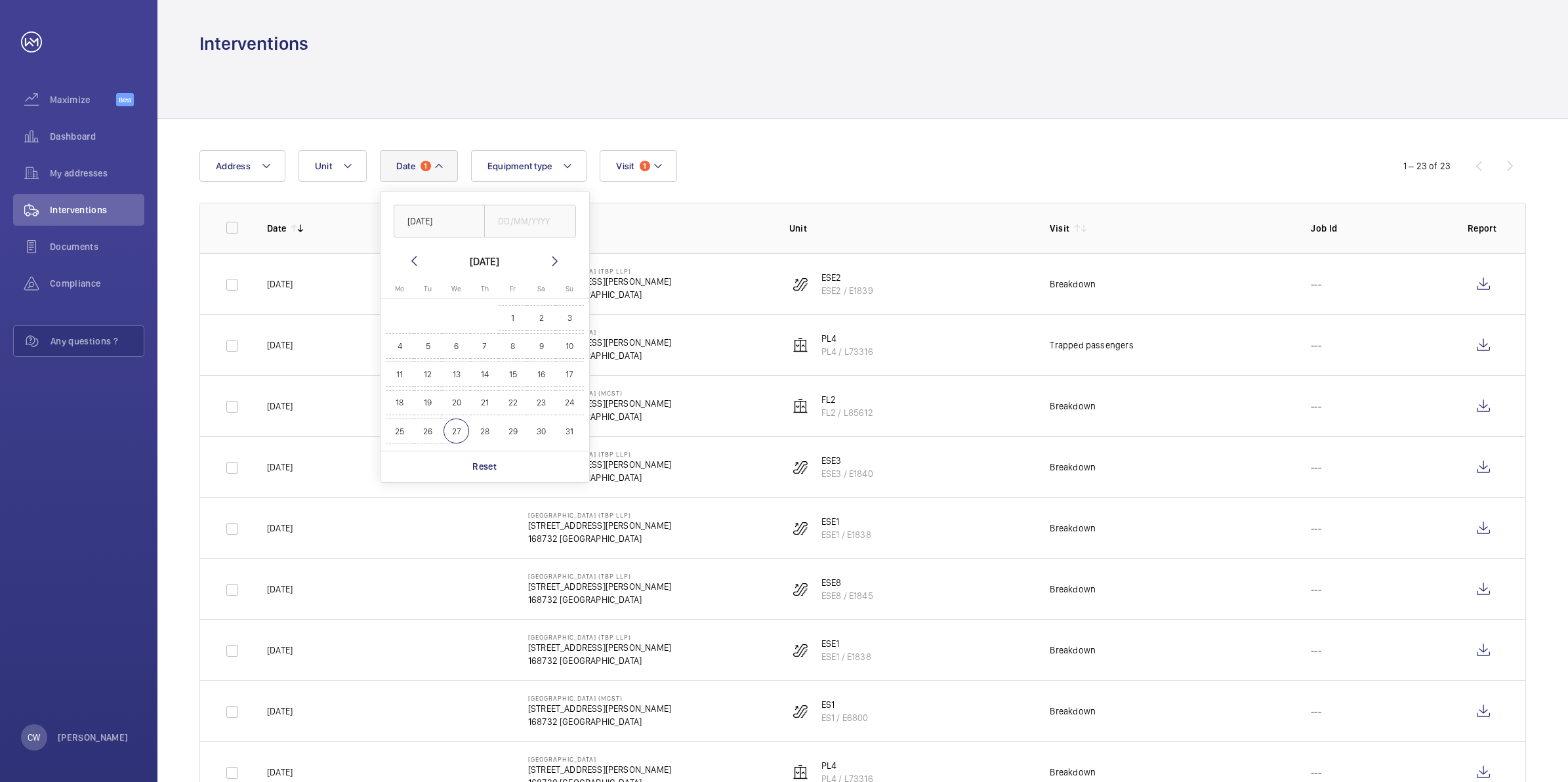
click at [451, 423] on span "27" at bounding box center [456, 432] width 25 height 25
type input "27/08/2025"
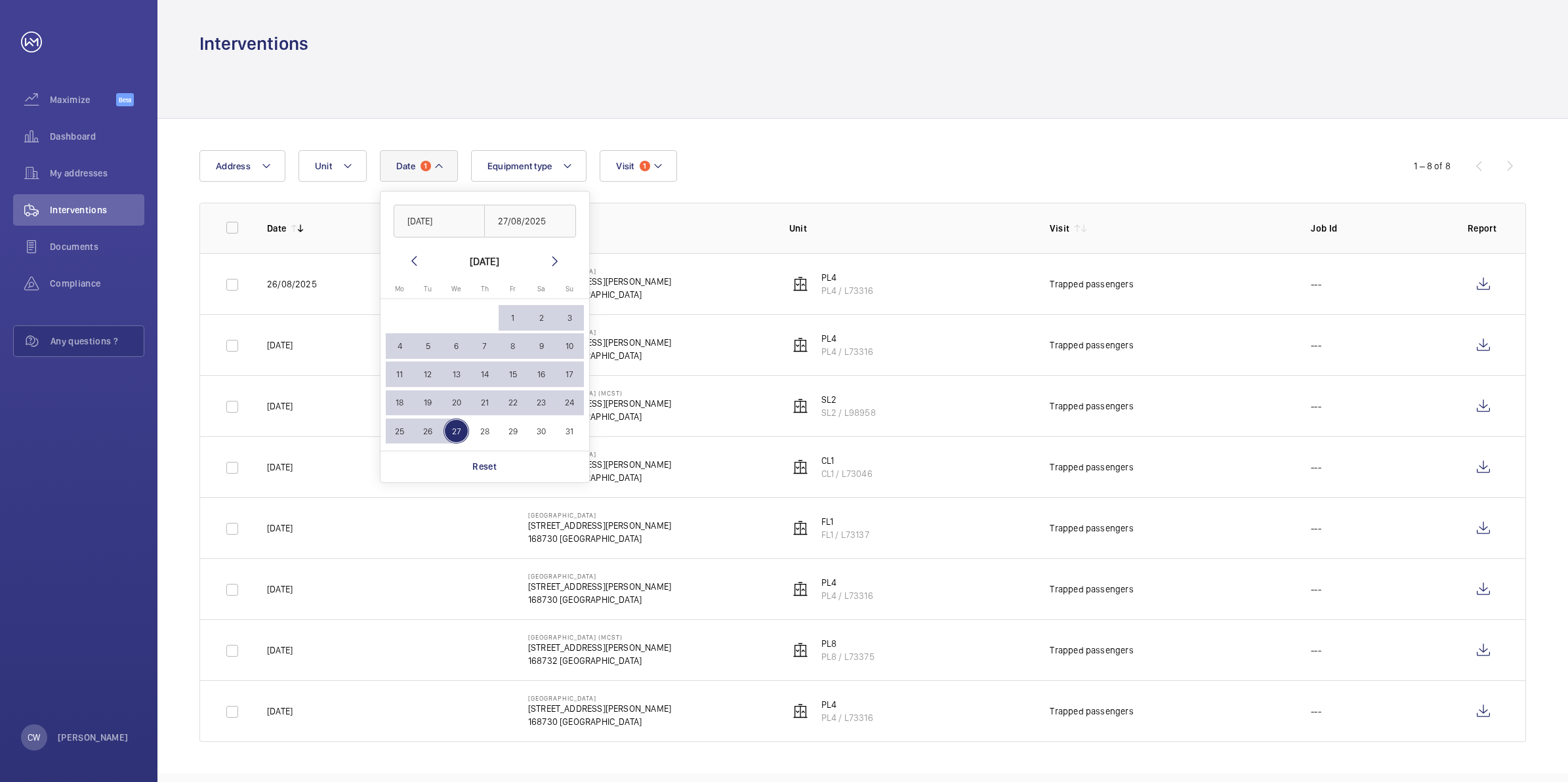
click at [827, 172] on div "Date 1 [DATE] [DATE] [DATE] [DATE] Mo [DATE] Tu [DATE] We [DATE] Th [DATE] Fr […" at bounding box center [784, 166] width 1169 height 32
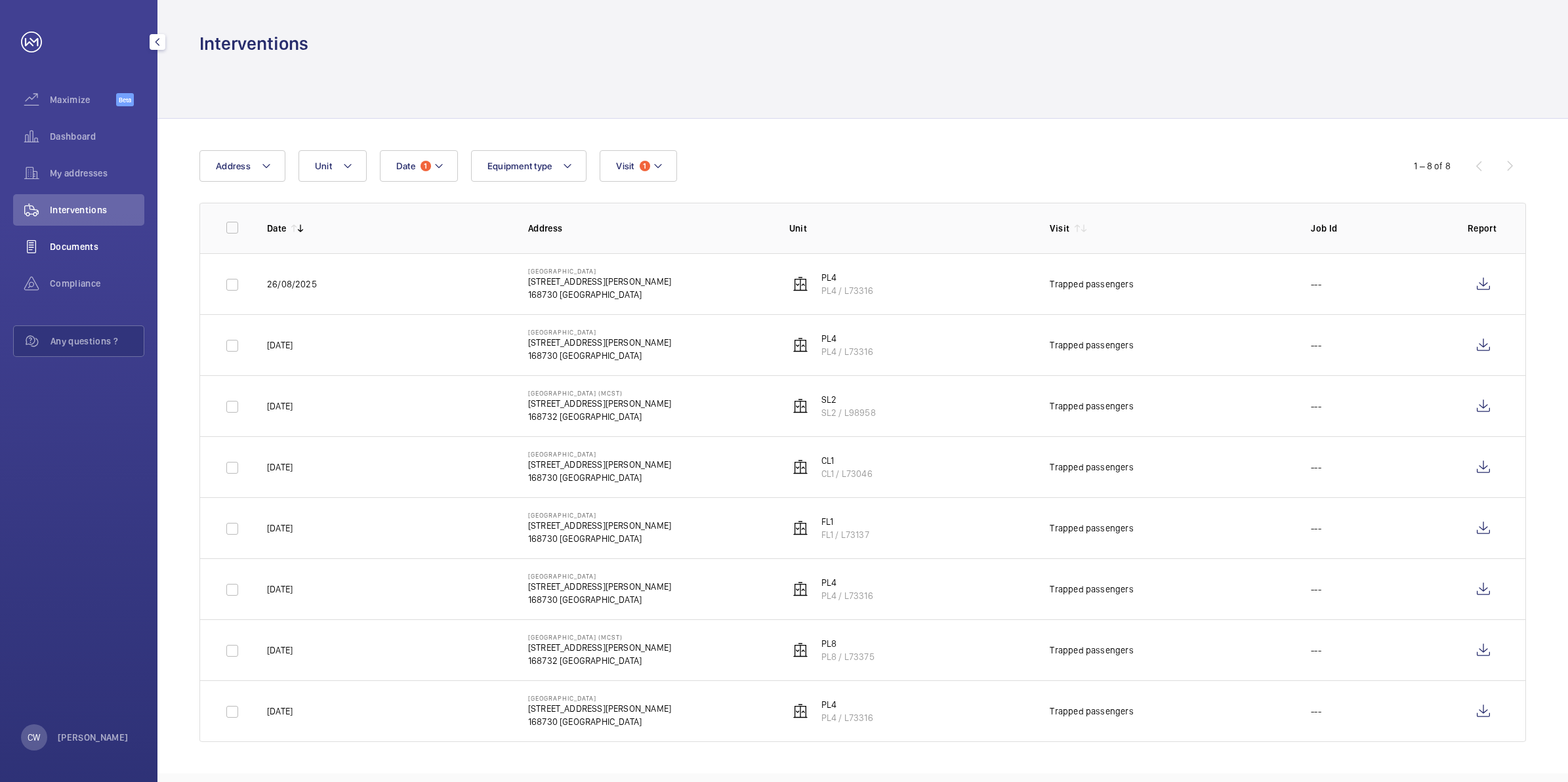
click at [76, 240] on span "Documents" at bounding box center [97, 247] width 95 height 13
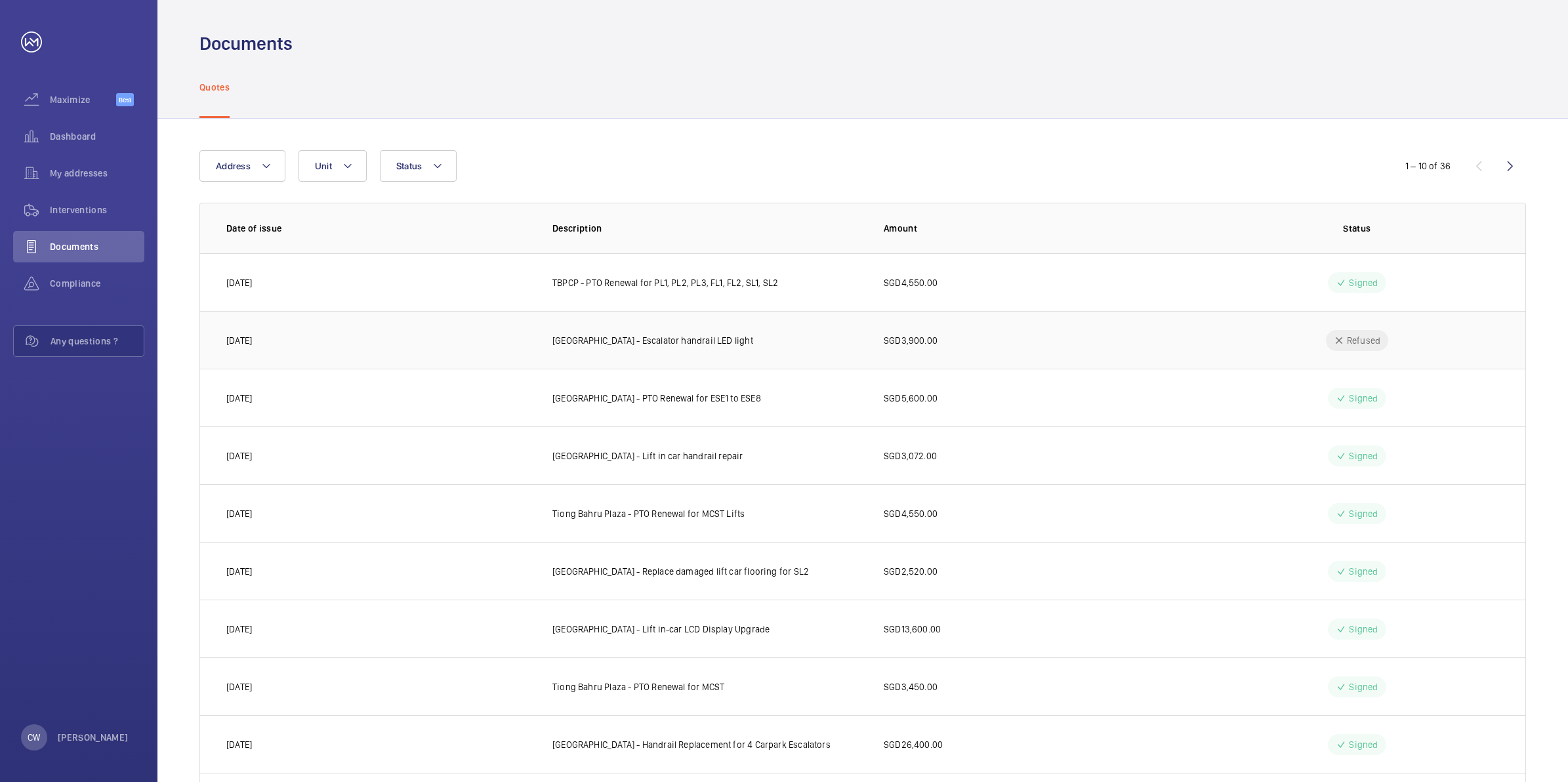
click at [690, 341] on p "[GEOGRAPHIC_DATA] - Escalator handrail LED light" at bounding box center [653, 340] width 200 height 13
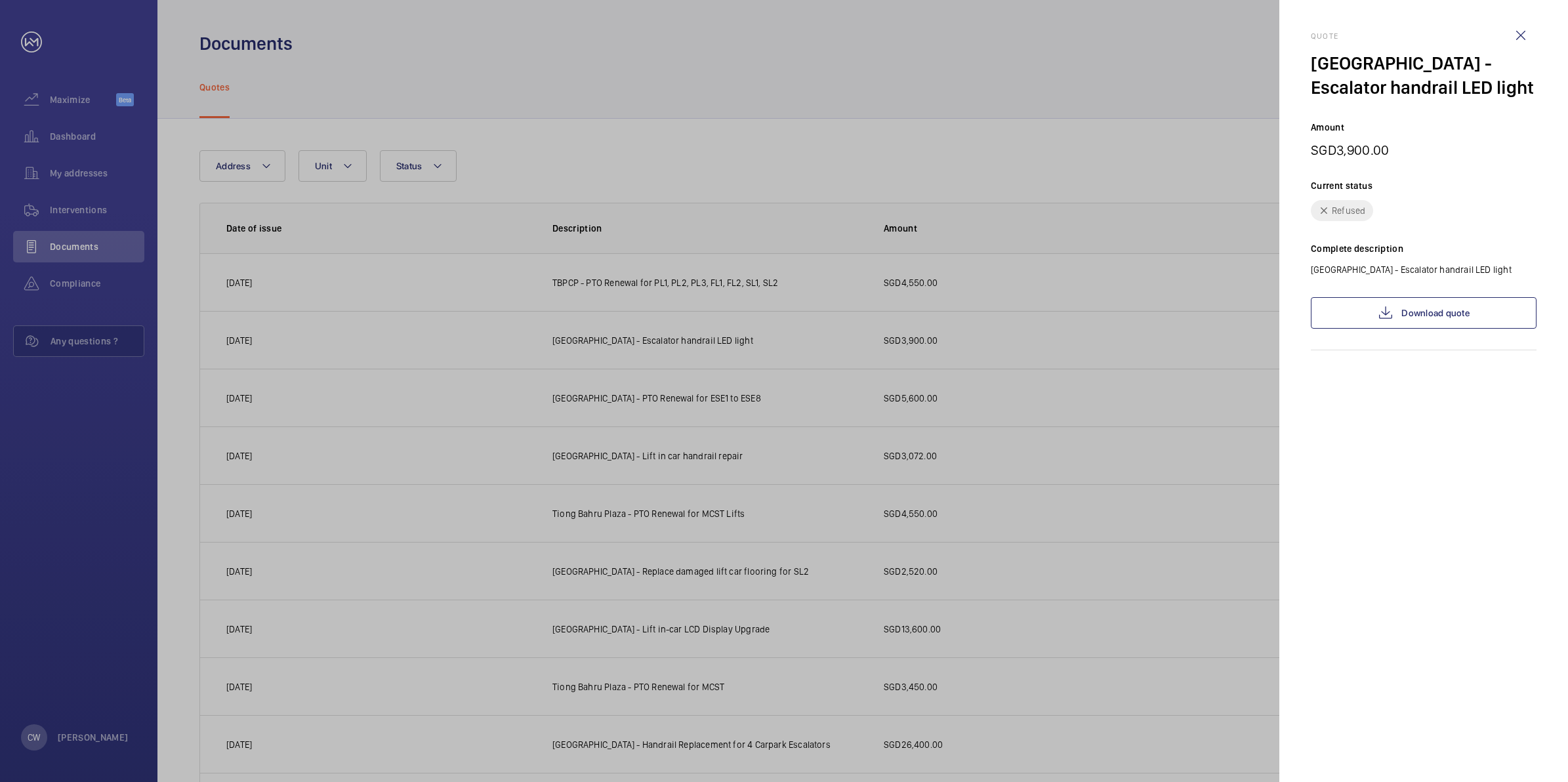
click at [582, 255] on div at bounding box center [784, 391] width 1568 height 782
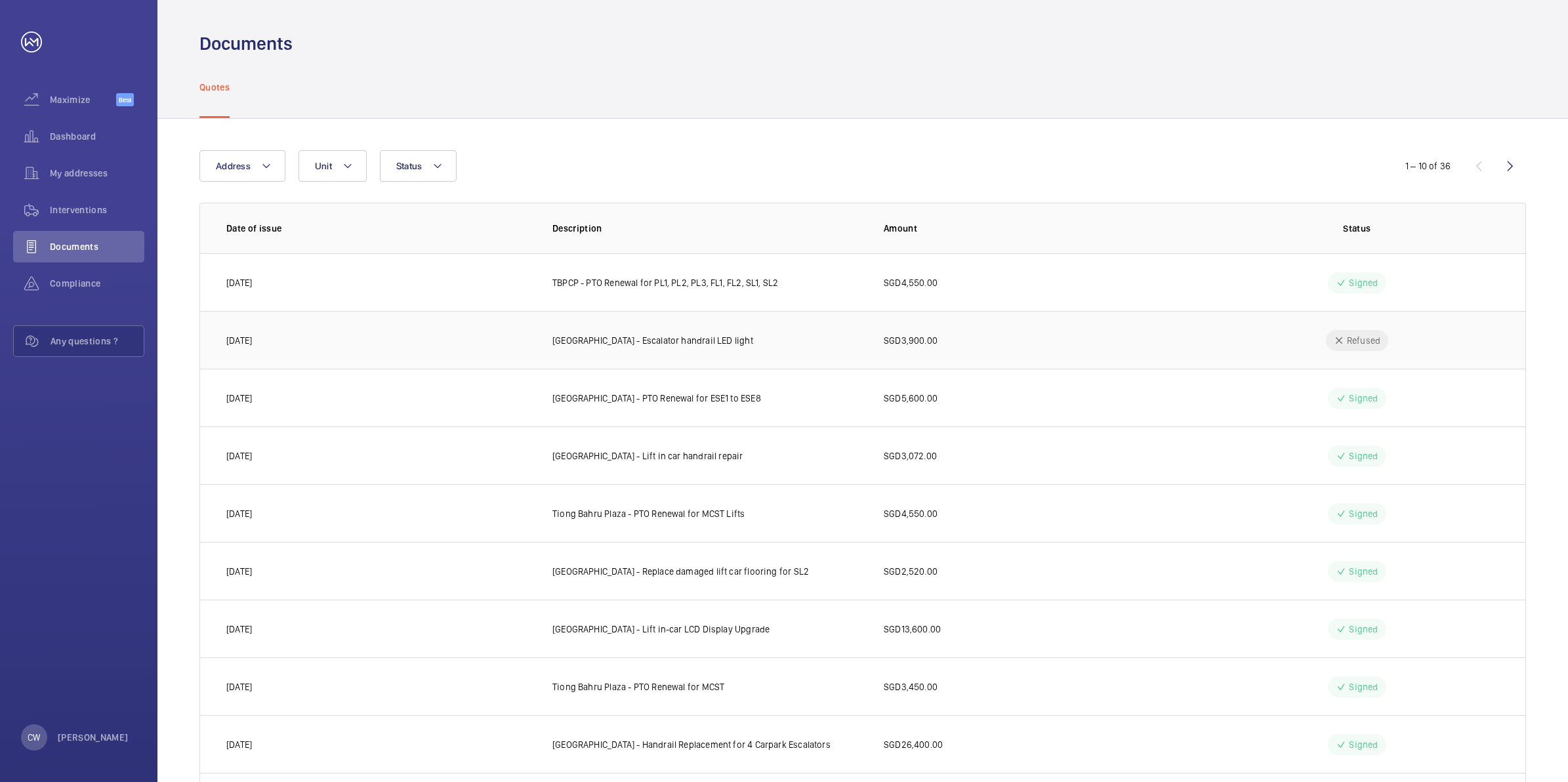
click at [721, 339] on p "[GEOGRAPHIC_DATA] - Escalator handrail LED light" at bounding box center [653, 340] width 200 height 13
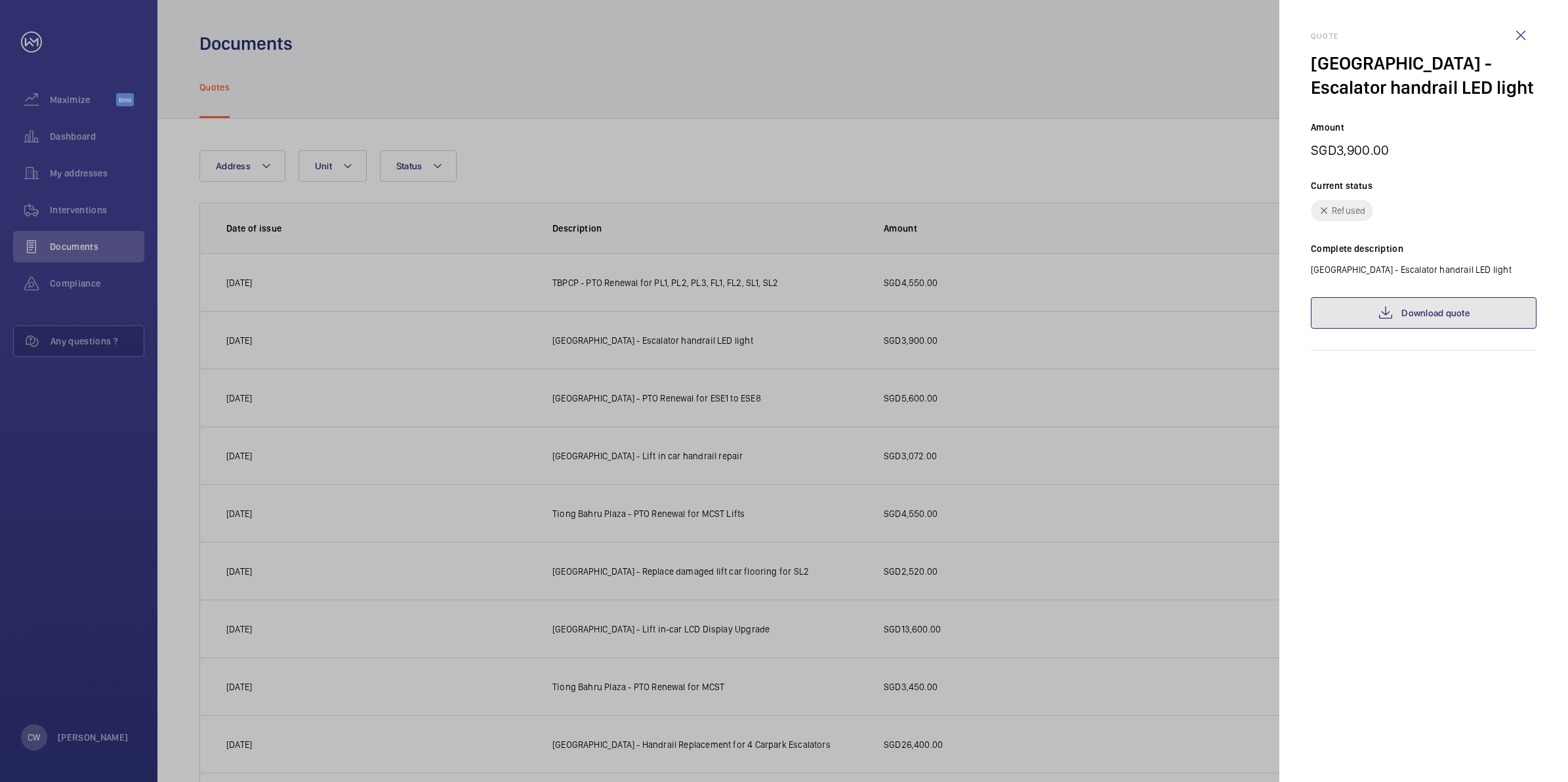
click at [1457, 315] on link "Download quote" at bounding box center [1423, 312] width 226 height 32
click at [475, 349] on div at bounding box center [784, 391] width 1568 height 782
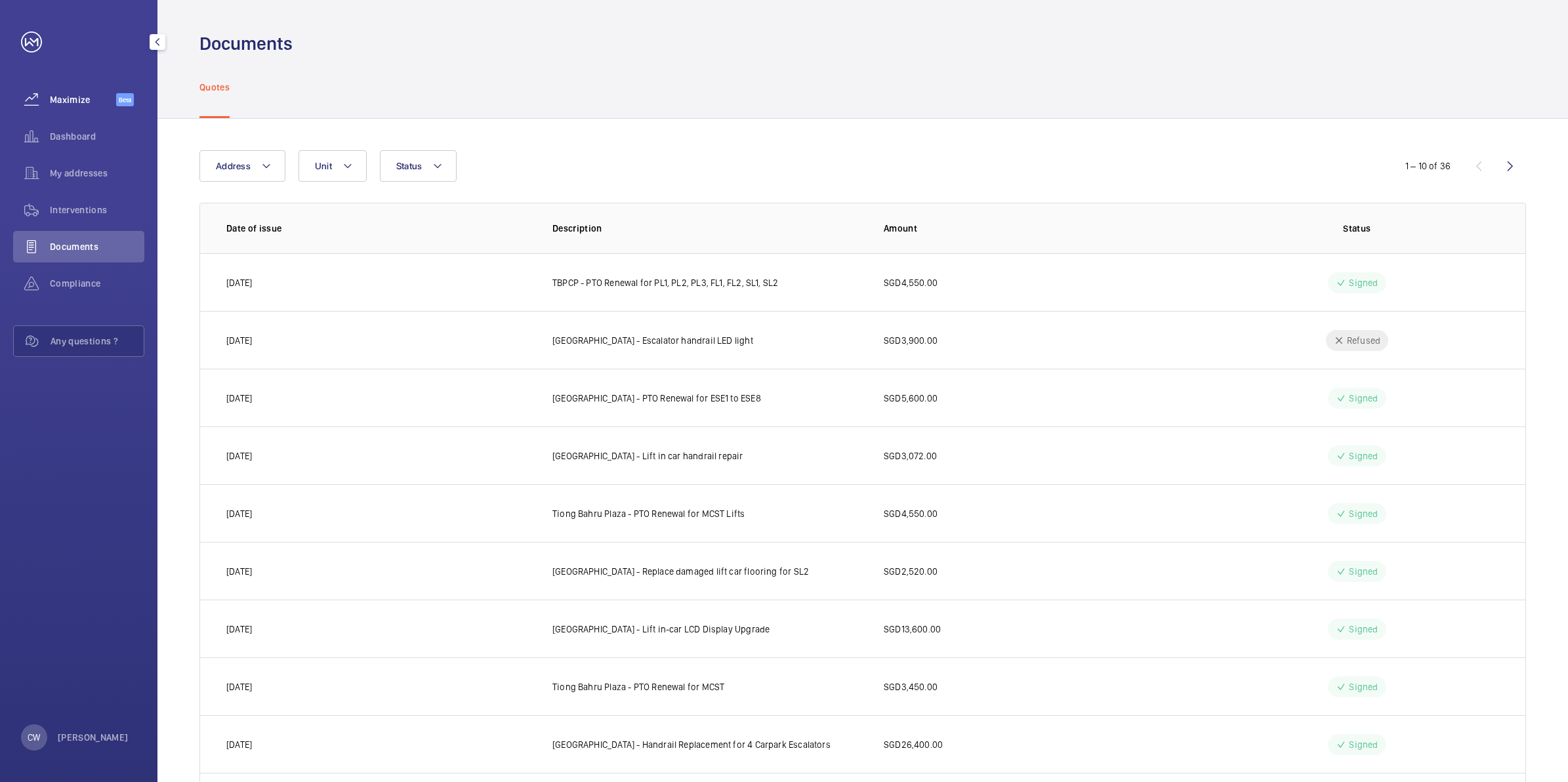
click at [78, 102] on span "Maximize" at bounding box center [83, 99] width 66 height 13
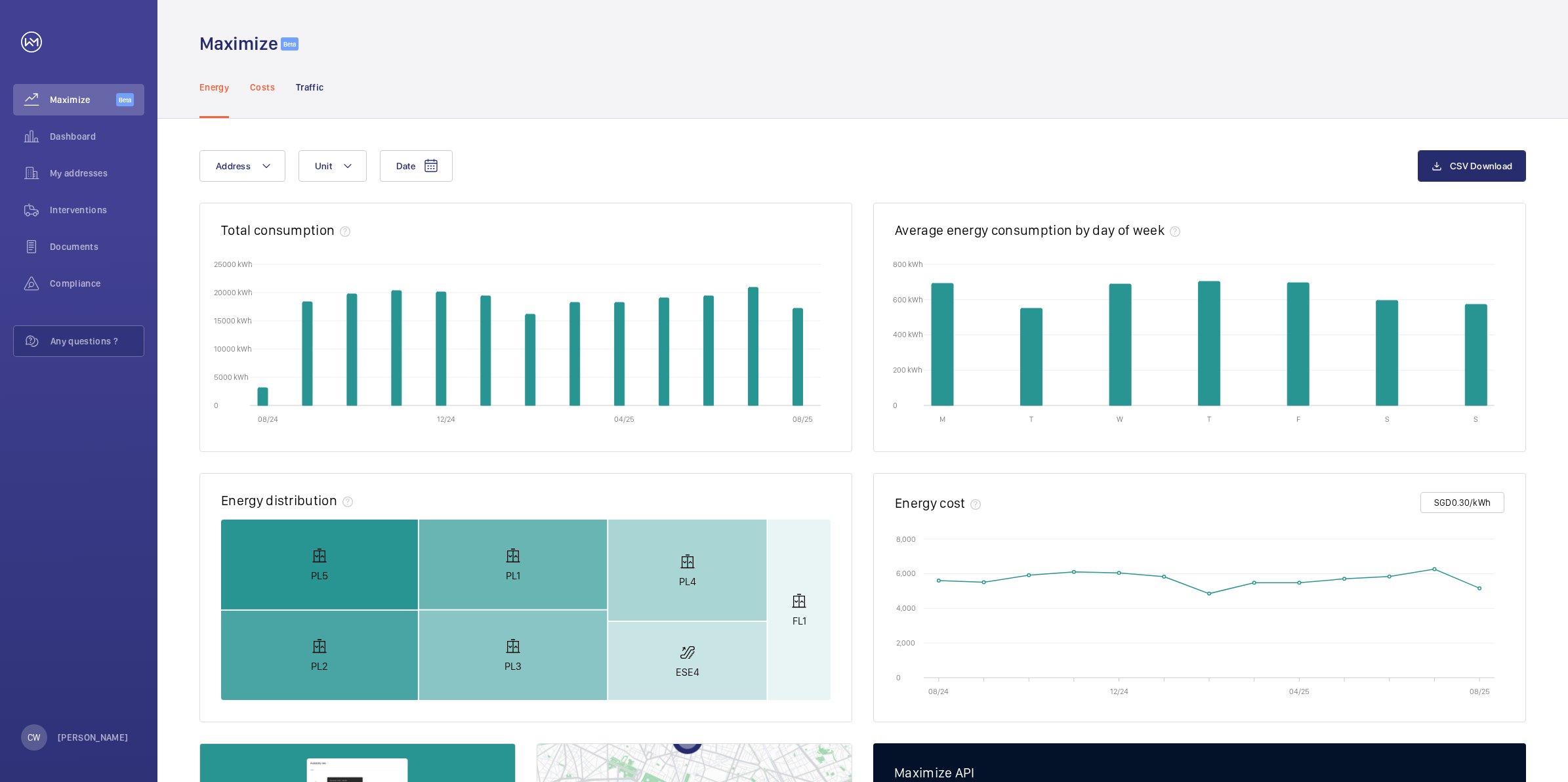
click at [266, 89] on p "Costs" at bounding box center [261, 87] width 25 height 13
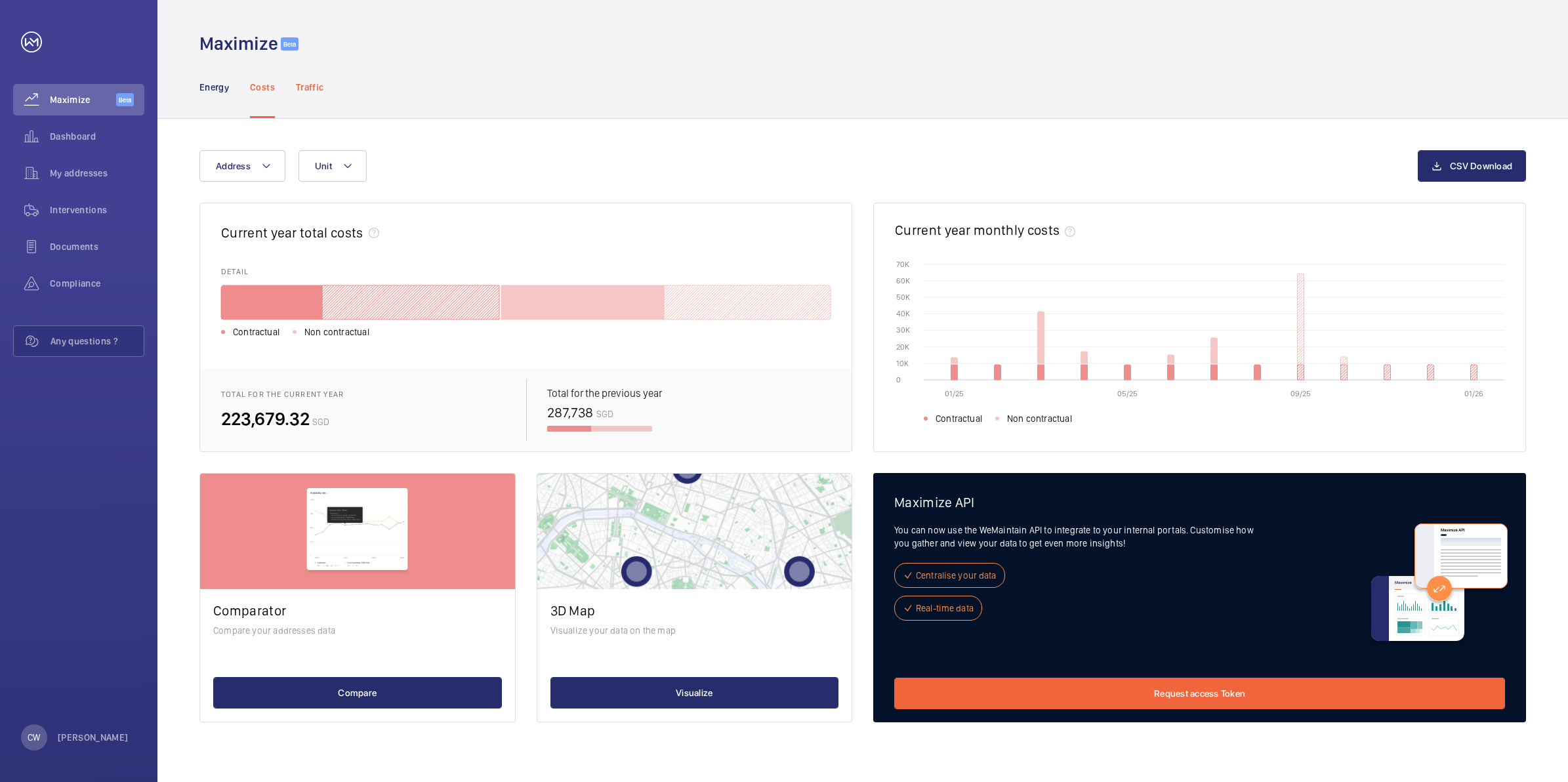
click at [321, 90] on p "Traffic" at bounding box center [310, 87] width 27 height 13
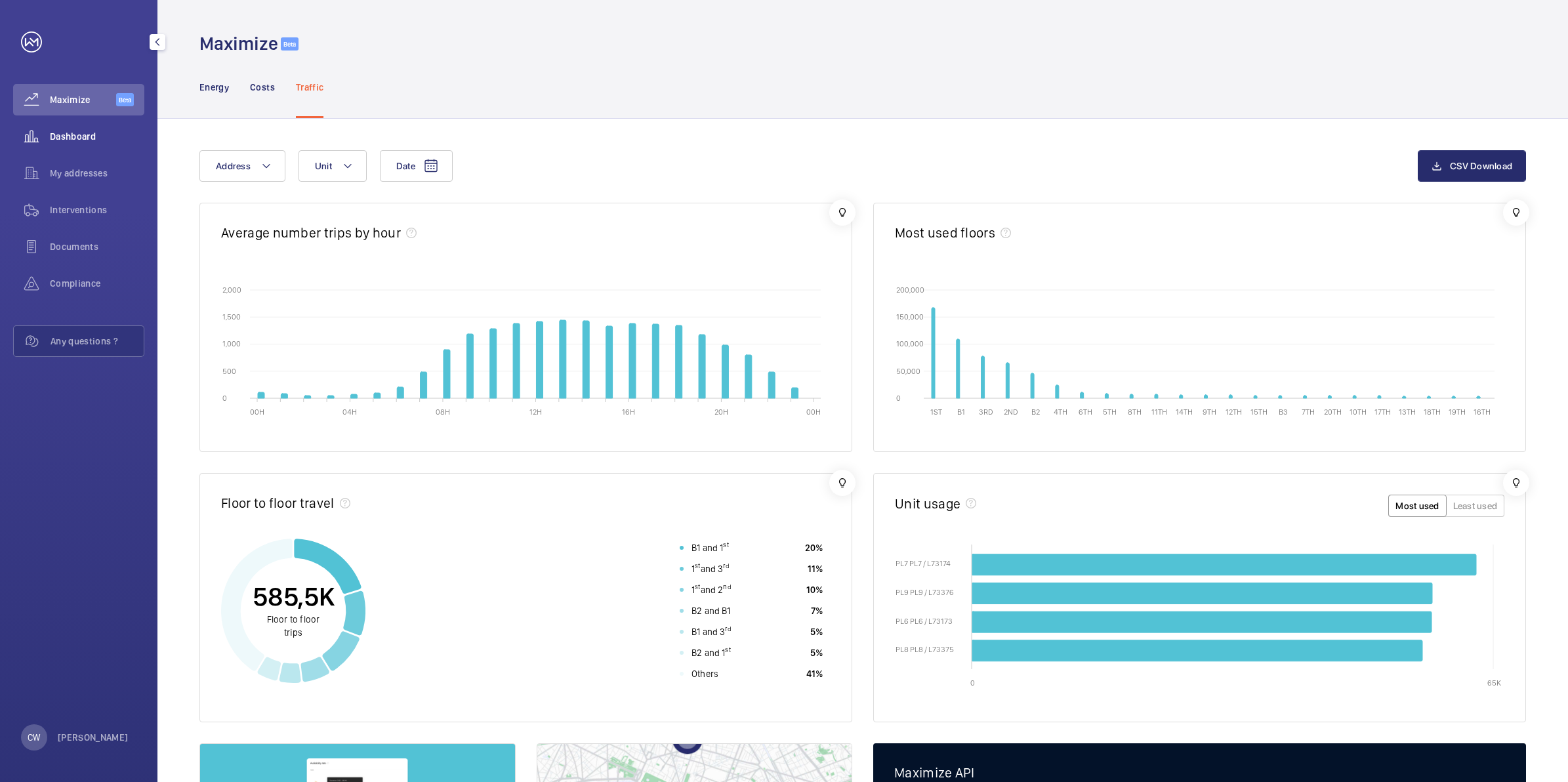
click at [102, 137] on span "Dashboard" at bounding box center [97, 137] width 95 height 13
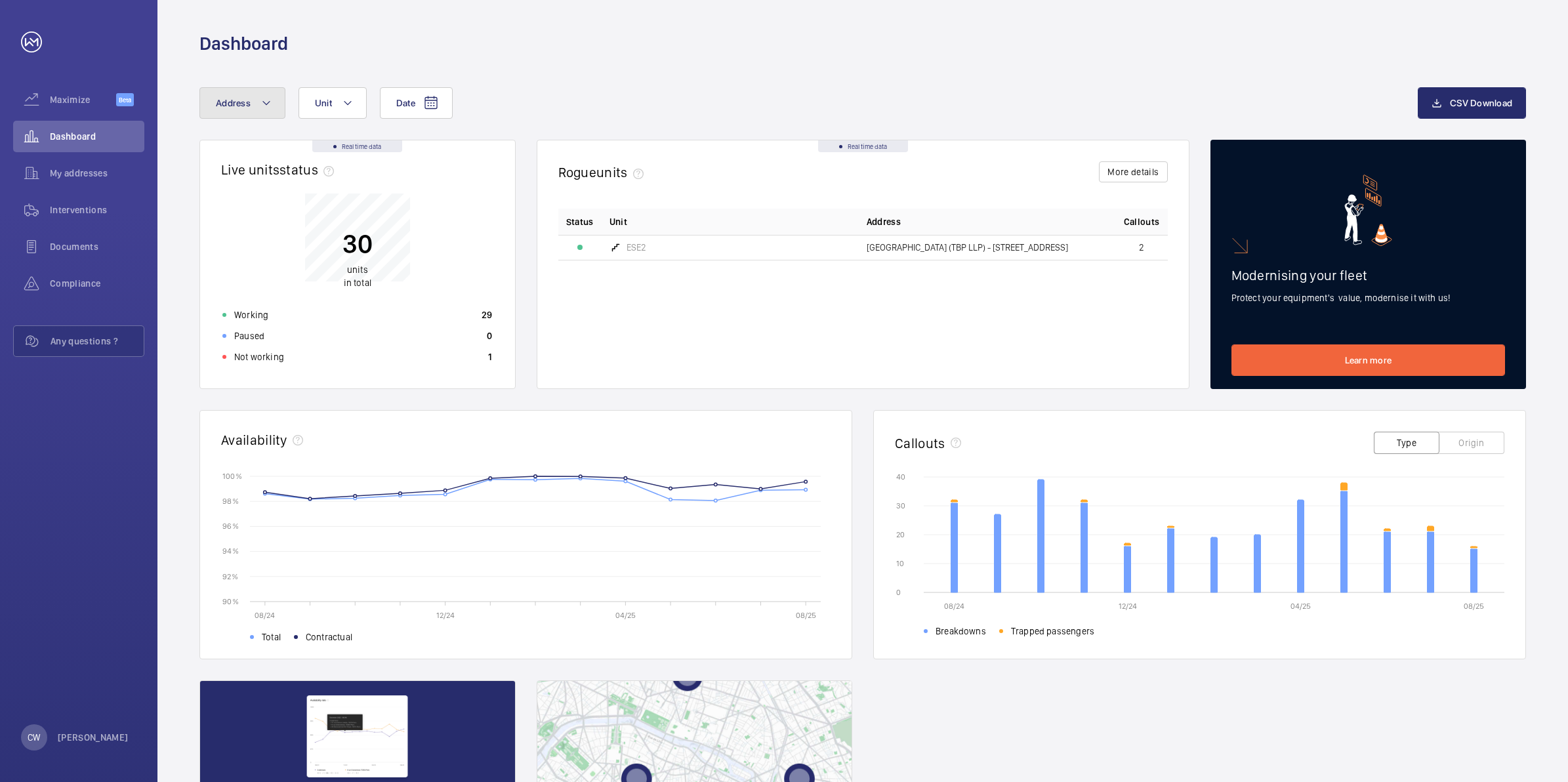
click at [258, 112] on button "Address" at bounding box center [242, 103] width 86 height 32
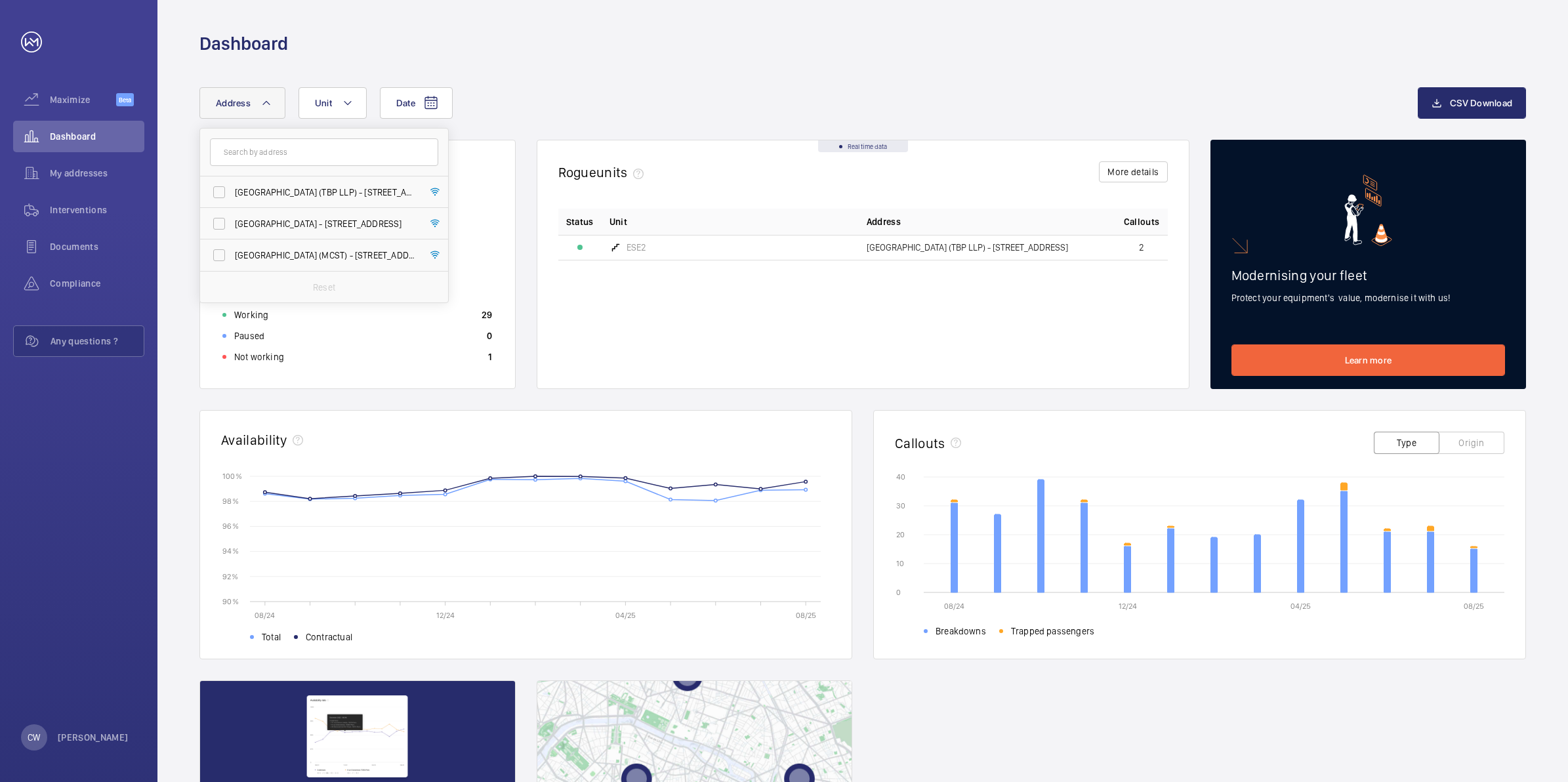
click at [636, 65] on div "Date Address [GEOGRAPHIC_DATA] (TBP LLP) - [STREET_ADDRESS] [GEOGRAPHIC_DATA] -…" at bounding box center [862, 508] width 1410 height 905
